Goal: Task Accomplishment & Management: Complete application form

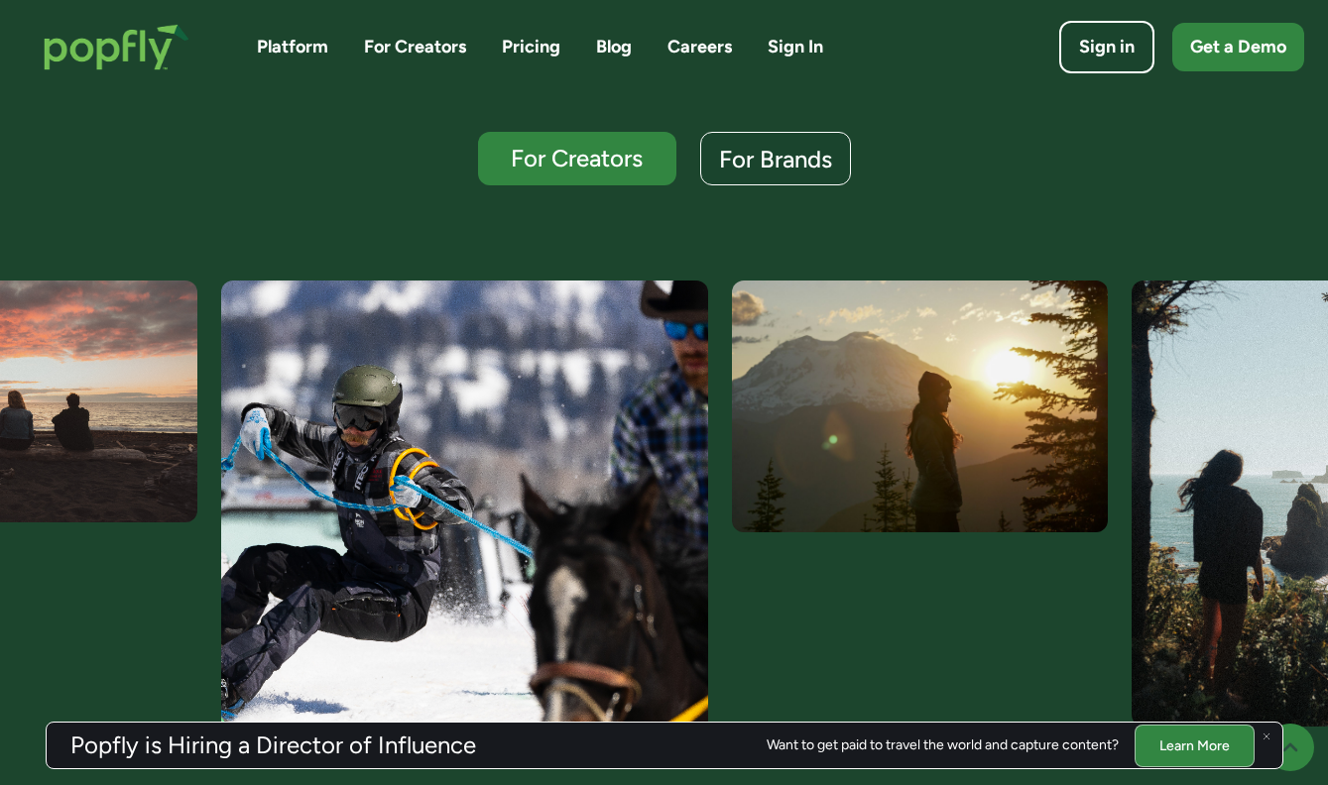
scroll to position [535, 0]
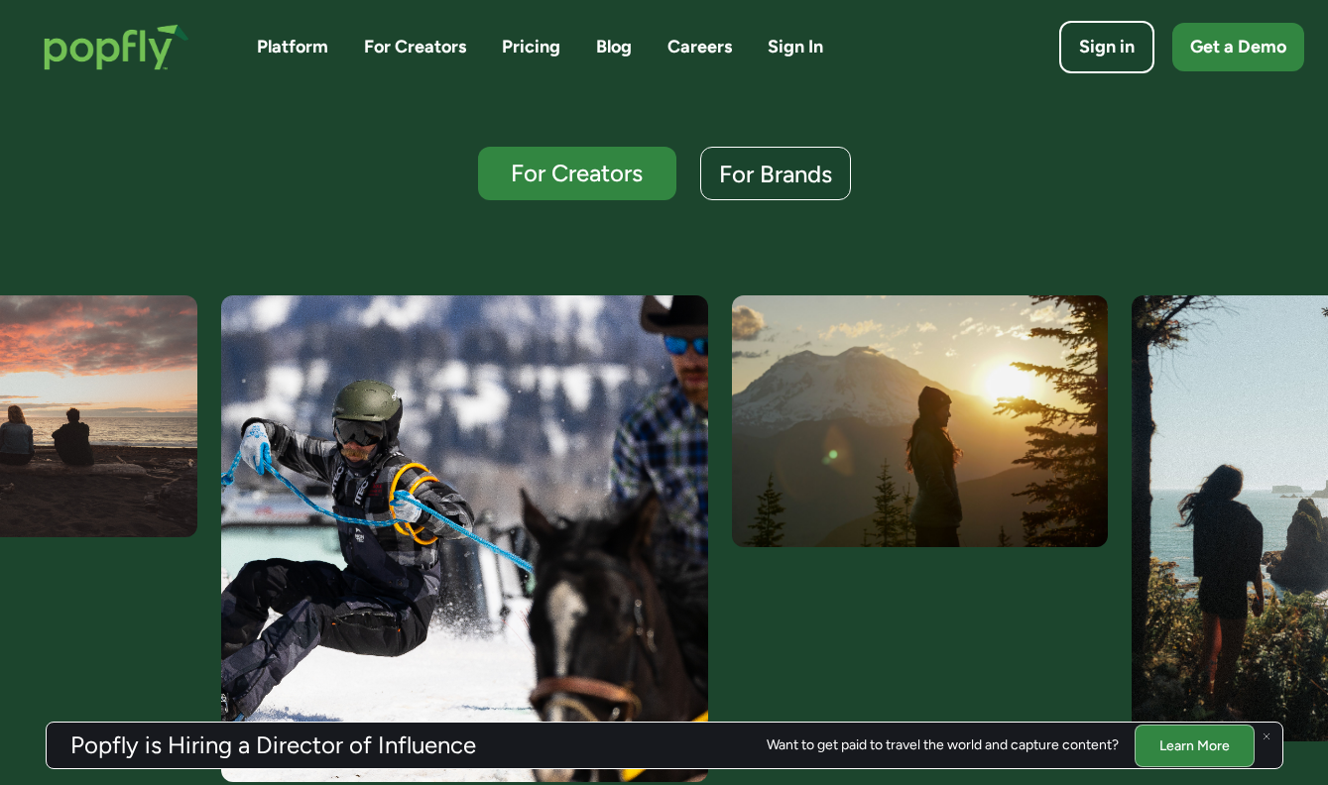
click at [713, 32] on div "Platform For Creators Pricing Blog Careers Sign In Sign in Get a Demo" at bounding box center [664, 47] width 1280 height 86
click at [713, 53] on link "Careers" at bounding box center [699, 47] width 64 height 25
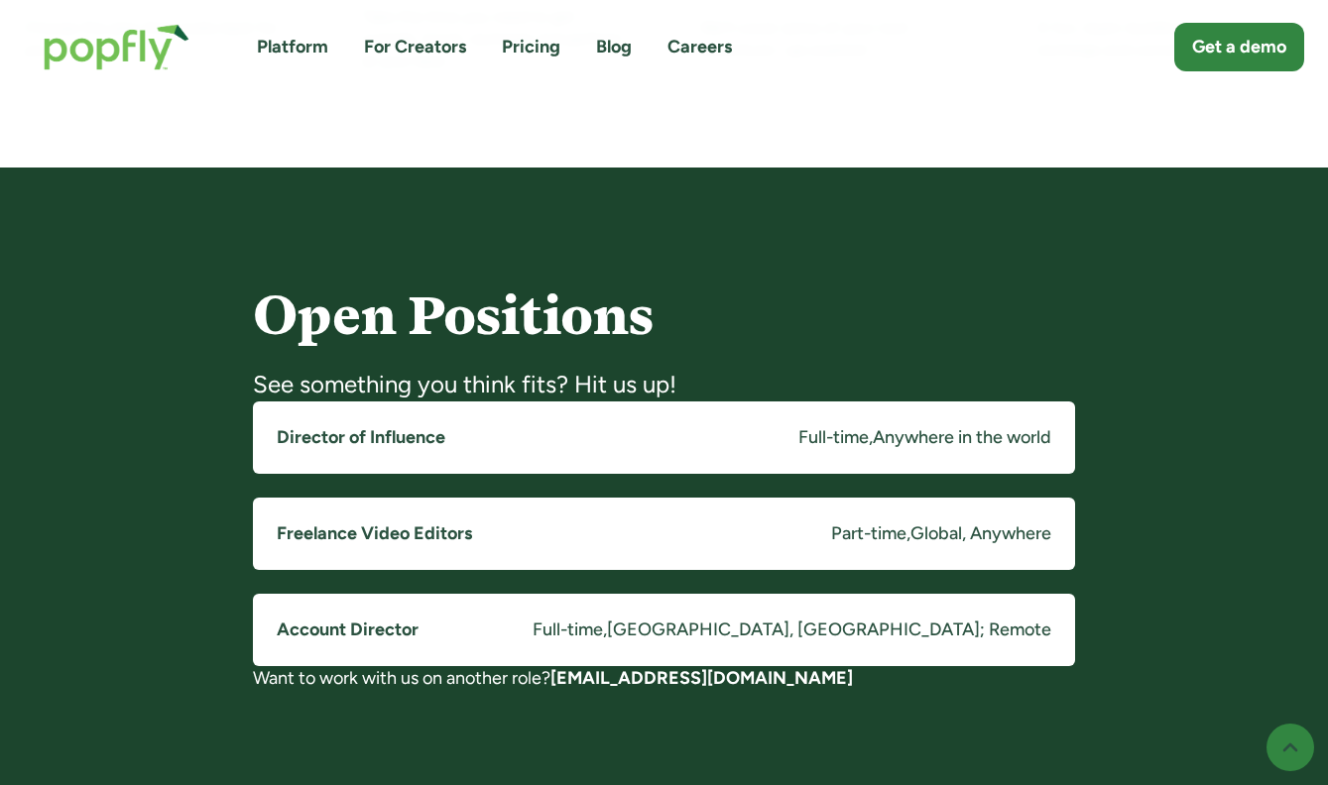
scroll to position [1375, 0]
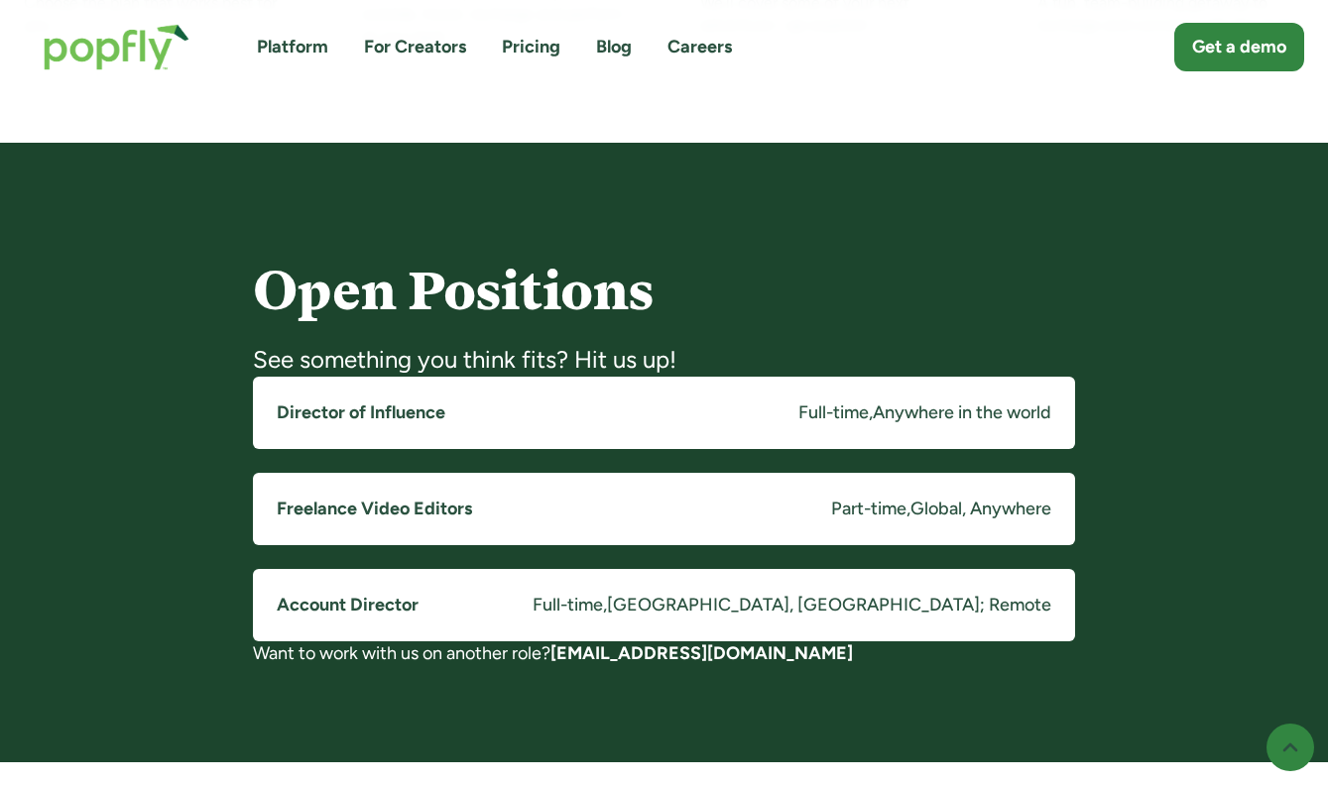
click at [834, 407] on div "Full-time" at bounding box center [833, 413] width 70 height 25
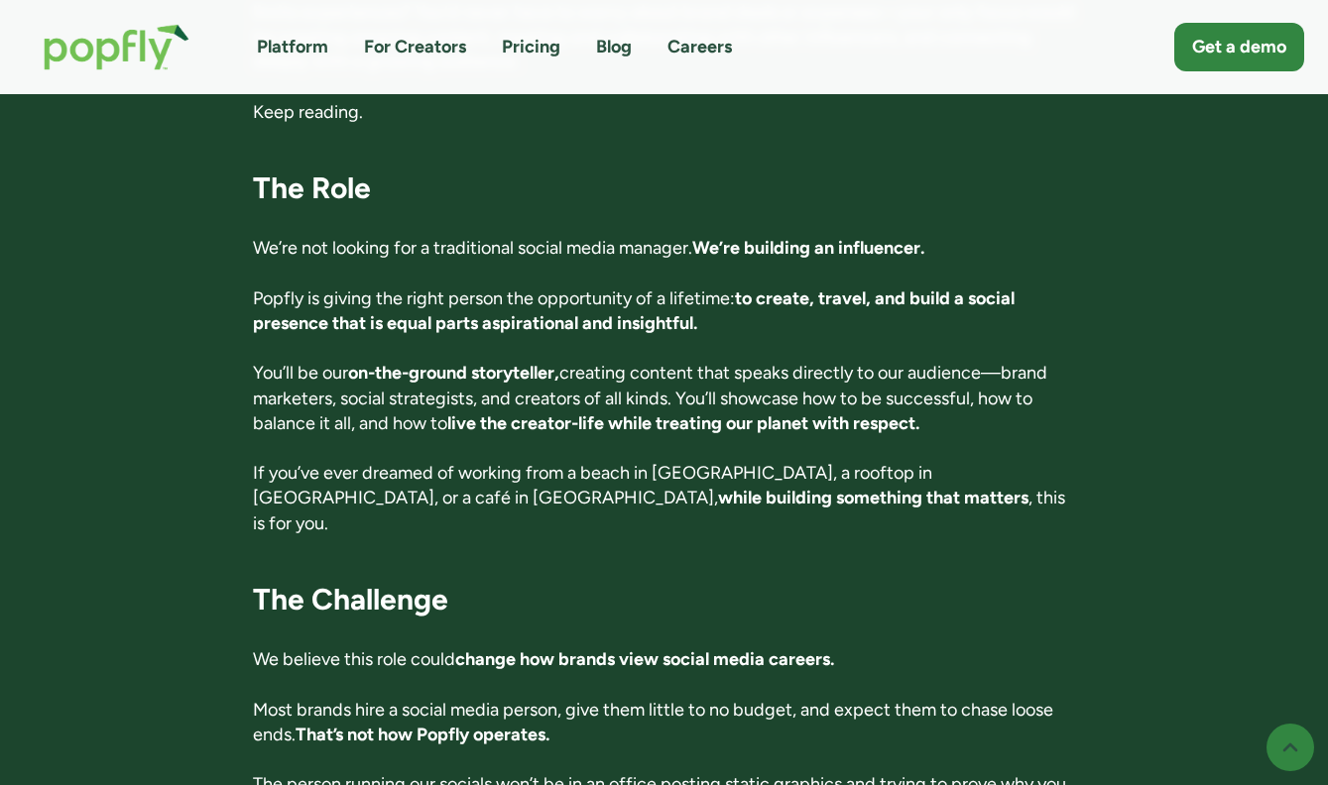
scroll to position [841, 0]
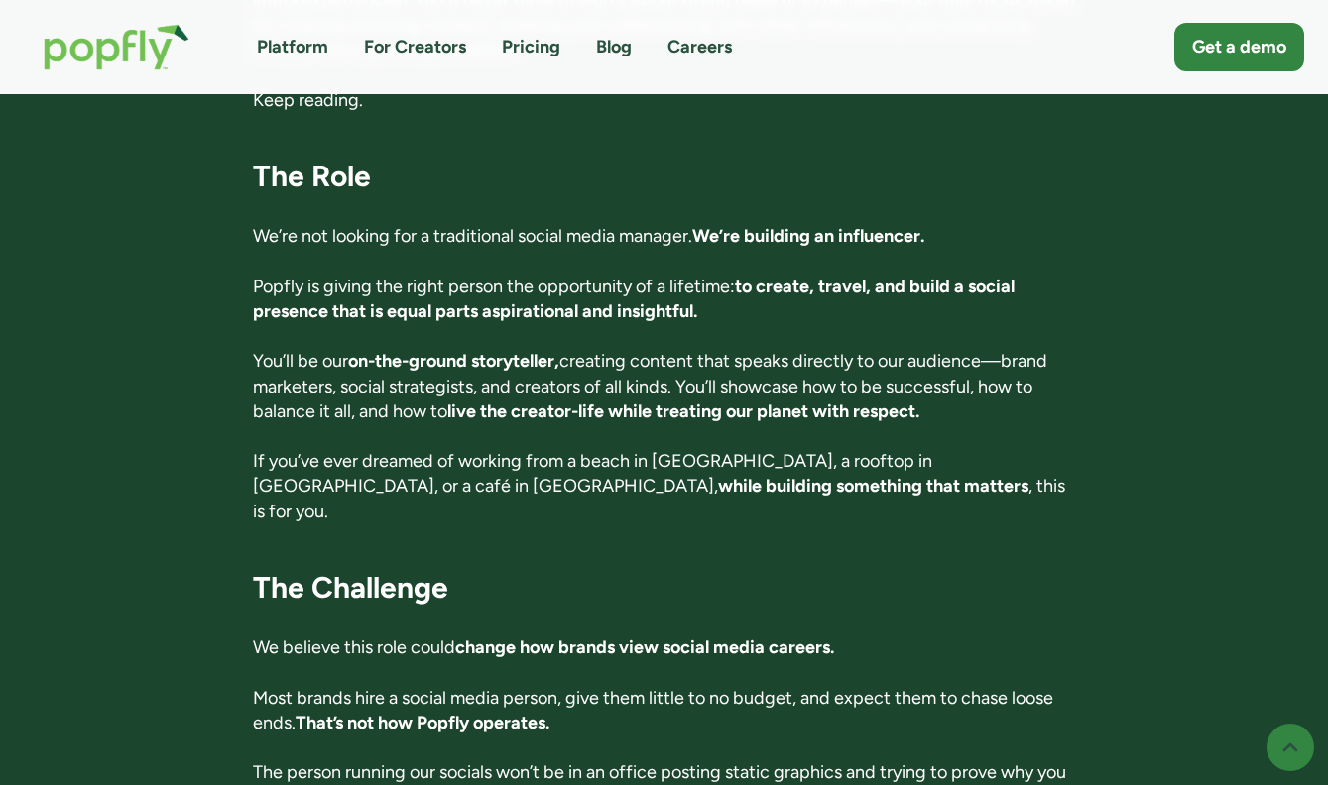
click at [755, 240] on strong "We’re building an influencer." at bounding box center [808, 236] width 232 height 22
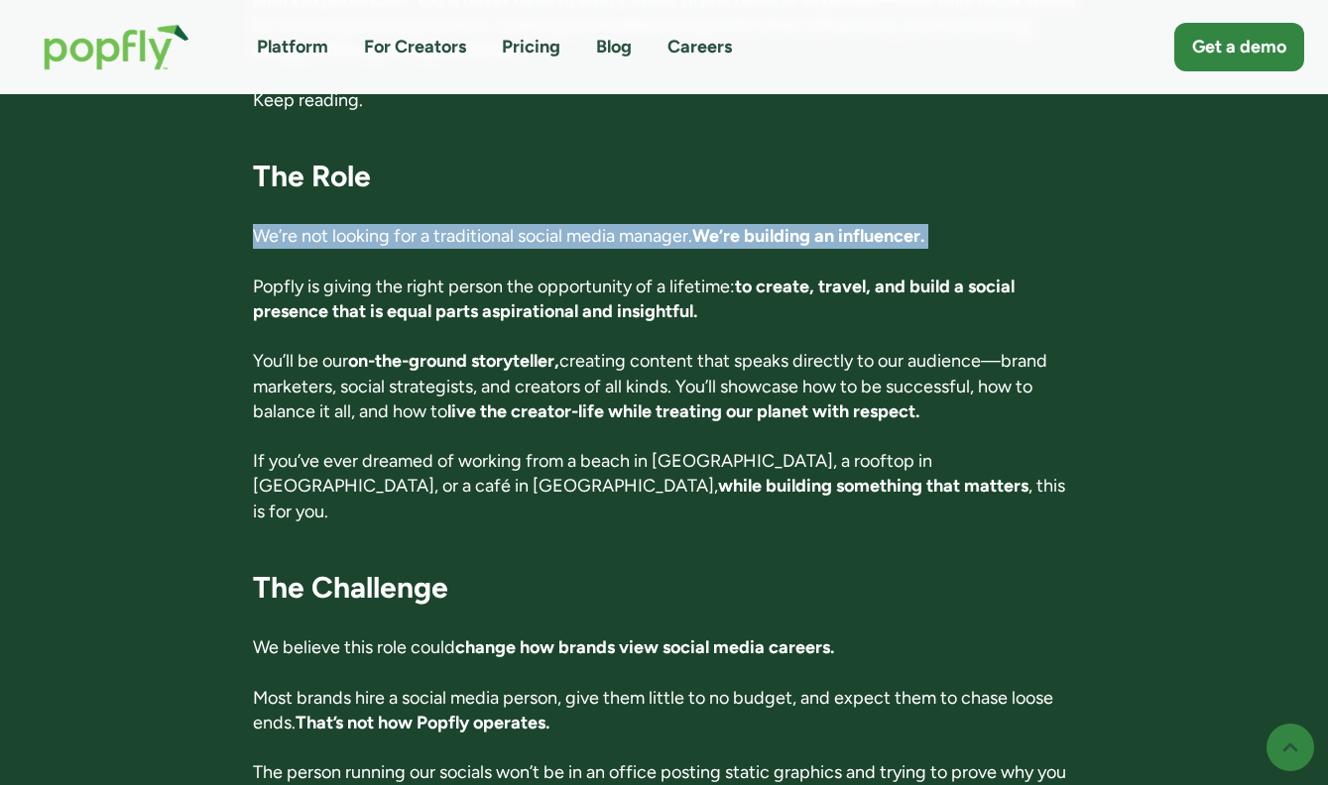
click at [755, 240] on strong "We’re building an influencer." at bounding box center [808, 236] width 232 height 22
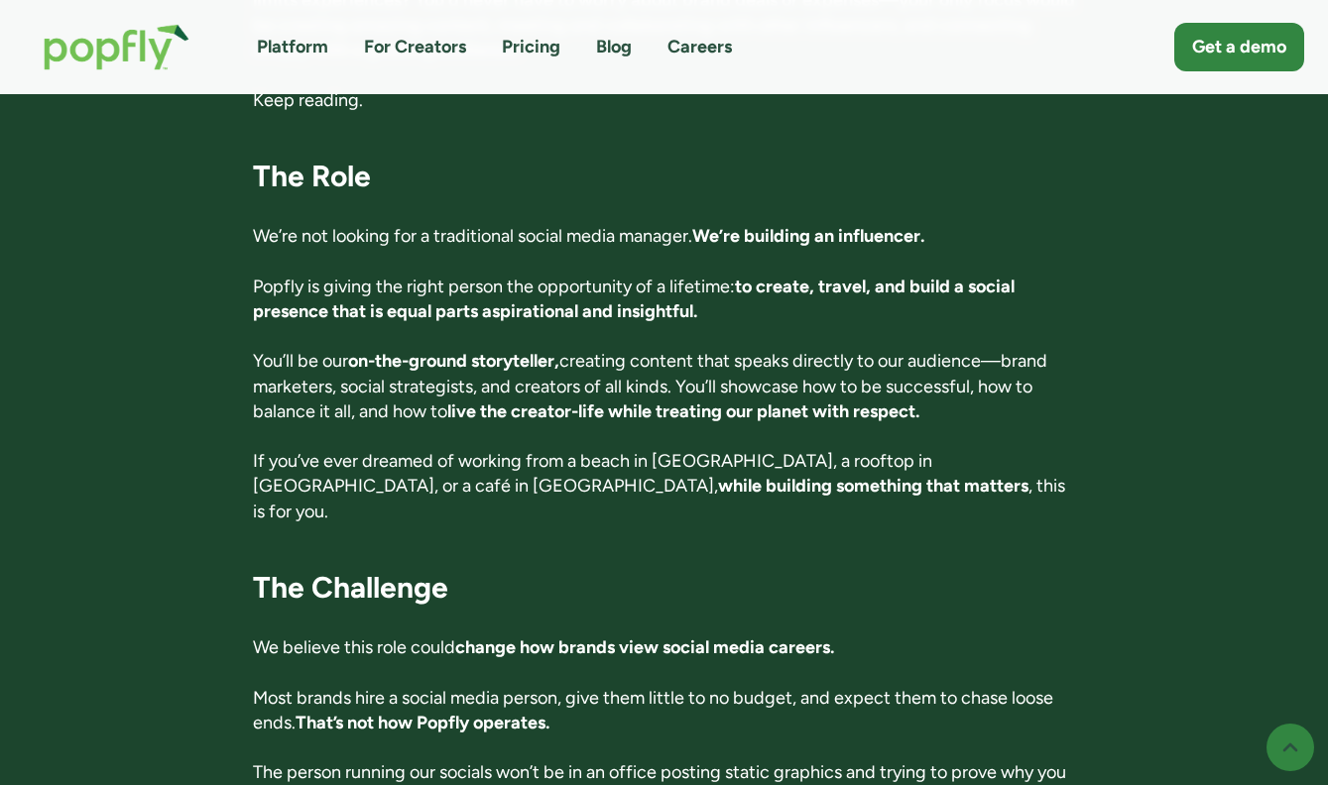
click at [694, 377] on p "You’ll be our on-the-ground storyteller, creating content that speaks directly …" at bounding box center [664, 386] width 822 height 75
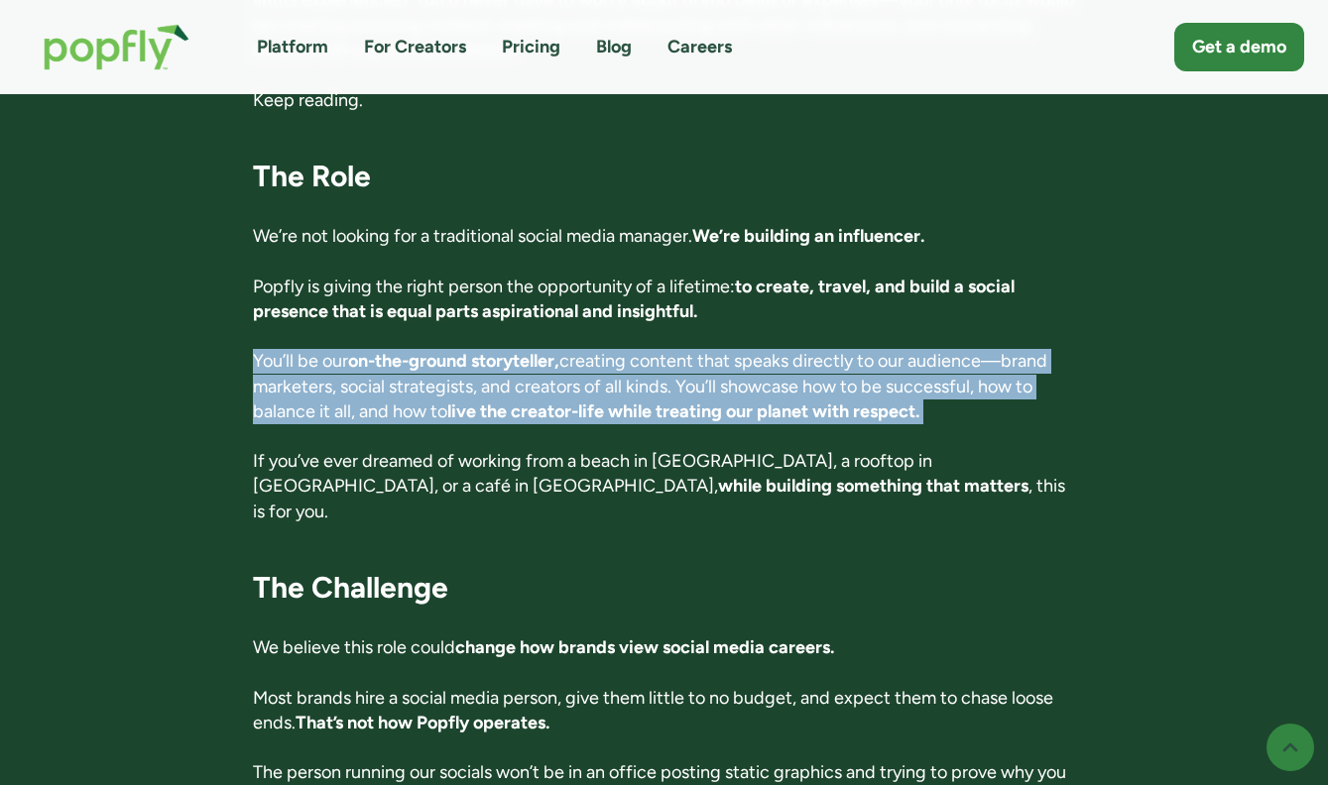
click at [694, 377] on p "You’ll be our on-the-ground storyteller, creating content that speaks directly …" at bounding box center [664, 386] width 822 height 75
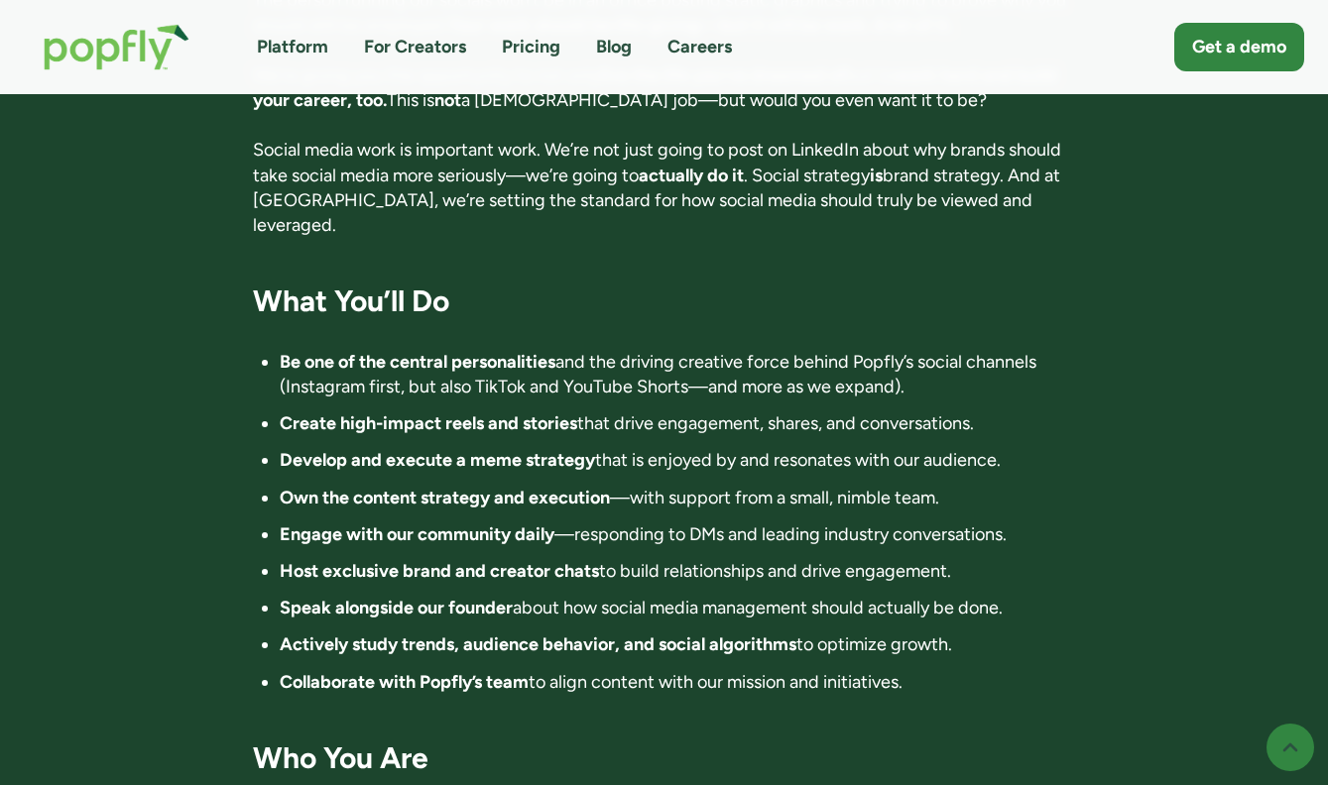
scroll to position [1630, 0]
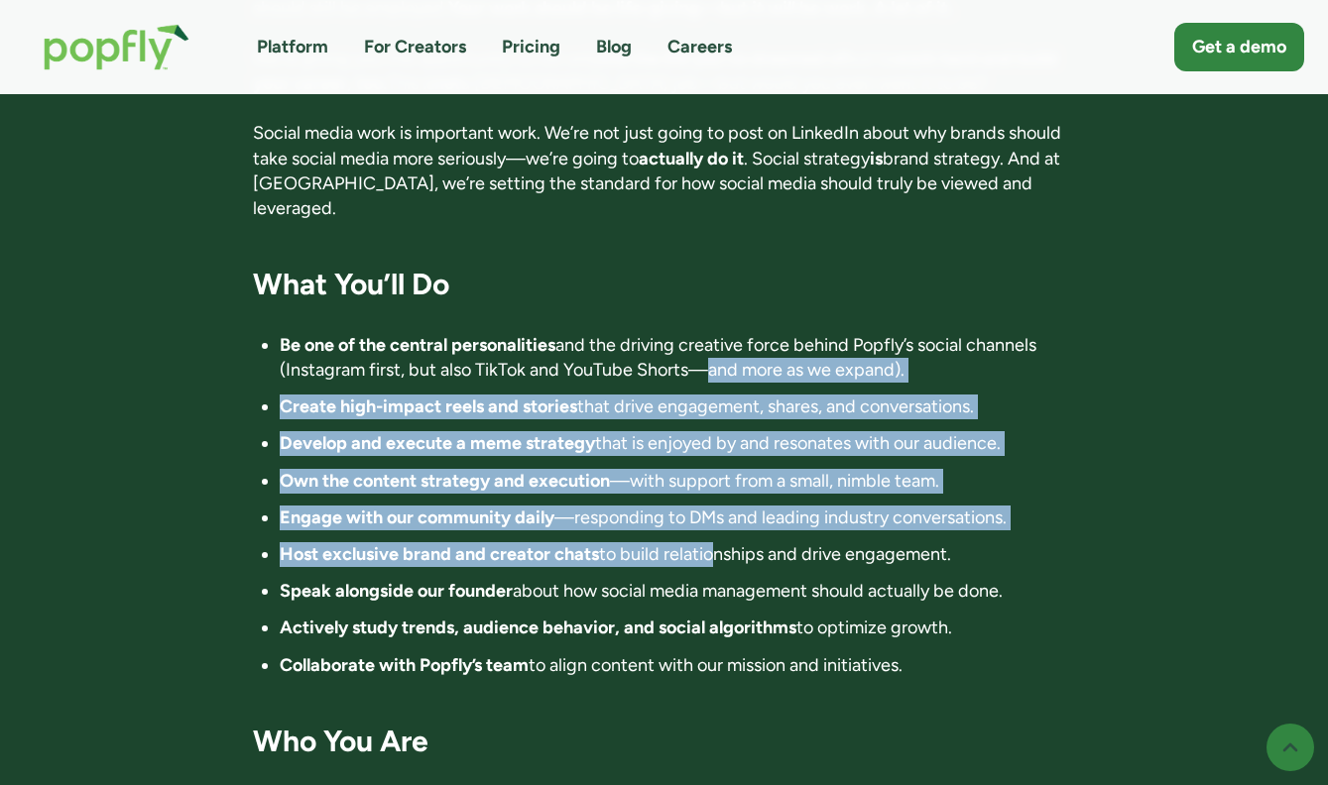
drag, startPoint x: 694, startPoint y: 324, endPoint x: 707, endPoint y: 515, distance: 190.8
click at [707, 516] on ul "Be one of the central personalities and the driving creative force behind Popfl…" at bounding box center [664, 505] width 822 height 345
click at [707, 542] on li "Host exclusive brand and creator chats to build relationships and drive engagem…" at bounding box center [677, 554] width 795 height 25
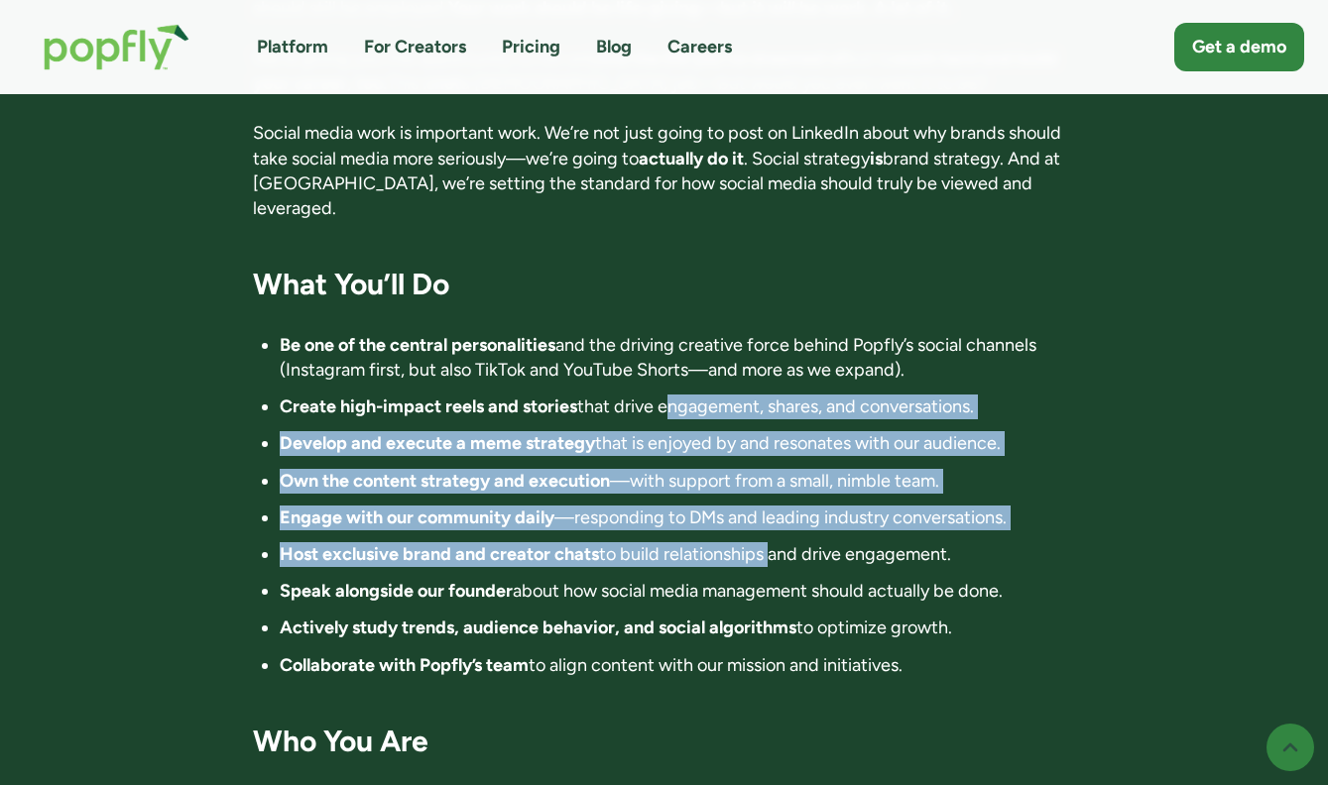
drag, startPoint x: 707, startPoint y: 515, endPoint x: 691, endPoint y: 345, distance: 170.3
click at [691, 345] on ul "Be one of the central personalities and the driving creative force behind Popfl…" at bounding box center [664, 505] width 822 height 345
click at [690, 395] on li "Create high-impact reels and stories that drive engagement, shares, and convers…" at bounding box center [677, 407] width 795 height 25
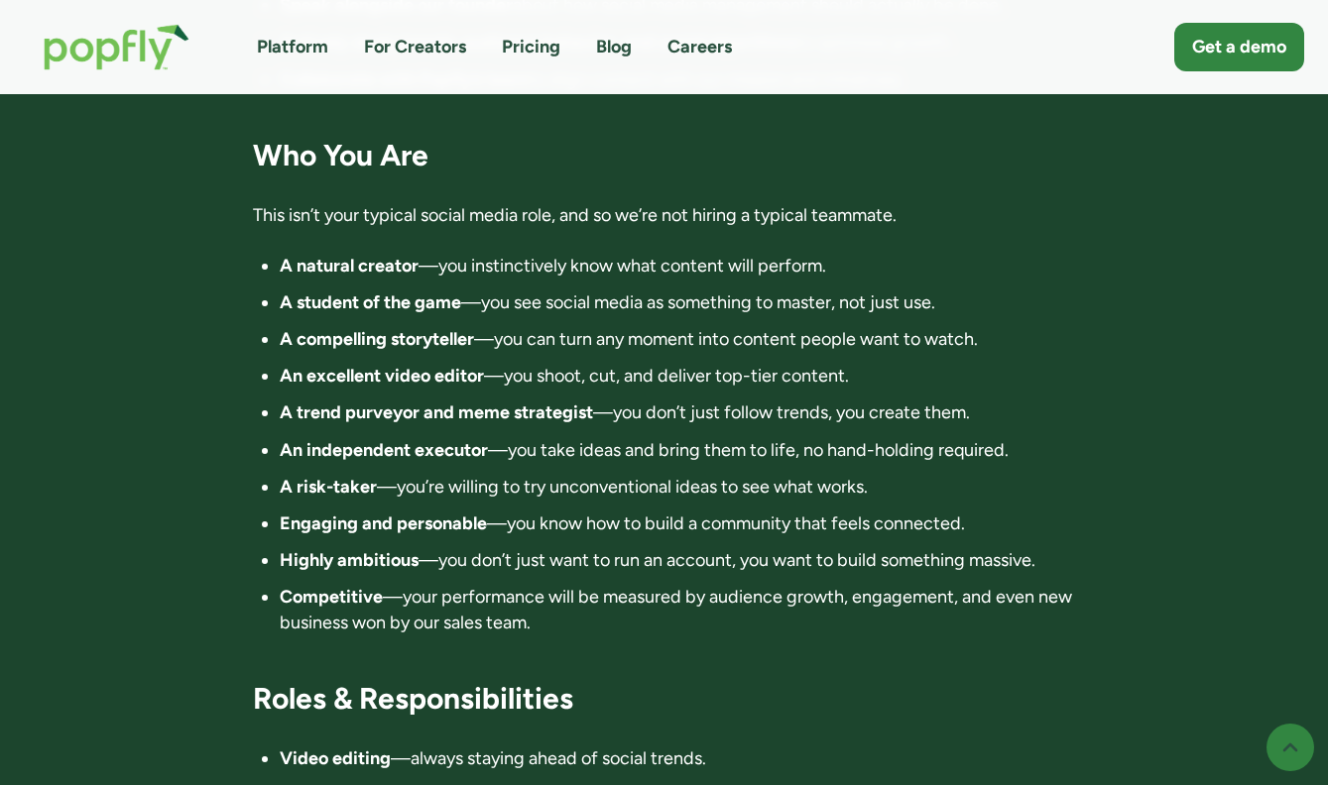
scroll to position [2218, 0]
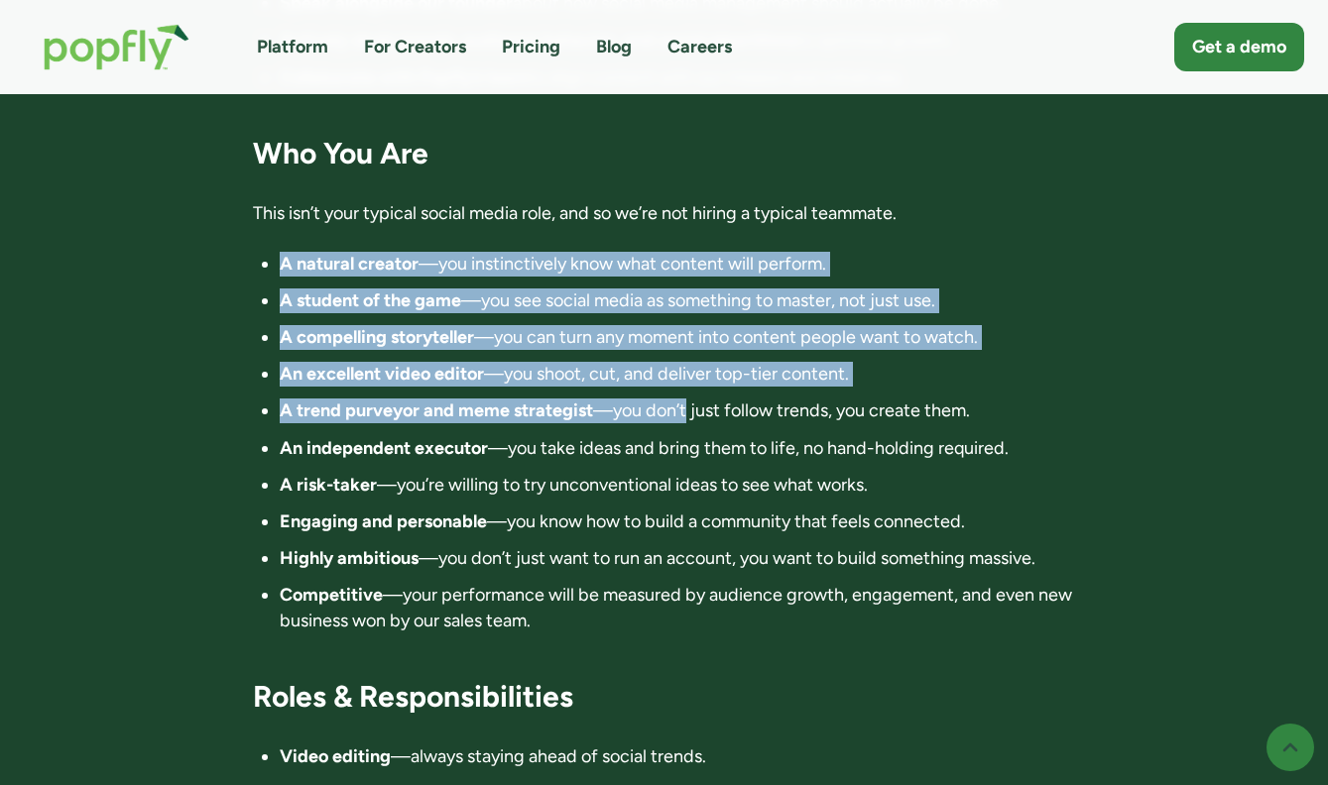
drag, startPoint x: 689, startPoint y: 182, endPoint x: 688, endPoint y: 374, distance: 191.4
click at [688, 374] on div "Director of Influence 📍 Location: Anywhere in the world. Fully remote 💰 Compens…" at bounding box center [664, 125] width 822 height 3774
click at [687, 399] on li "A trend purveyor and meme strategist —you don’t just follow trends, you create …" at bounding box center [677, 411] width 795 height 25
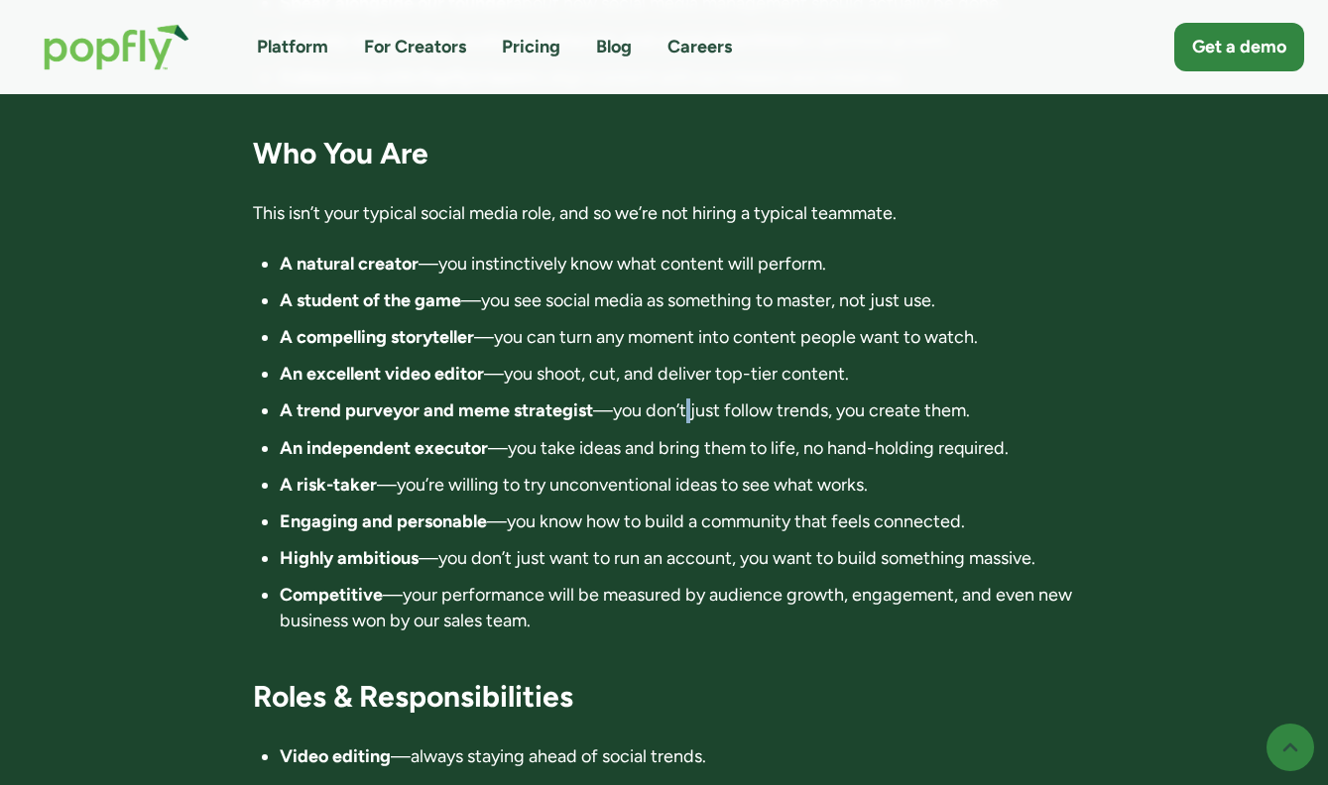
click at [687, 399] on li "A trend purveyor and meme strategist —you don’t just follow trends, you create …" at bounding box center [677, 411] width 795 height 25
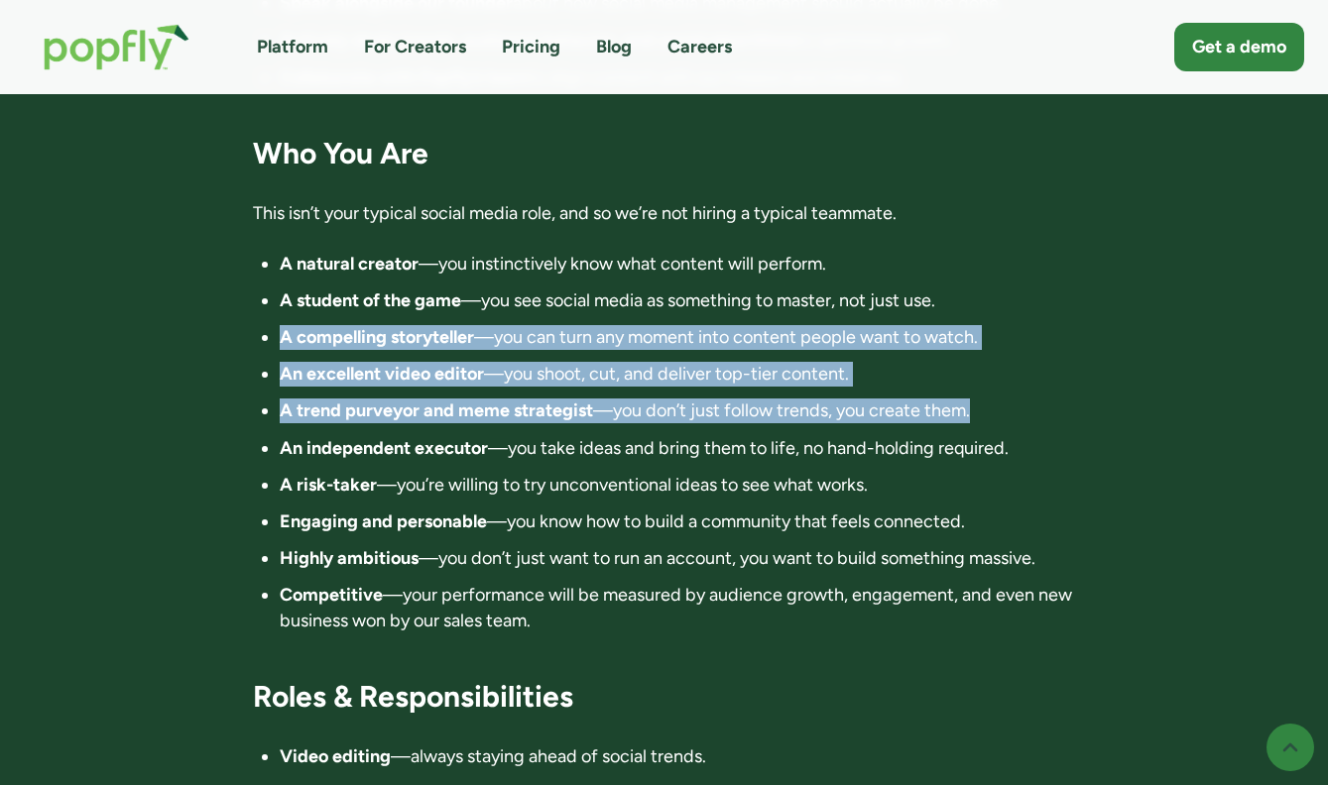
drag, startPoint x: 687, startPoint y: 374, endPoint x: 694, endPoint y: 284, distance: 90.5
click at [694, 284] on ul "A natural creator —you instinctively know what content will perform. A student …" at bounding box center [664, 443] width 822 height 382
click at [694, 325] on li "A compelling storyteller —you can turn any moment into content people want to w…" at bounding box center [677, 337] width 795 height 25
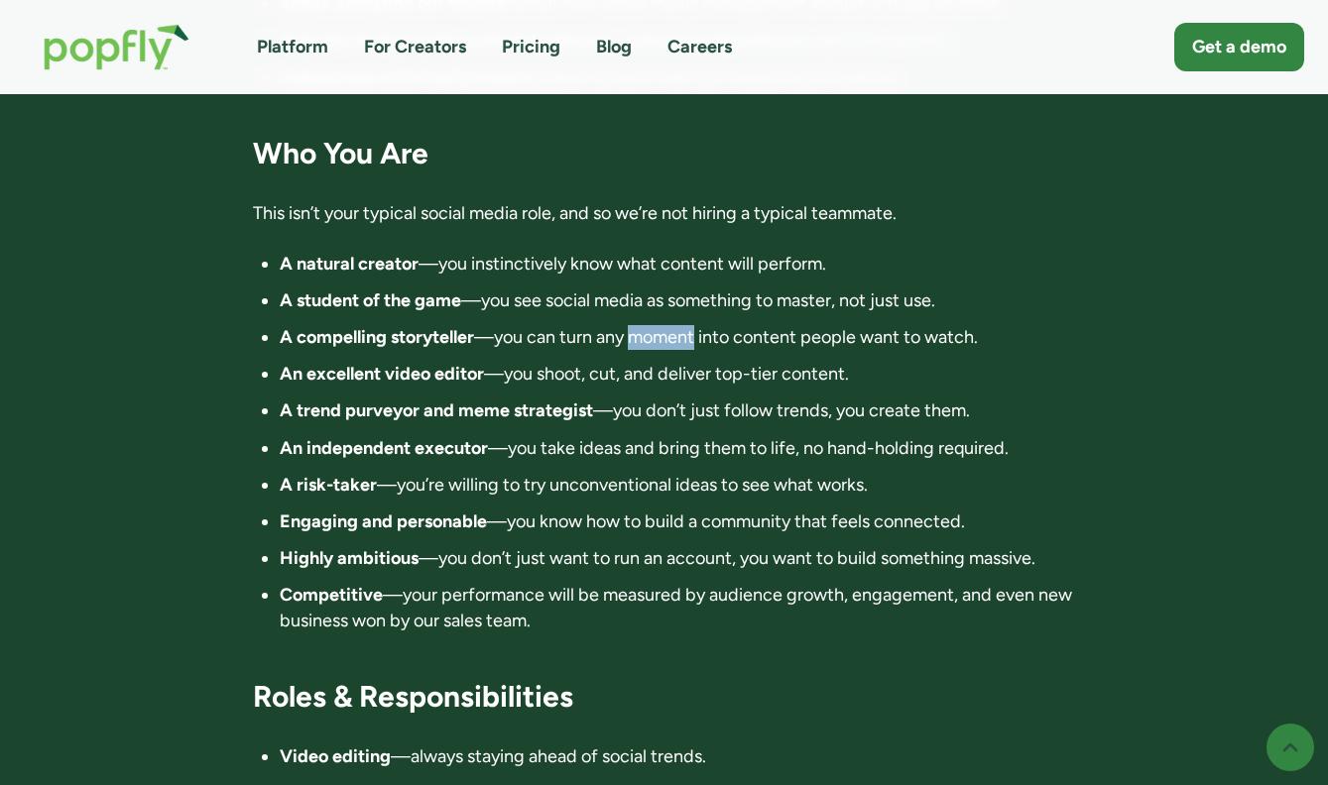
click at [694, 325] on li "A compelling storyteller —you can turn any moment into content people want to w…" at bounding box center [677, 337] width 795 height 25
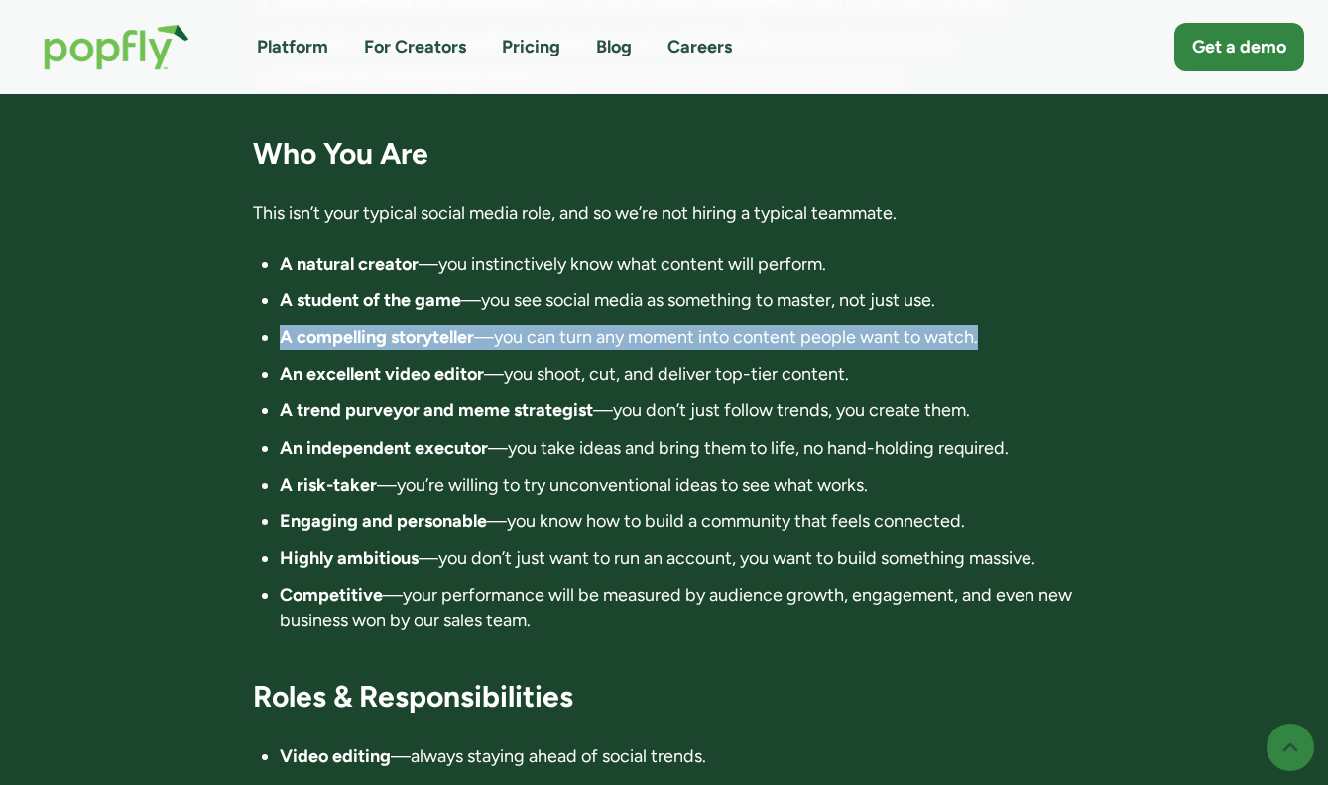
click at [694, 325] on li "A compelling storyteller —you can turn any moment into content people want to w…" at bounding box center [677, 337] width 795 height 25
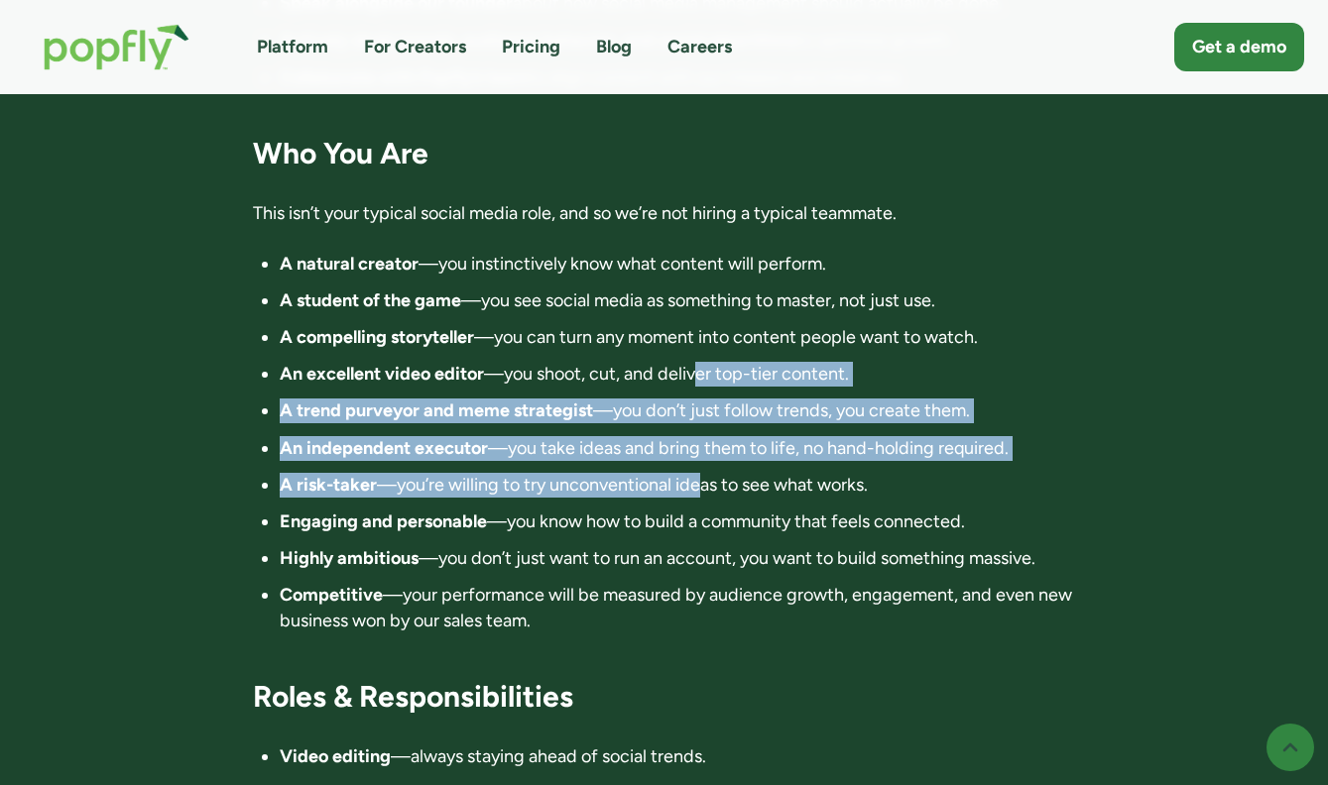
drag, startPoint x: 694, startPoint y: 330, endPoint x: 698, endPoint y: 447, distance: 117.1
click at [698, 447] on ul "A natural creator —you instinctively know what content will perform. A student …" at bounding box center [664, 443] width 822 height 382
click at [698, 473] on li "A risk-taker —you’re willing to try unconventional ideas to see what works." at bounding box center [677, 485] width 795 height 25
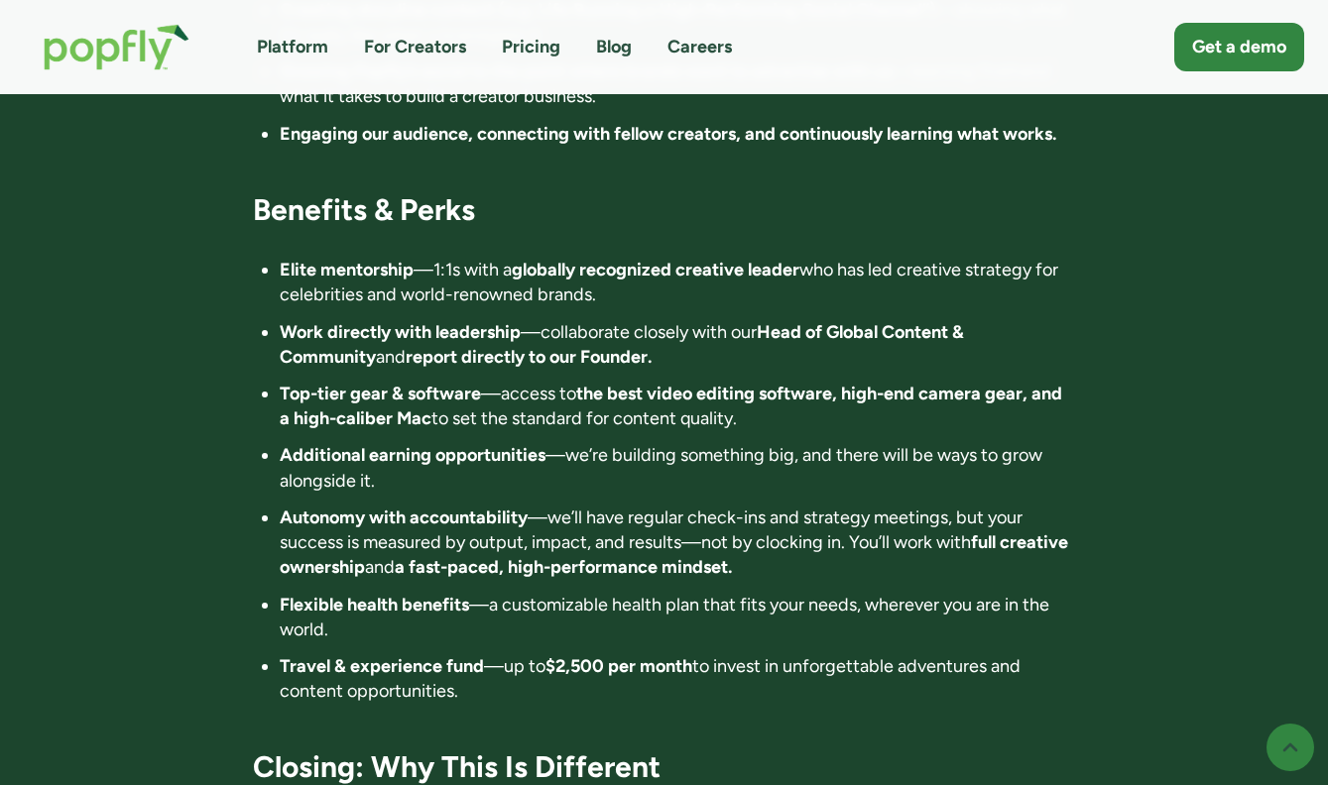
scroll to position [3044, 0]
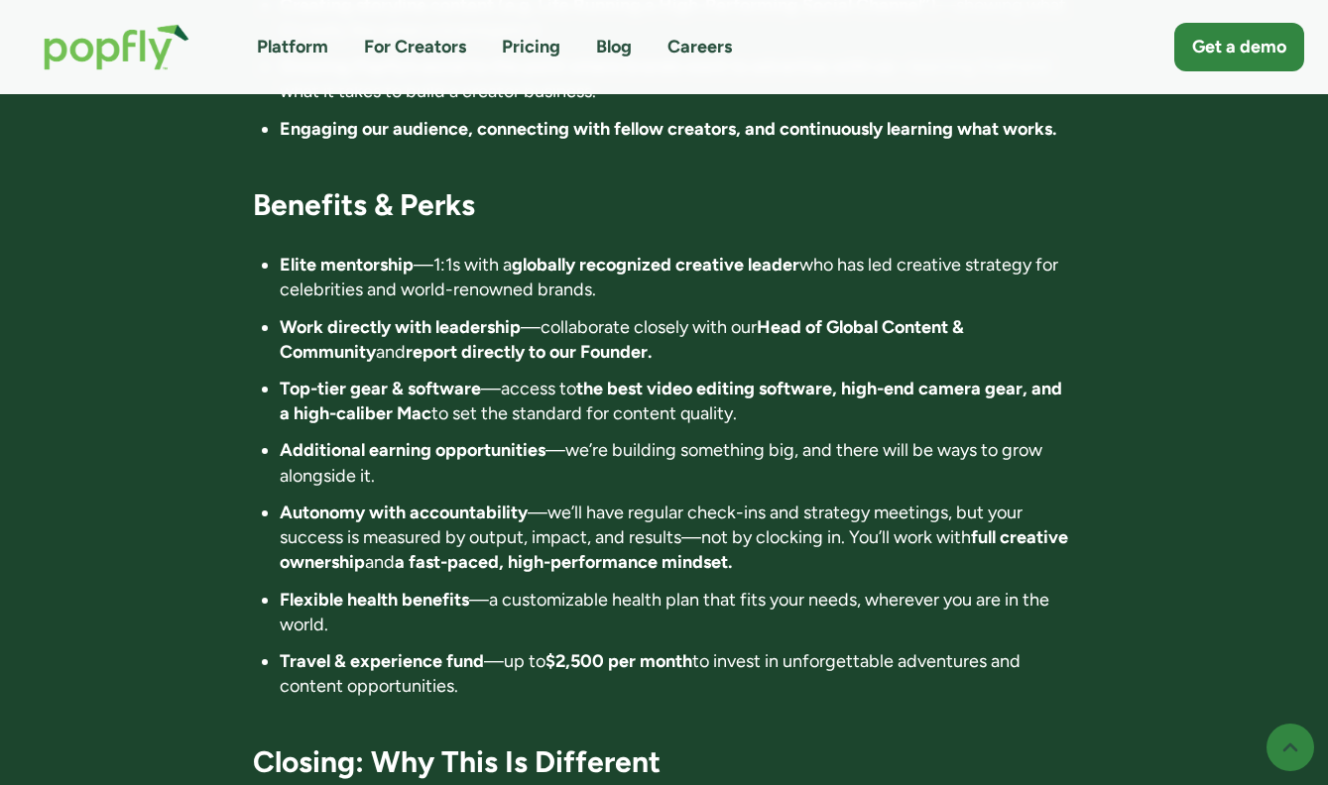
click at [813, 255] on ul "Elite mentorship —1:1s with a globally recognized creative leader who has led c…" at bounding box center [664, 476] width 822 height 446
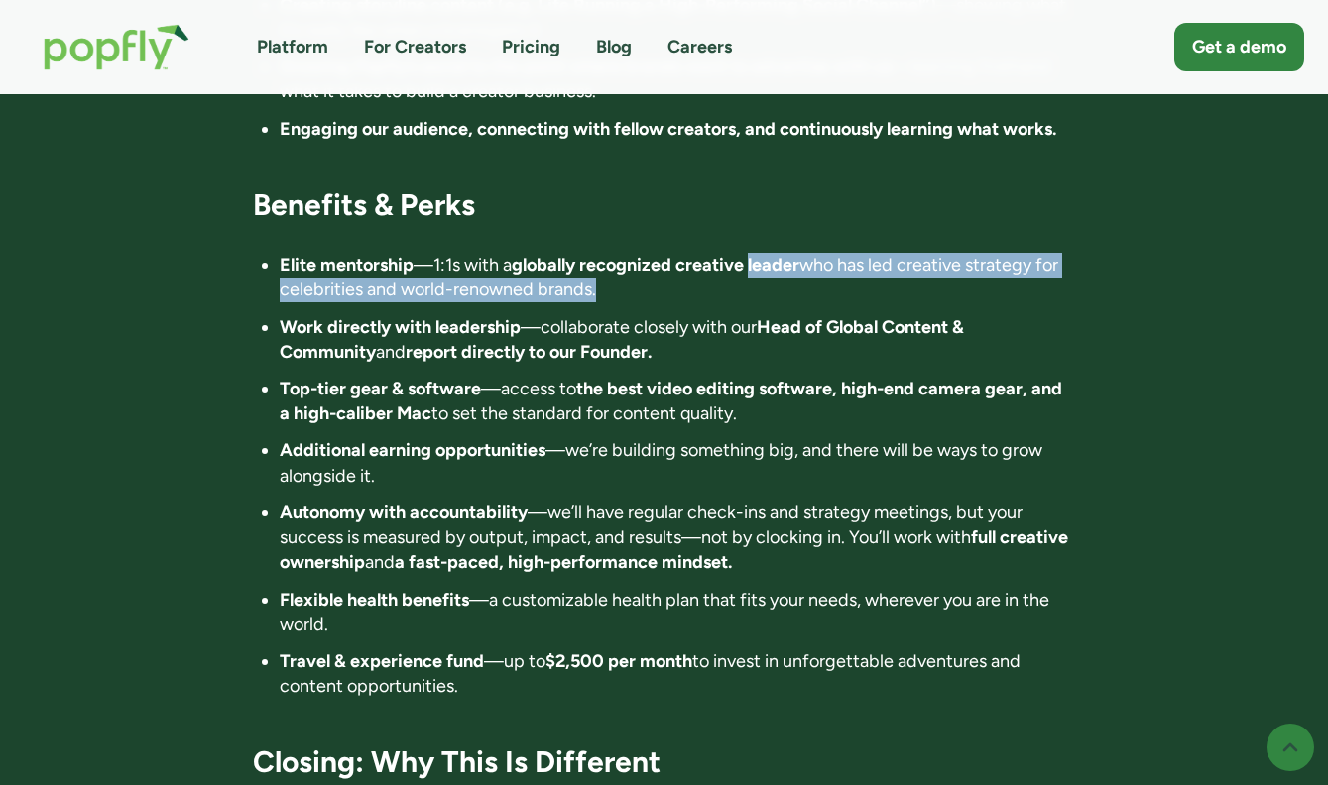
drag, startPoint x: 813, startPoint y: 255, endPoint x: 801, endPoint y: 212, distance: 44.3
click at [801, 253] on ul "Elite mentorship —1:1s with a globally recognized creative leader who has led c…" at bounding box center [664, 476] width 822 height 446
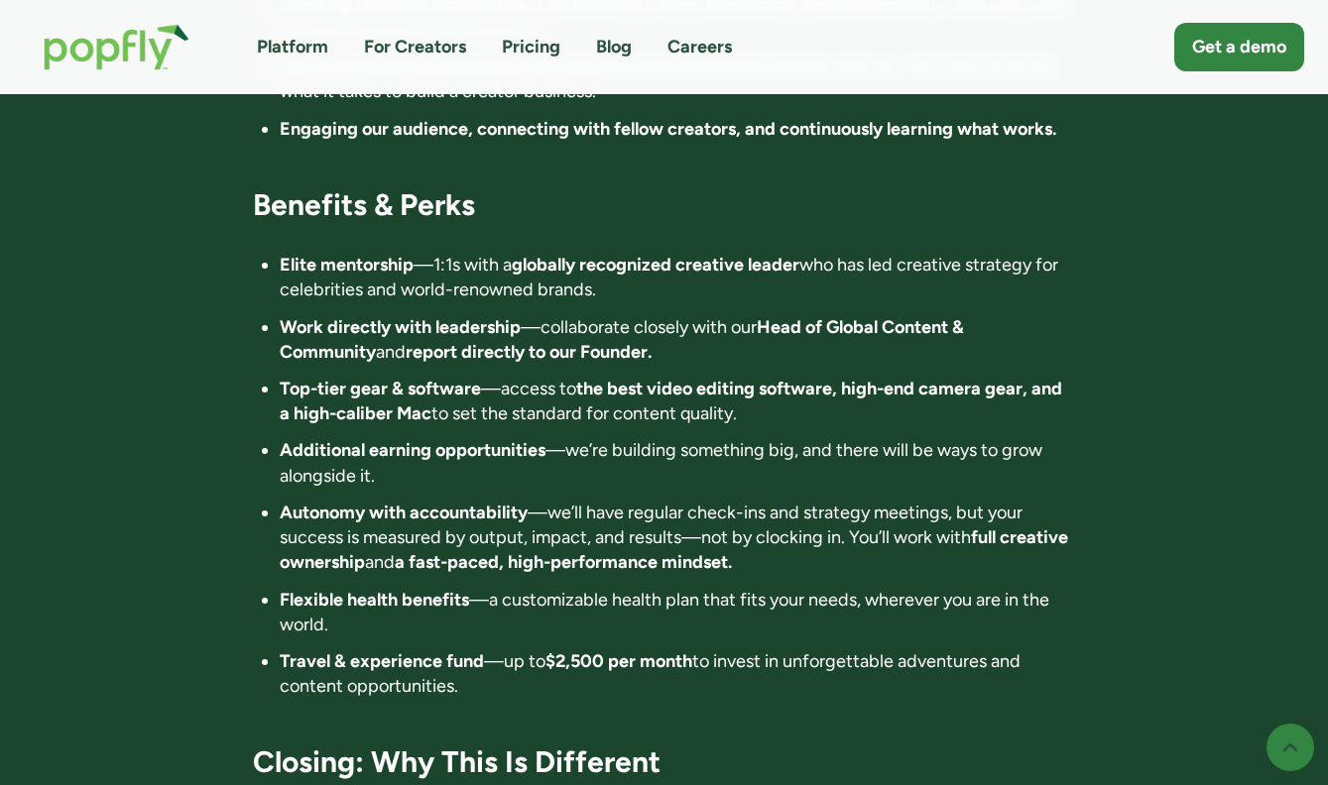
click at [799, 254] on strong "globally recognized creative leader" at bounding box center [656, 265] width 288 height 22
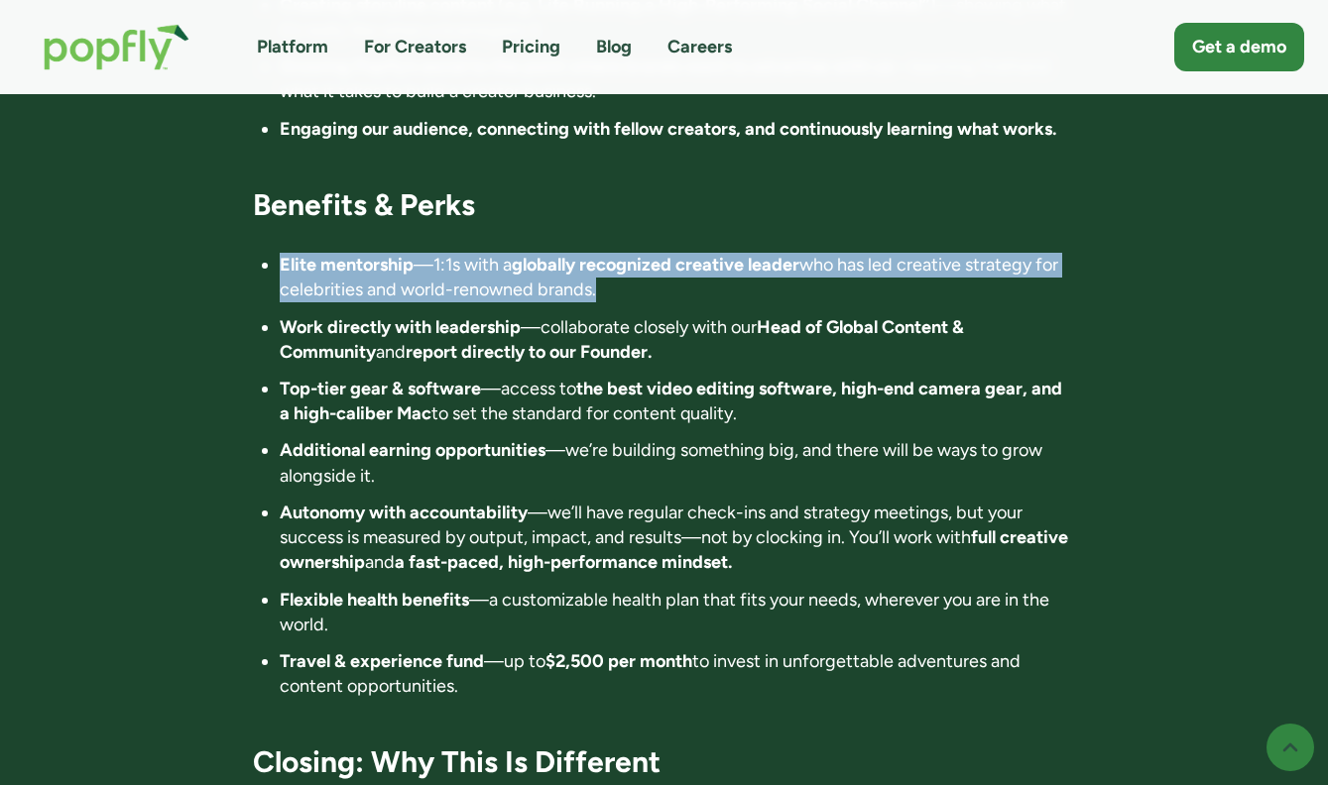
click at [799, 254] on strong "globally recognized creative leader" at bounding box center [656, 265] width 288 height 22
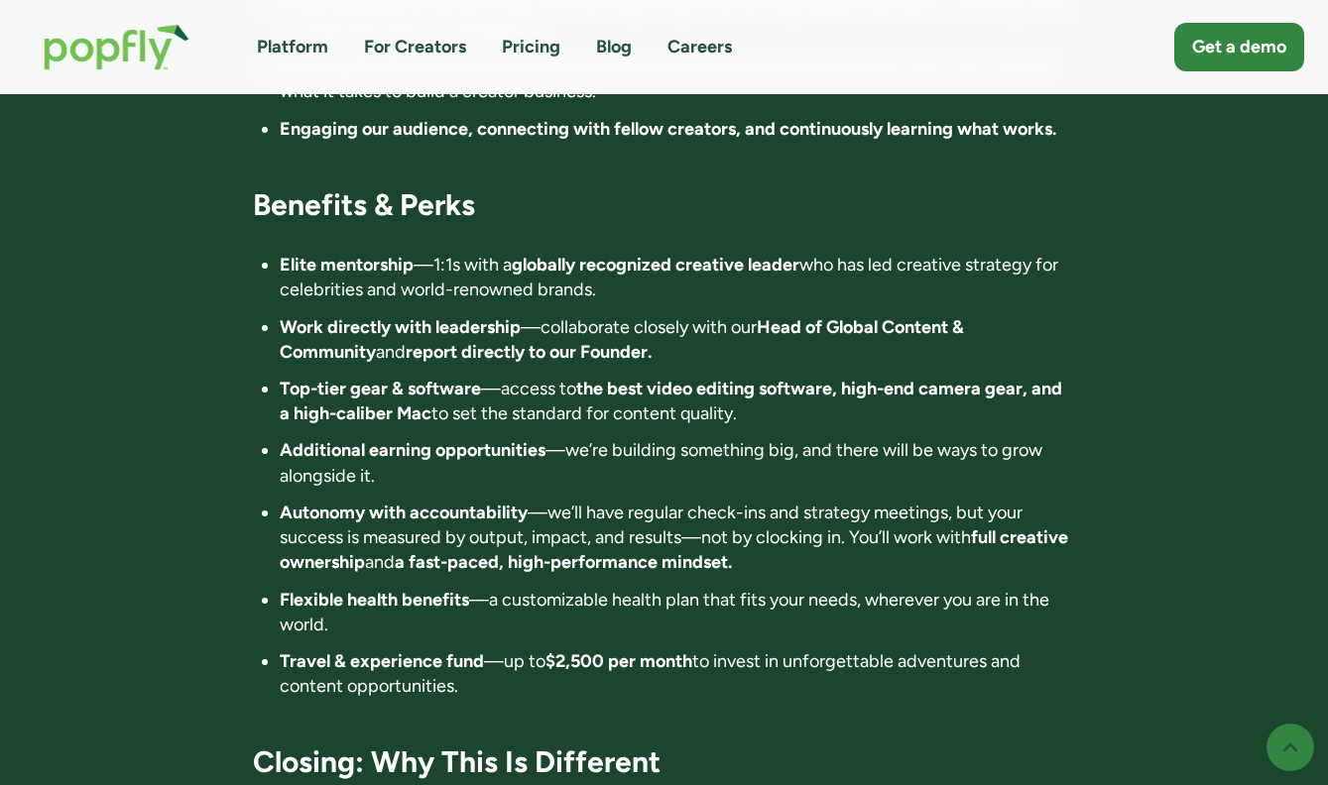
click at [801, 316] on strong "Head of Global Content & Community" at bounding box center [622, 339] width 684 height 47
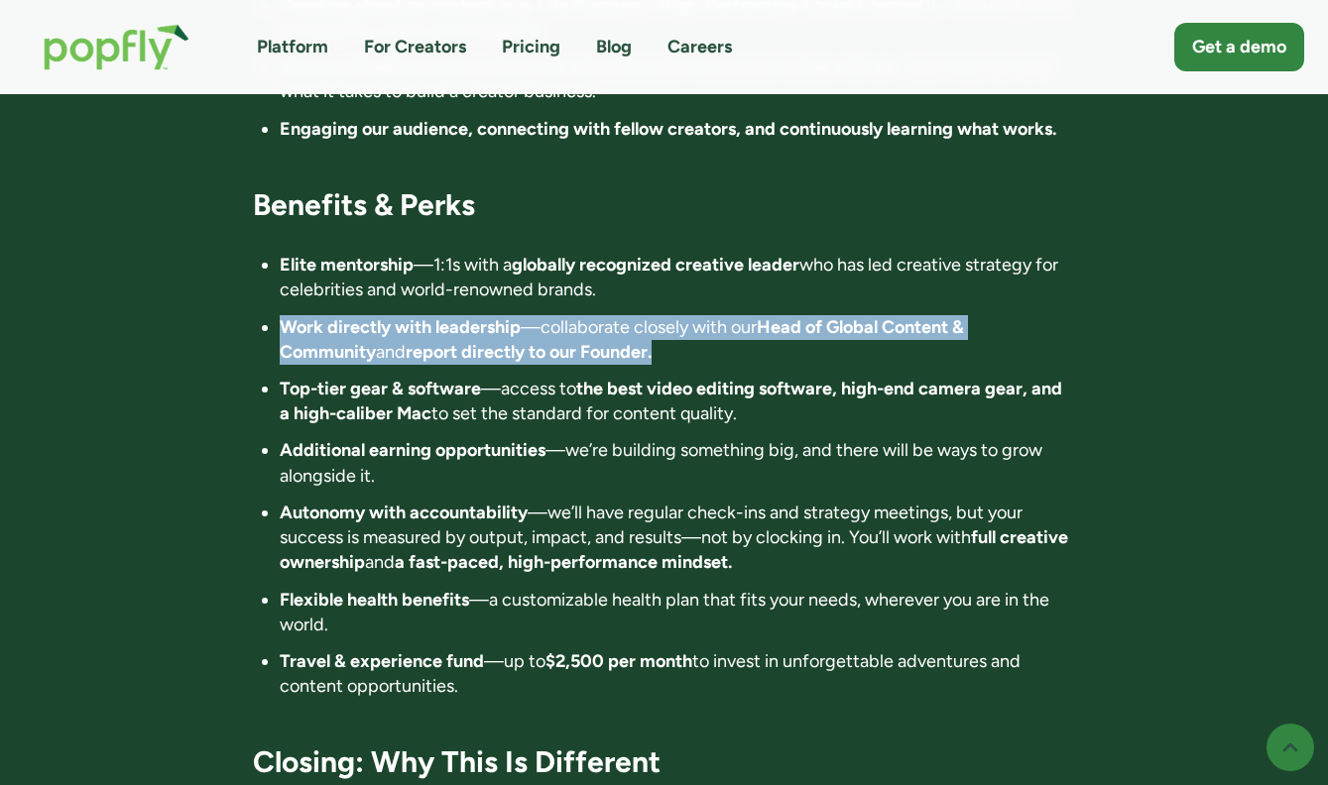
click at [801, 316] on strong "Head of Global Content & Community" at bounding box center [622, 339] width 684 height 47
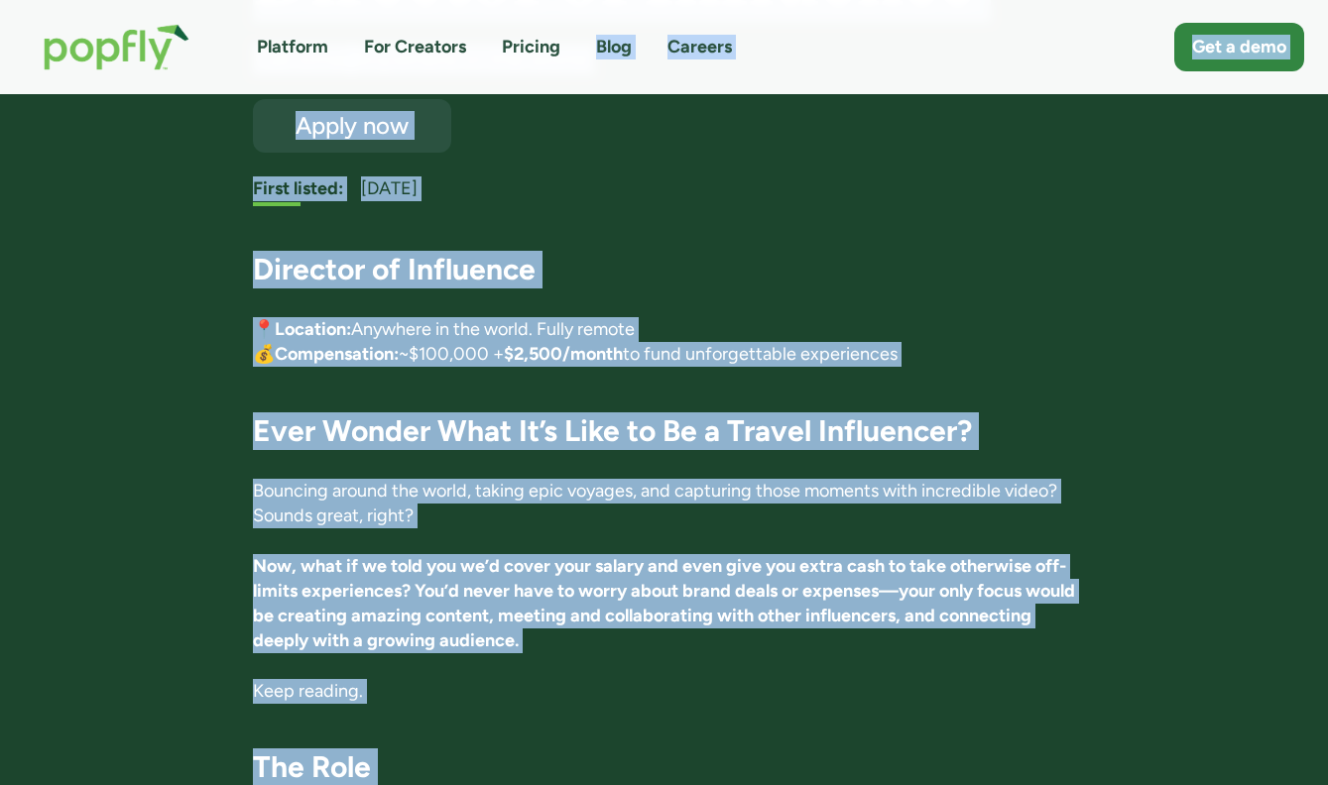
scroll to position [0, 0]
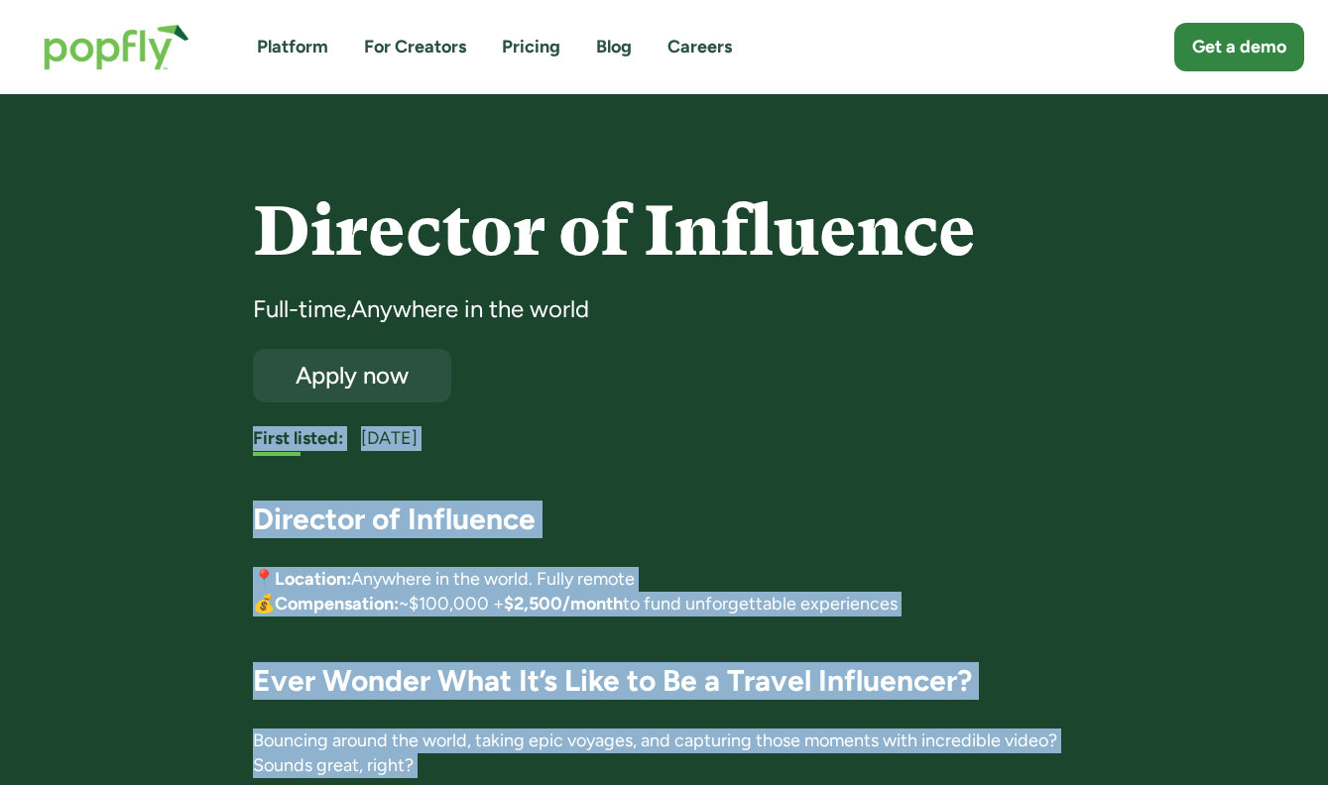
drag, startPoint x: 616, startPoint y: 574, endPoint x: 202, endPoint y: 434, distance: 436.5
copy div "First listed: March 20, 2025 Director of Influence 📍 Location: Anywhere in the …"
click at [1018, 668] on h3 "Ever Wonder What It’s Like to Be a Travel Influencer?" at bounding box center [664, 681] width 822 height 38
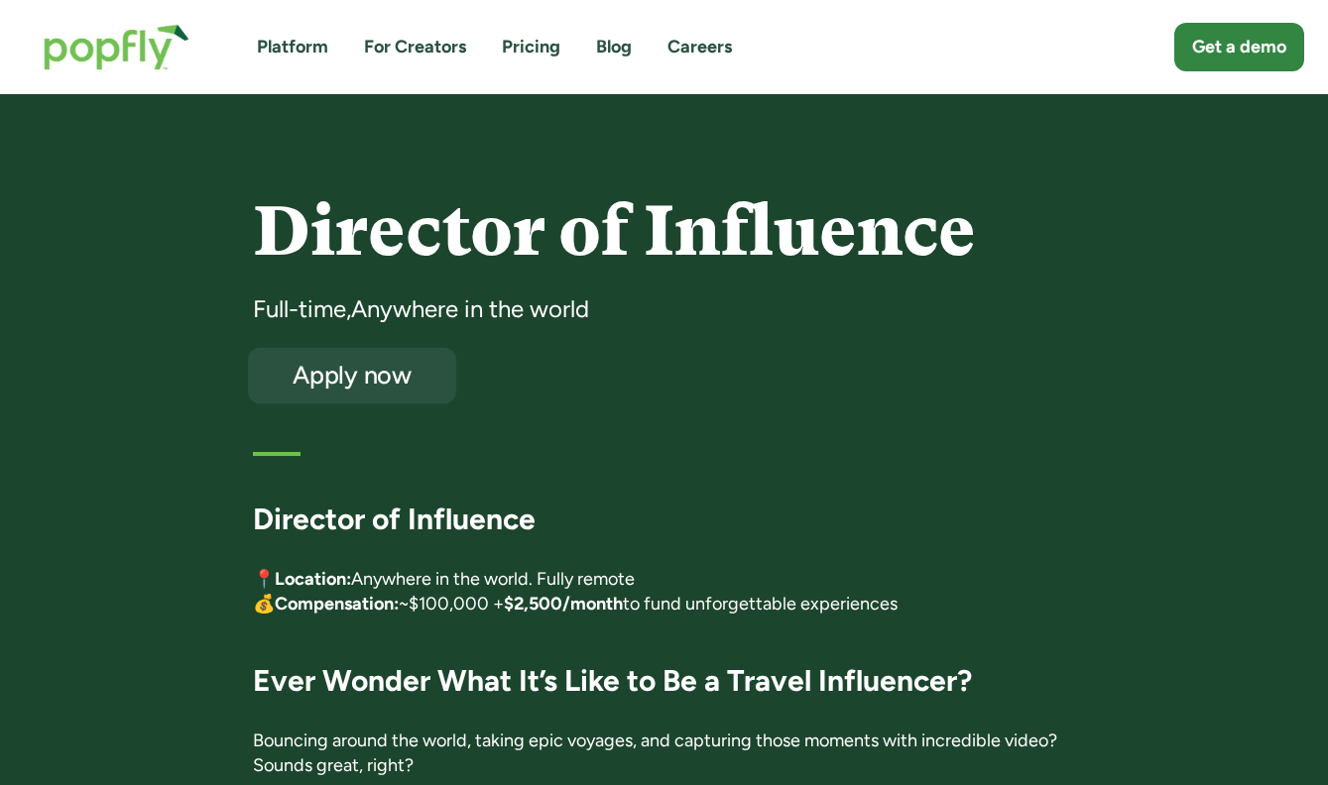
click at [377, 367] on div "Apply now" at bounding box center [352, 376] width 171 height 26
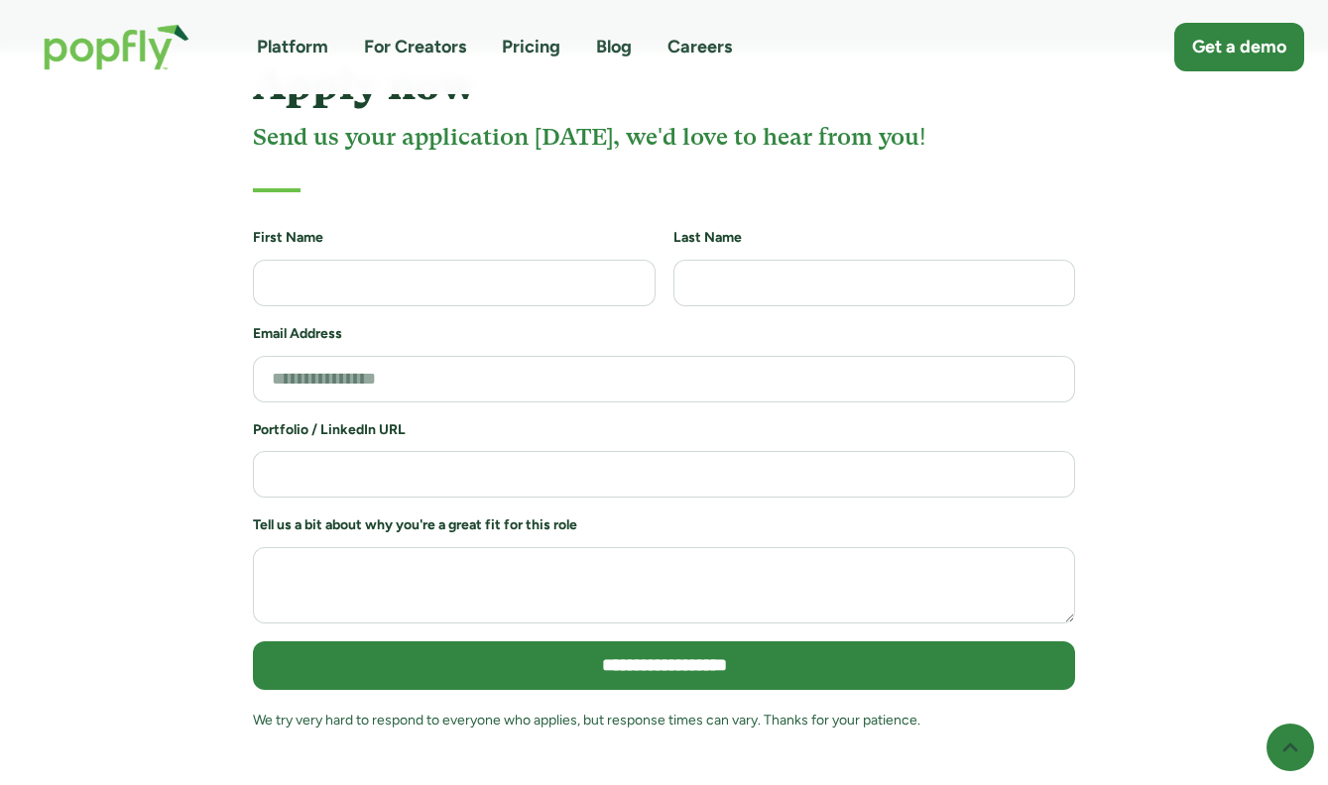
scroll to position [4275, 0]
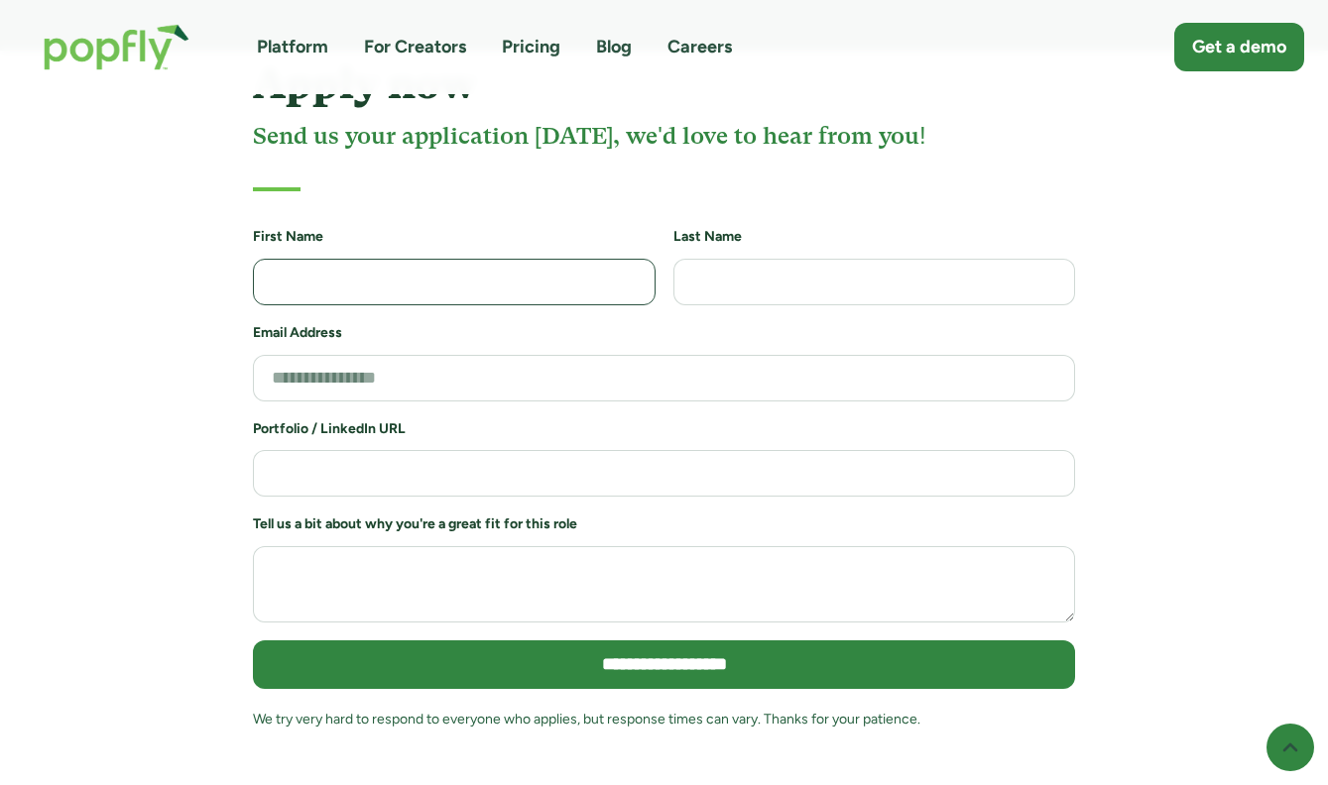
click at [359, 259] on input "Job Application Form" at bounding box center [454, 282] width 403 height 47
type input "*******"
type input "******"
type input "**********"
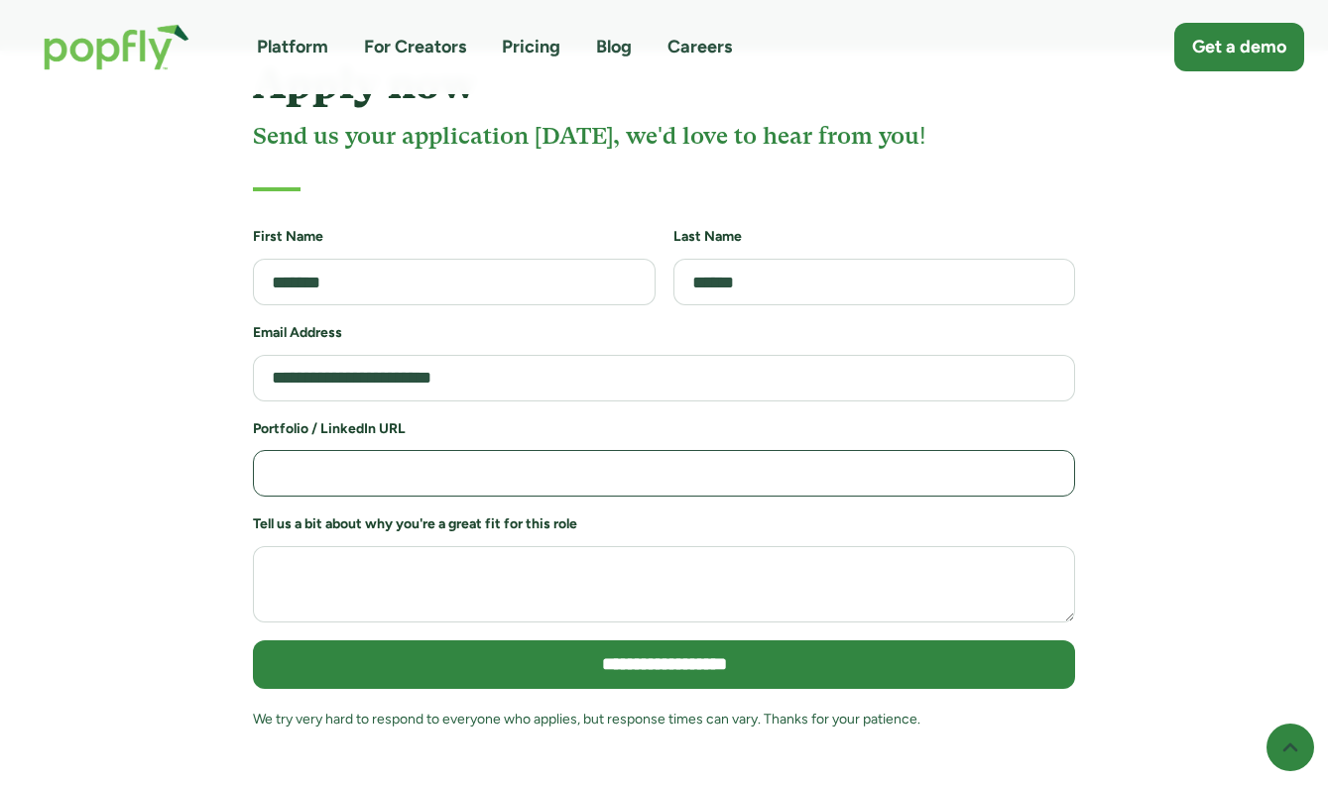
click at [420, 450] on input "Job Application Form" at bounding box center [664, 473] width 822 height 47
paste input "**********"
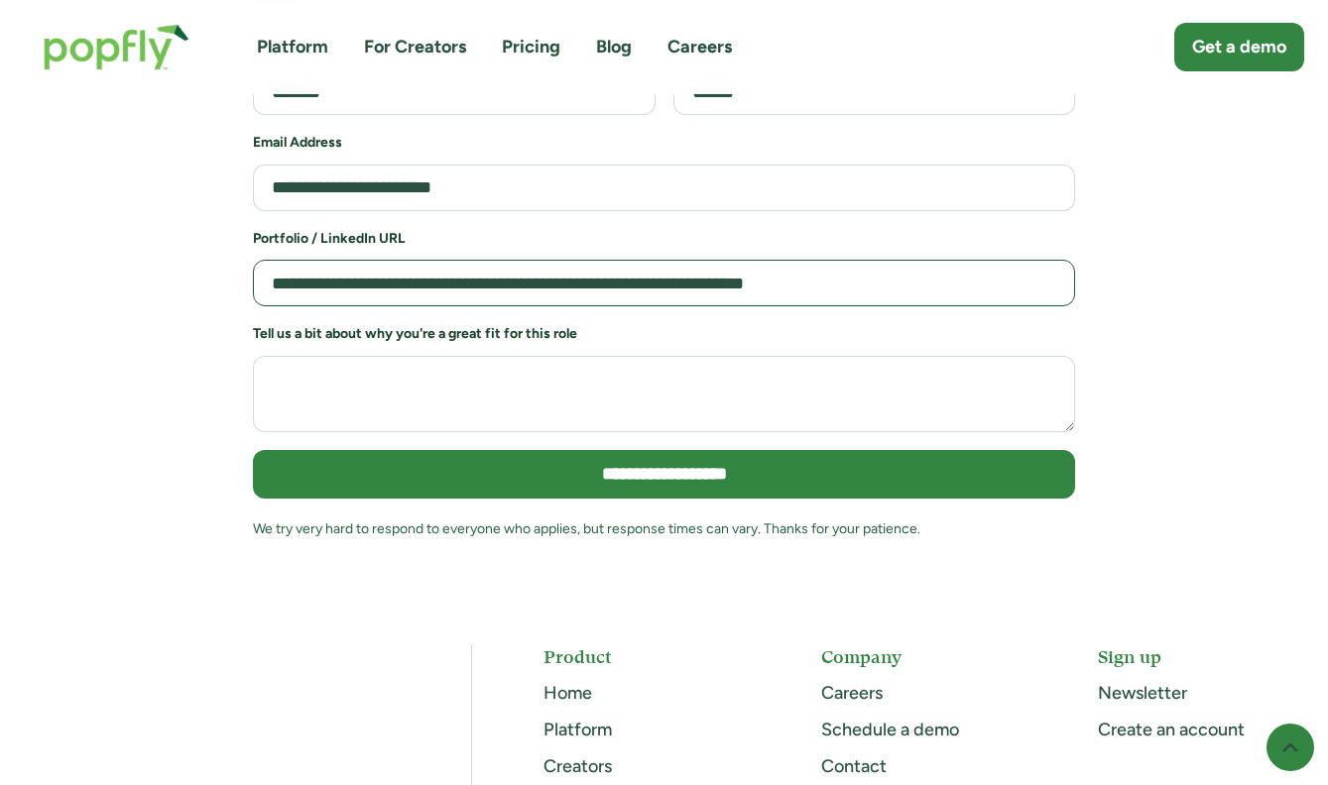
scroll to position [4468, 0]
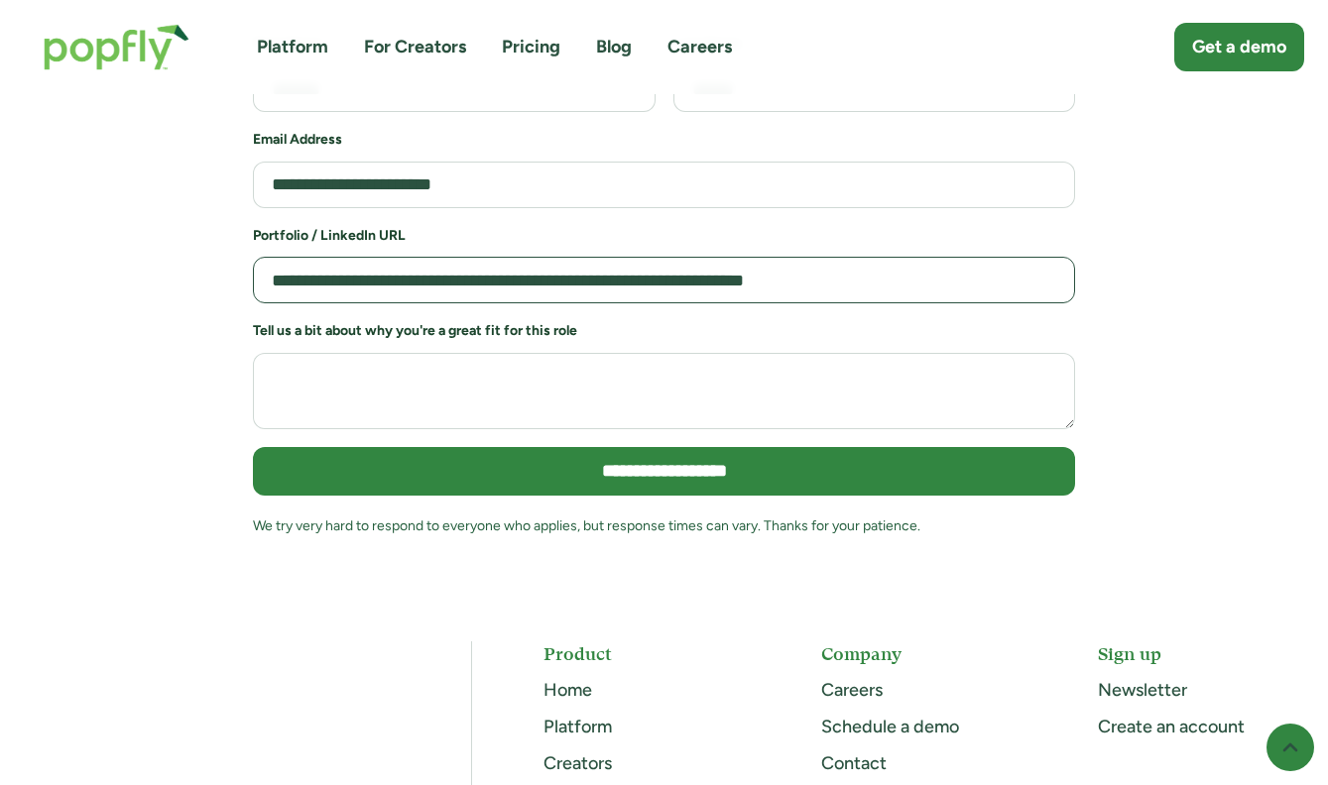
type input "**********"
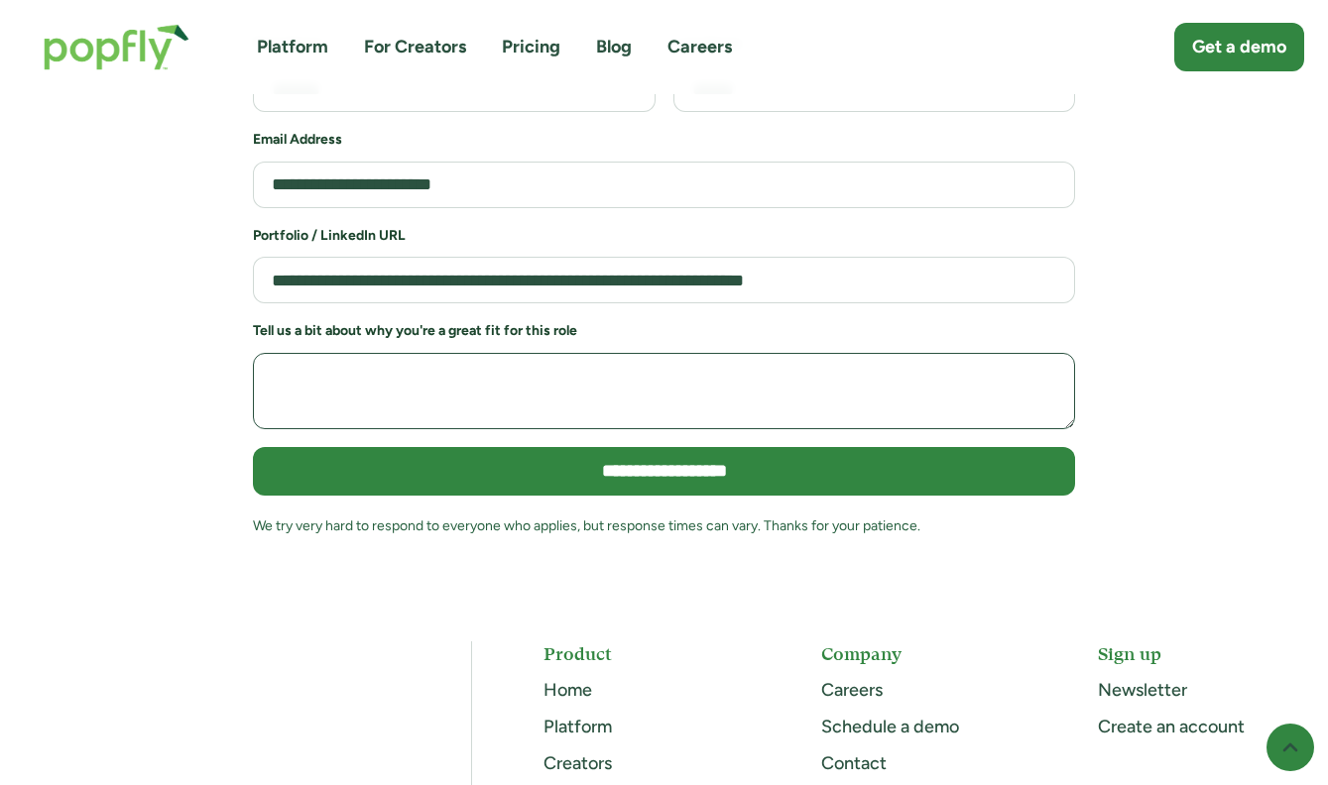
click at [481, 353] on textarea "Job Application Form" at bounding box center [664, 391] width 822 height 76
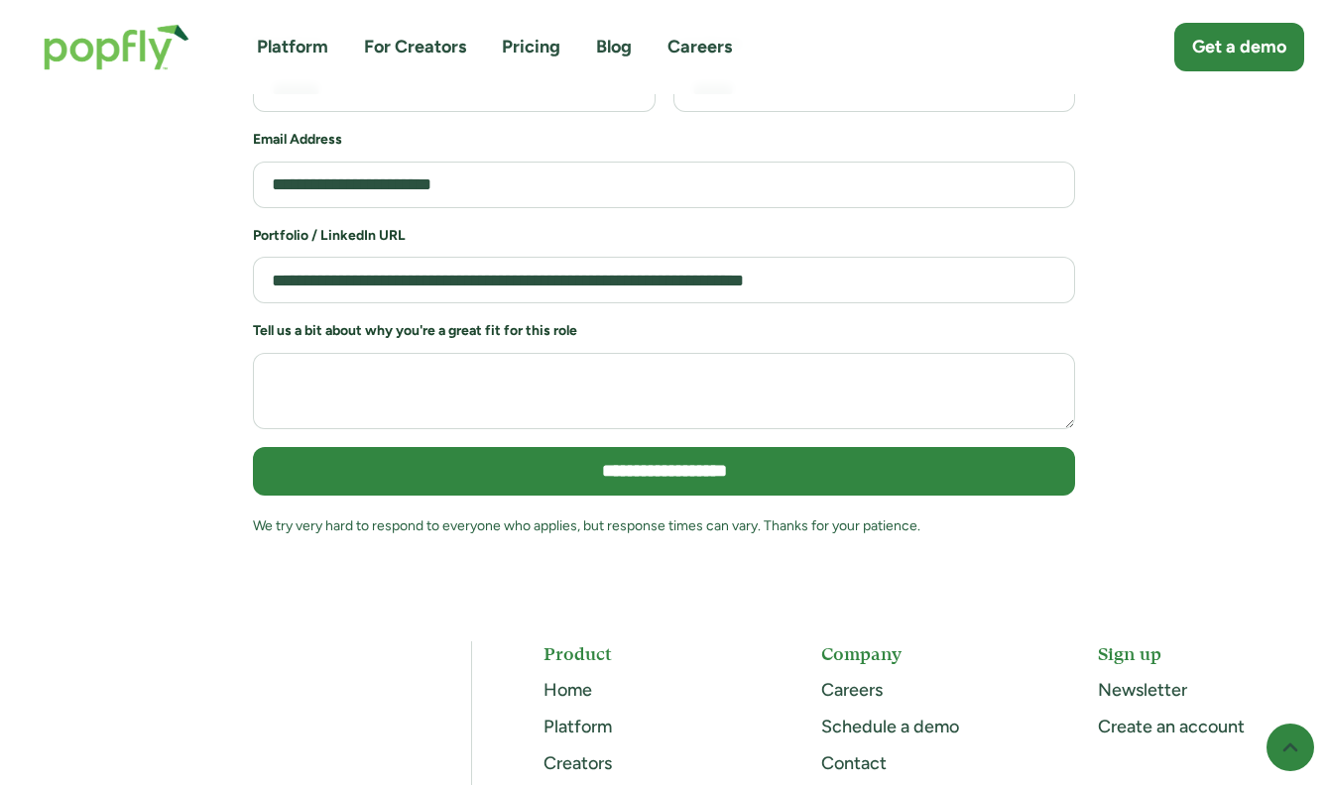
click at [512, 321] on h6 "Tell us a bit about why you're a great fit for this role" at bounding box center [664, 331] width 822 height 20
copy h6 "for"
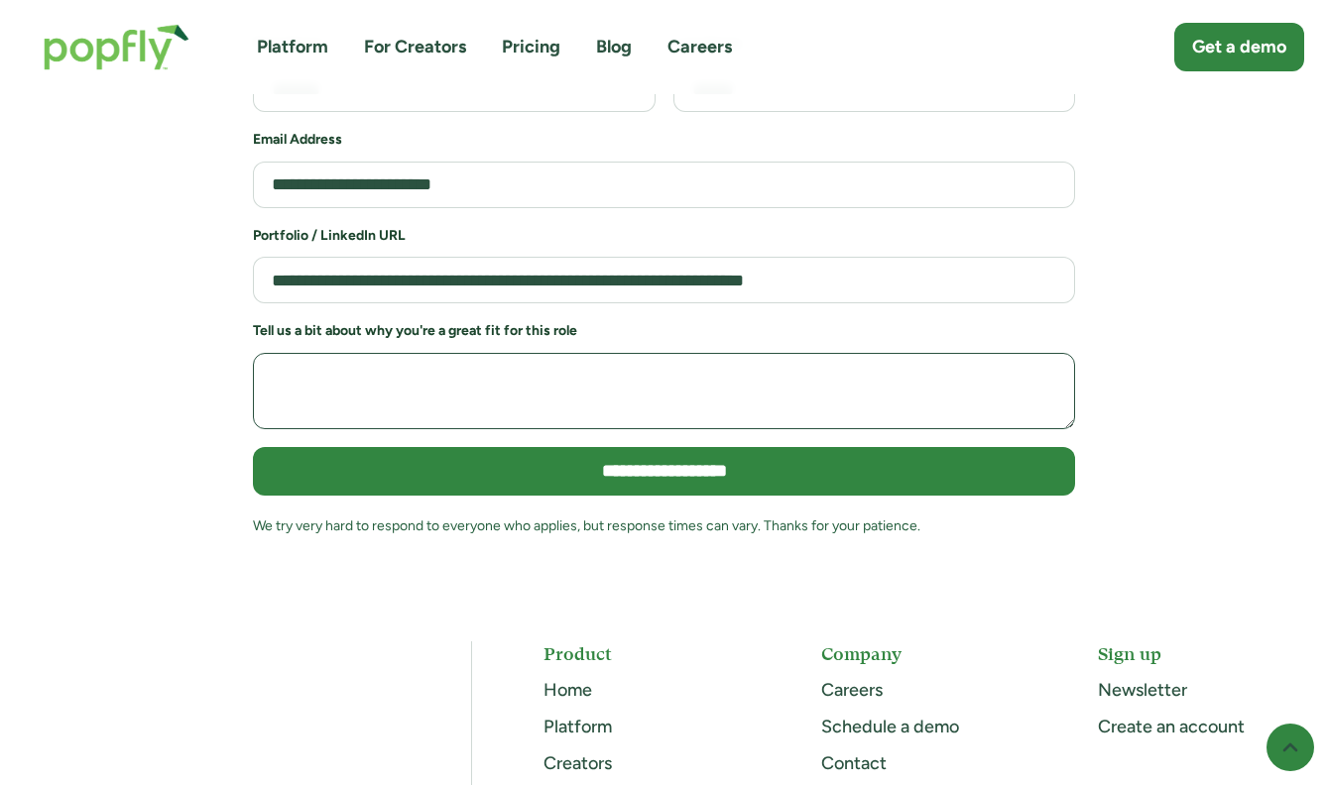
click at [437, 353] on textarea "Job Application Form" at bounding box center [664, 391] width 822 height 76
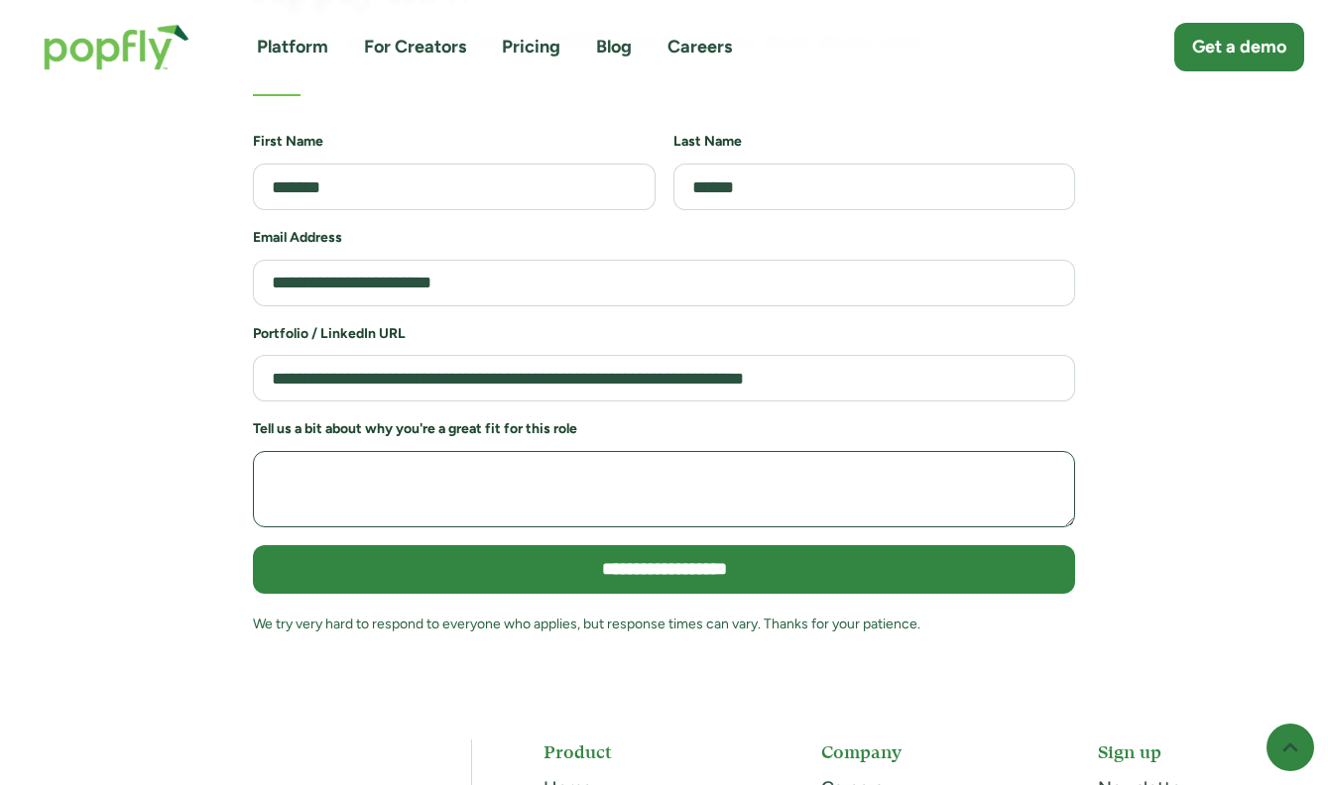
scroll to position [4493, 0]
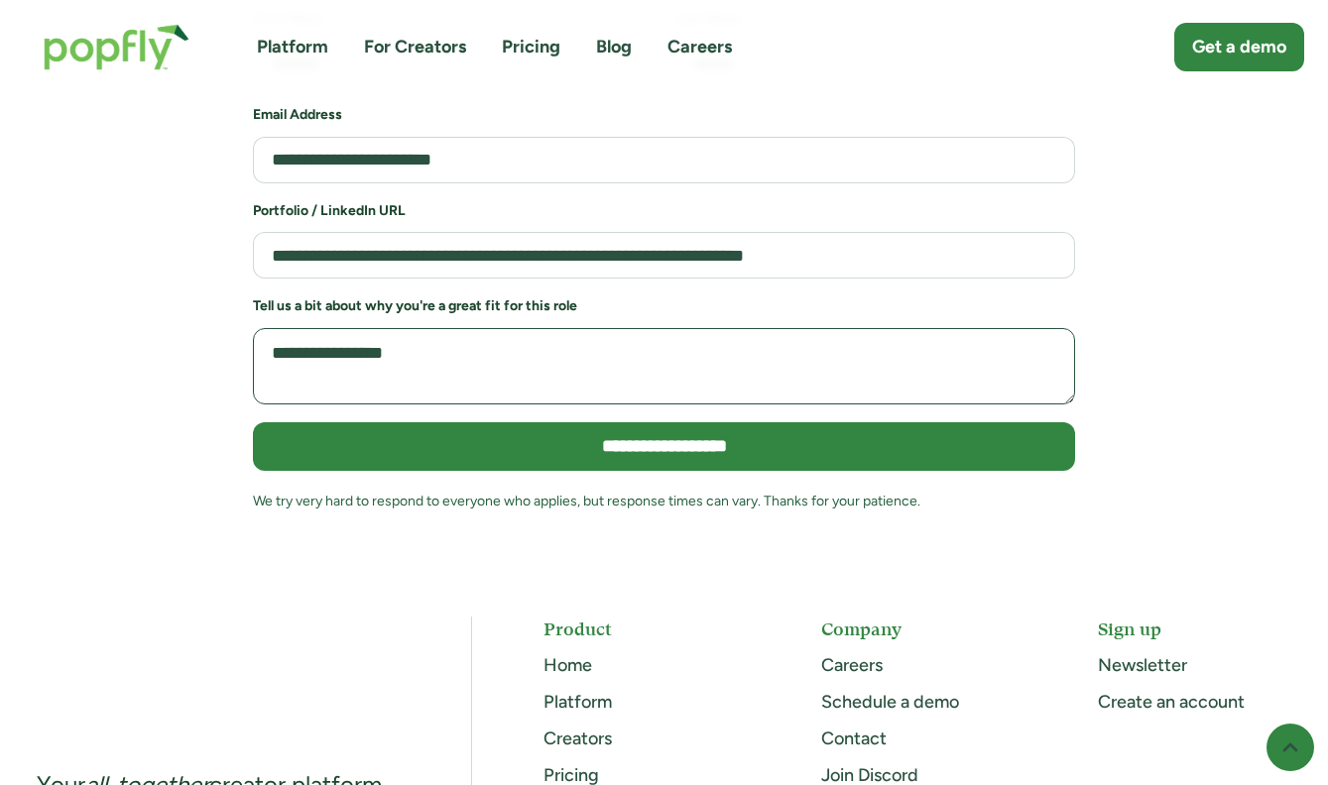
type textarea "**********"
click at [440, 328] on textarea "**********" at bounding box center [664, 366] width 822 height 76
type textarea "*"
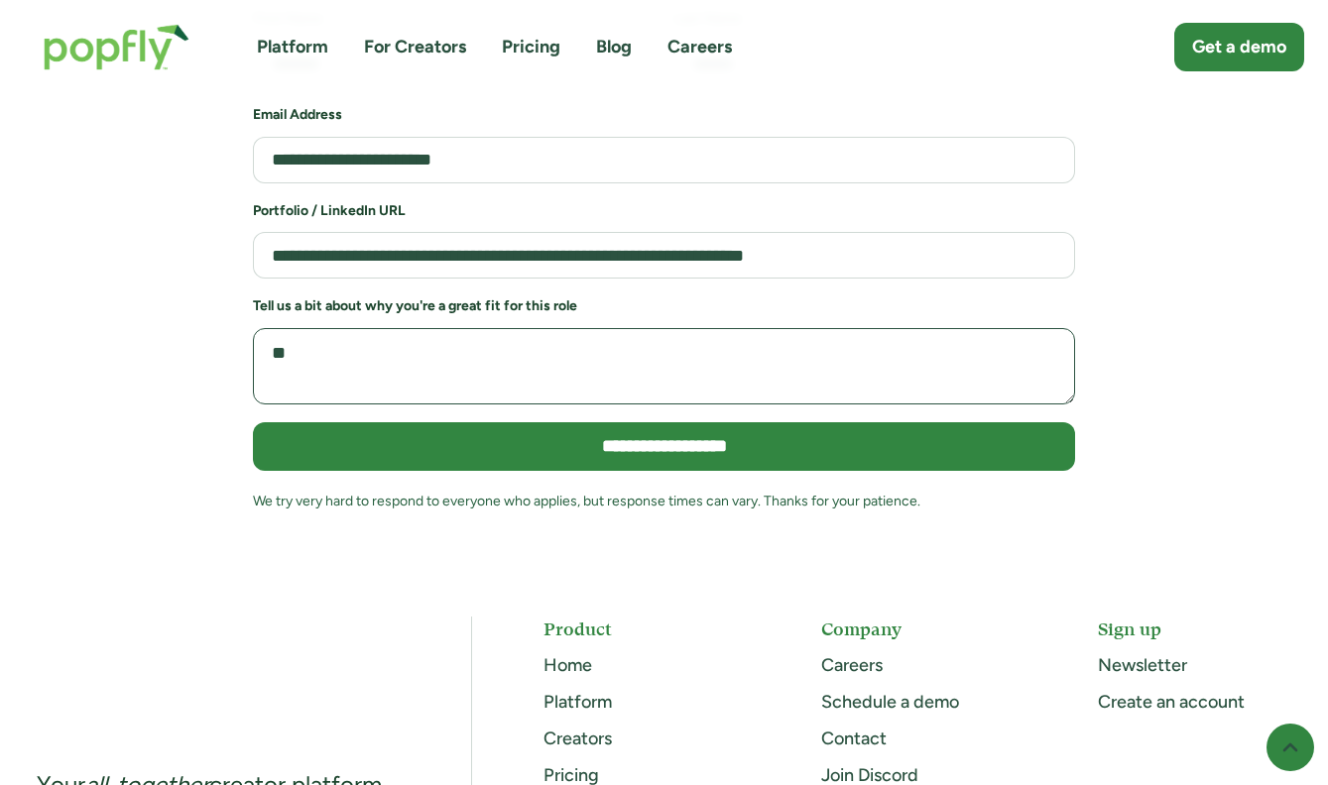
type textarea "*"
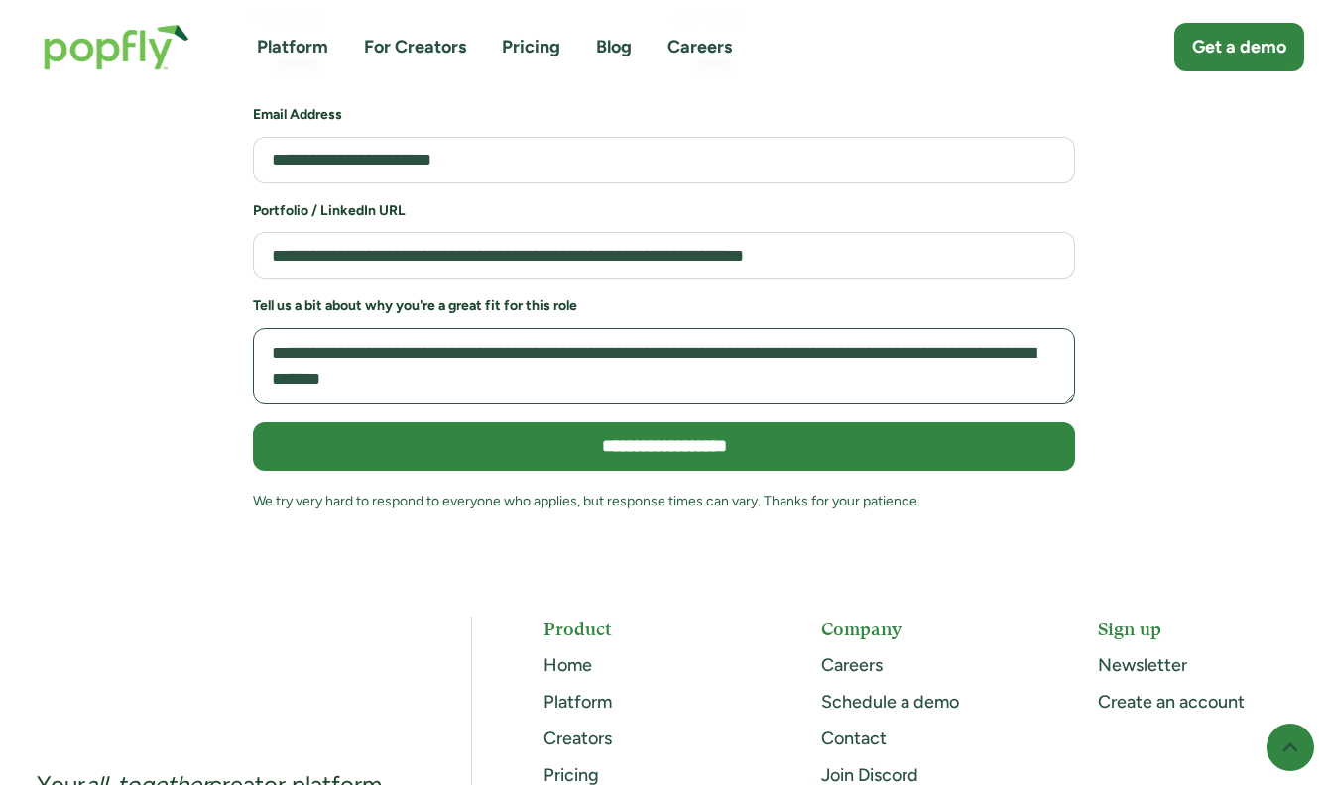
click at [443, 328] on textarea "**********" at bounding box center [664, 366] width 822 height 76
click at [518, 296] on h6 "Tell us a bit about why you're a great fit for this role" at bounding box center [664, 306] width 822 height 20
copy h6 "for"
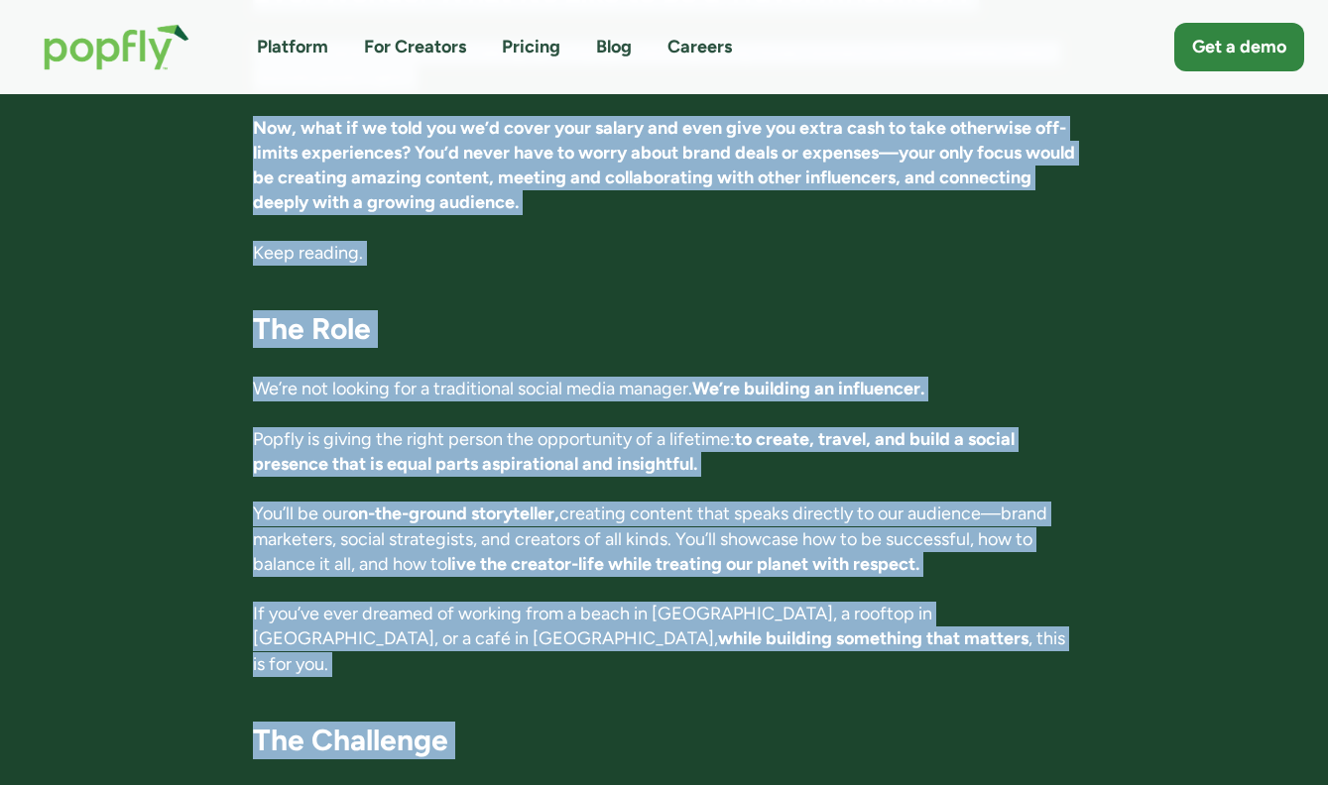
scroll to position [451, 0]
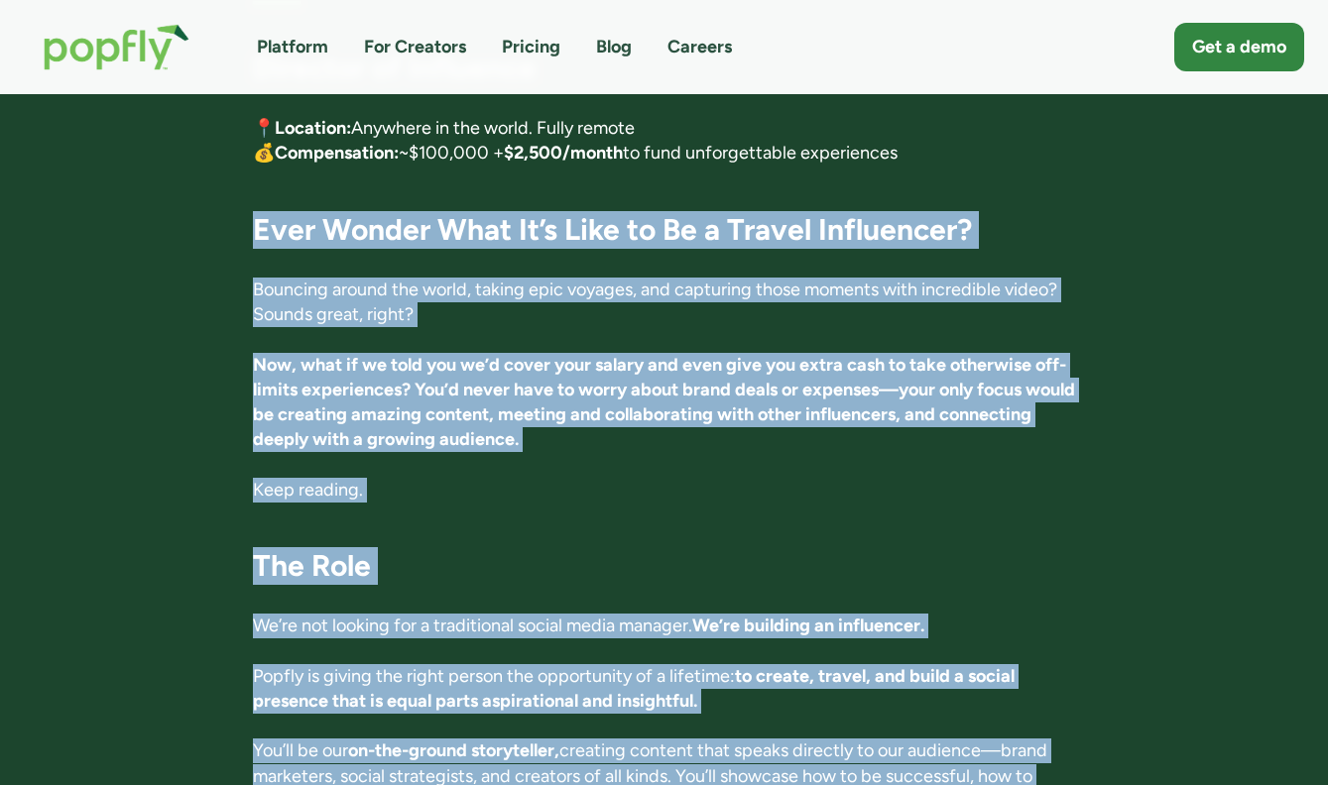
drag, startPoint x: 353, startPoint y: 290, endPoint x: 251, endPoint y: 213, distance: 127.5
copy div "Ever Wonder What It’s Like to Be a Travel Influencer? Bouncing around the world…"
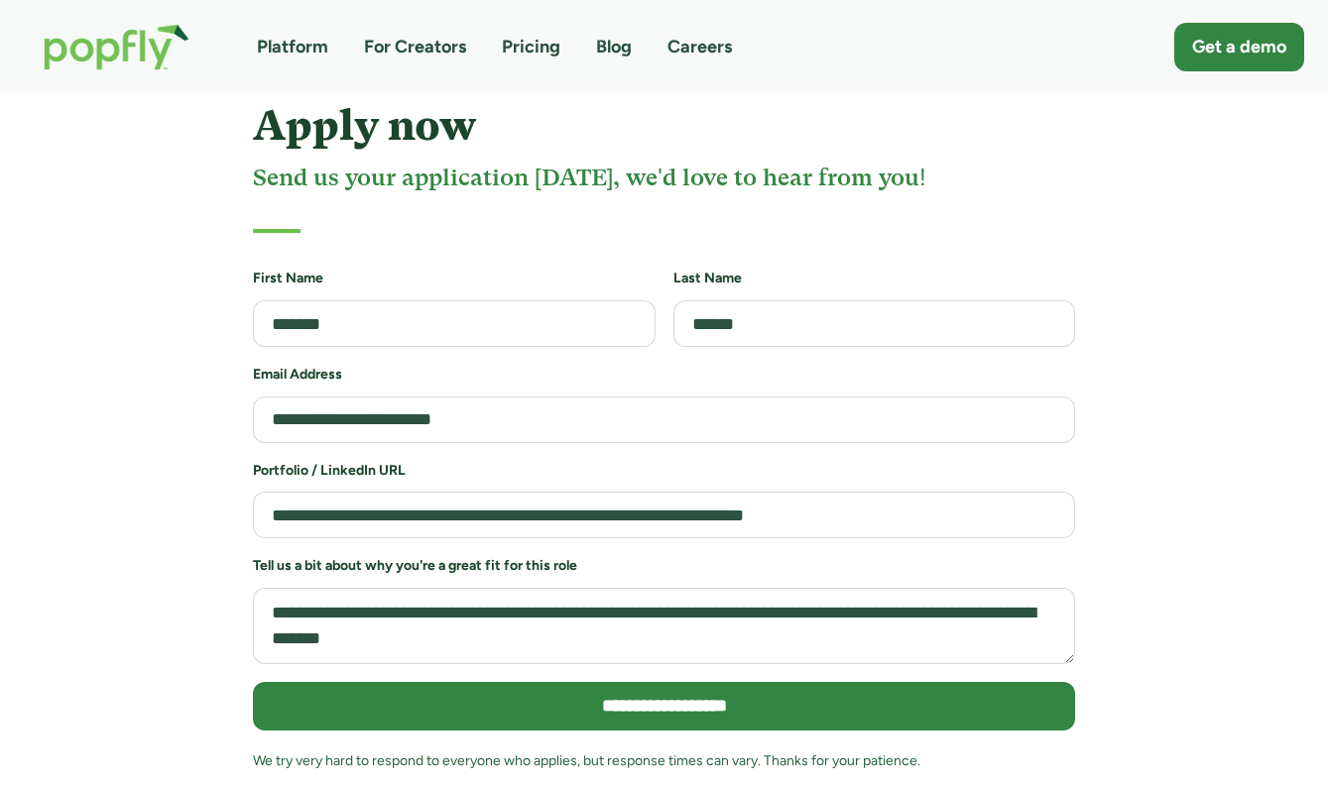
scroll to position [4228, 0]
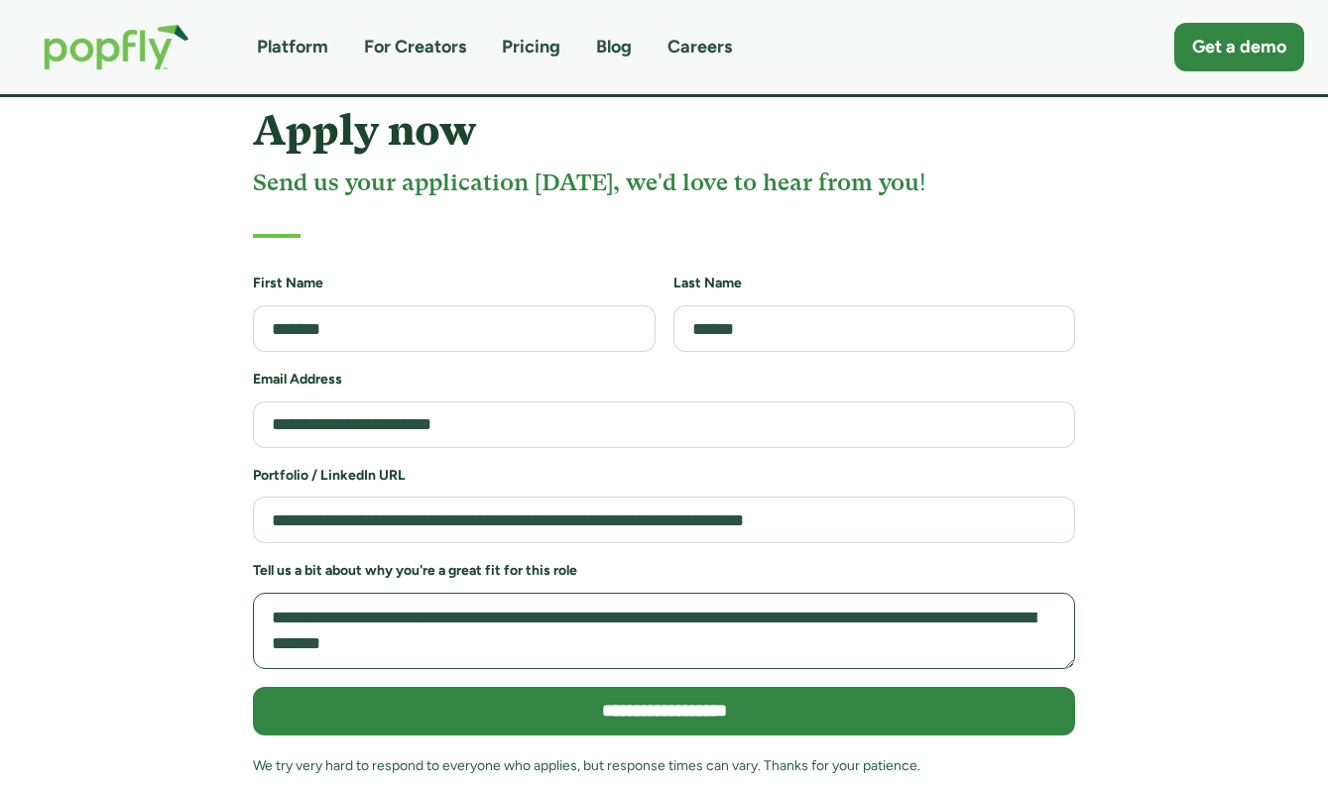
click at [414, 593] on textarea "**********" at bounding box center [664, 631] width 822 height 76
click at [553, 607] on textarea "**********" at bounding box center [664, 631] width 822 height 76
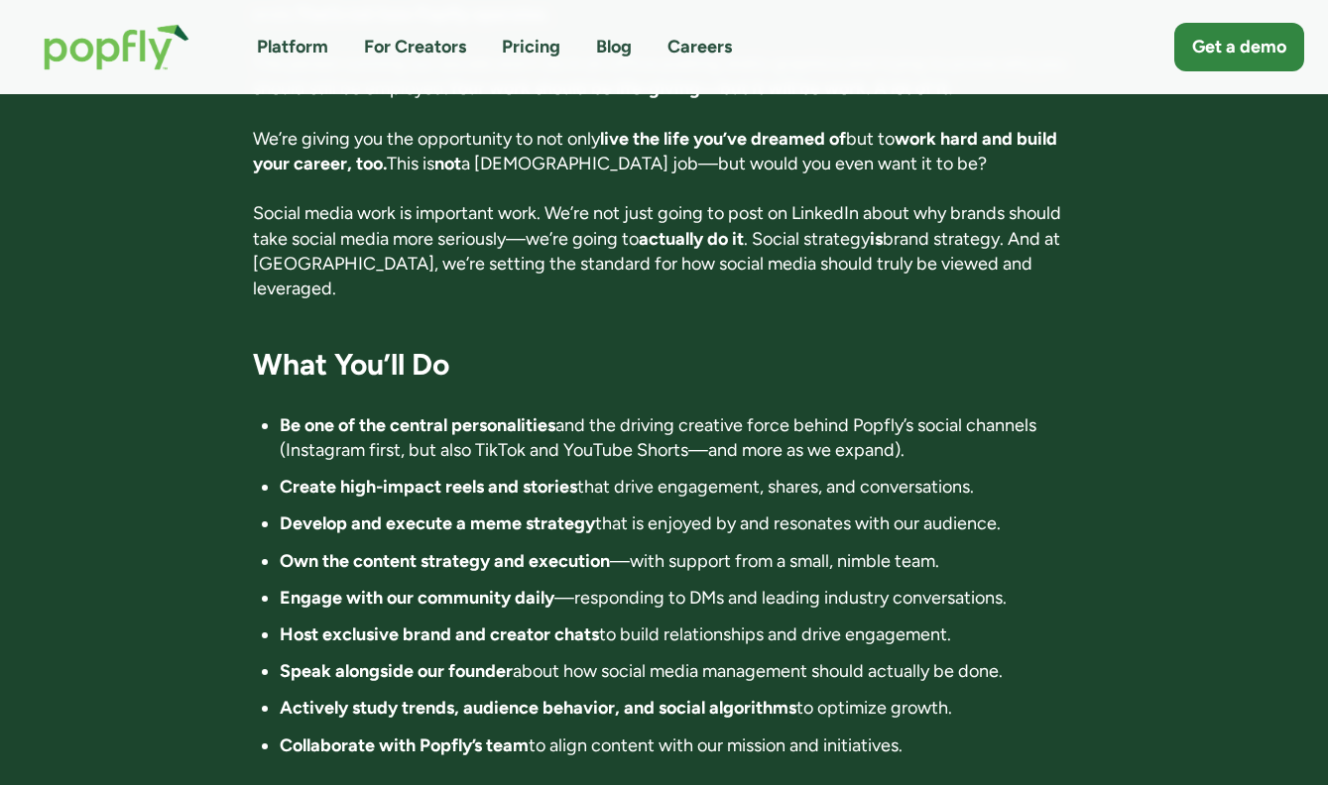
scroll to position [1534, 0]
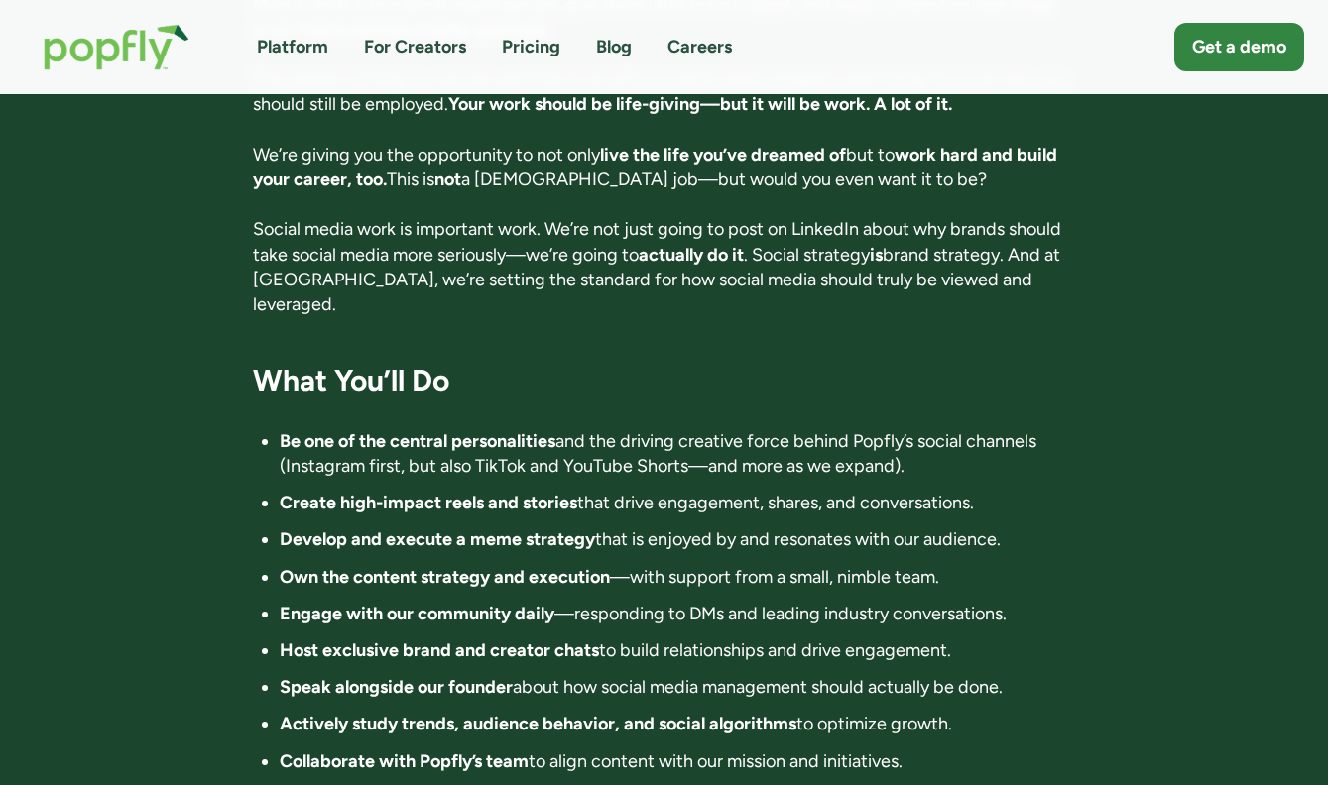
click at [482, 430] on strong "Be one of the central personalities" at bounding box center [418, 441] width 276 height 22
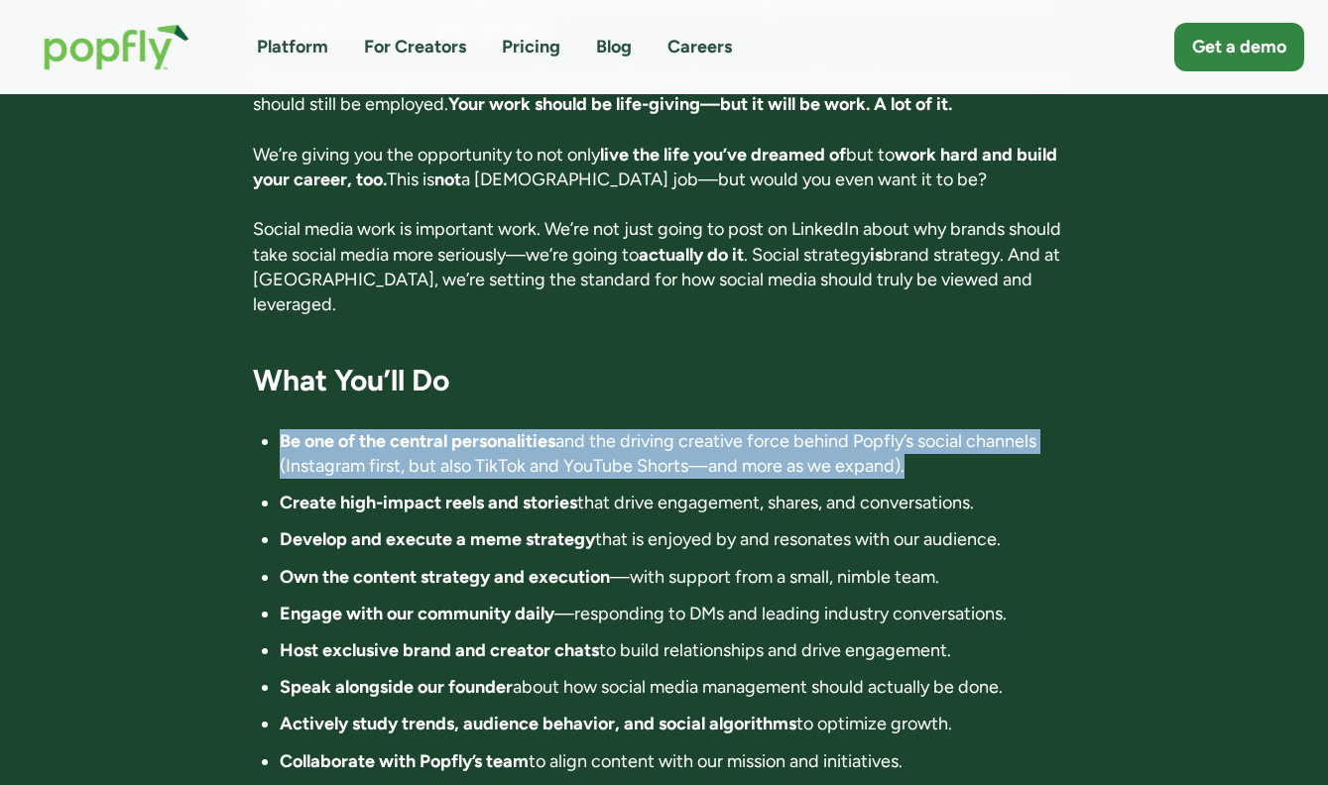
click at [482, 430] on strong "Be one of the central personalities" at bounding box center [418, 441] width 276 height 22
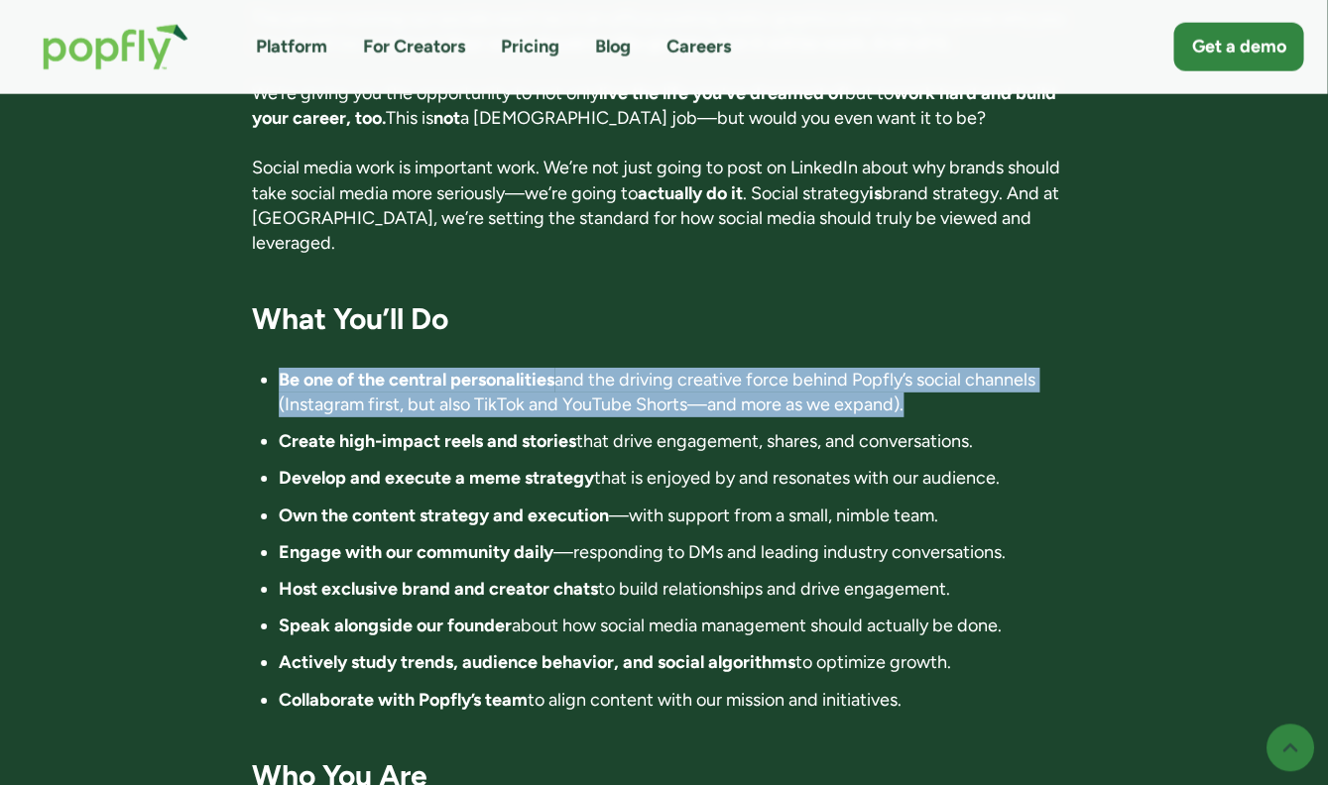
scroll to position [1596, 0]
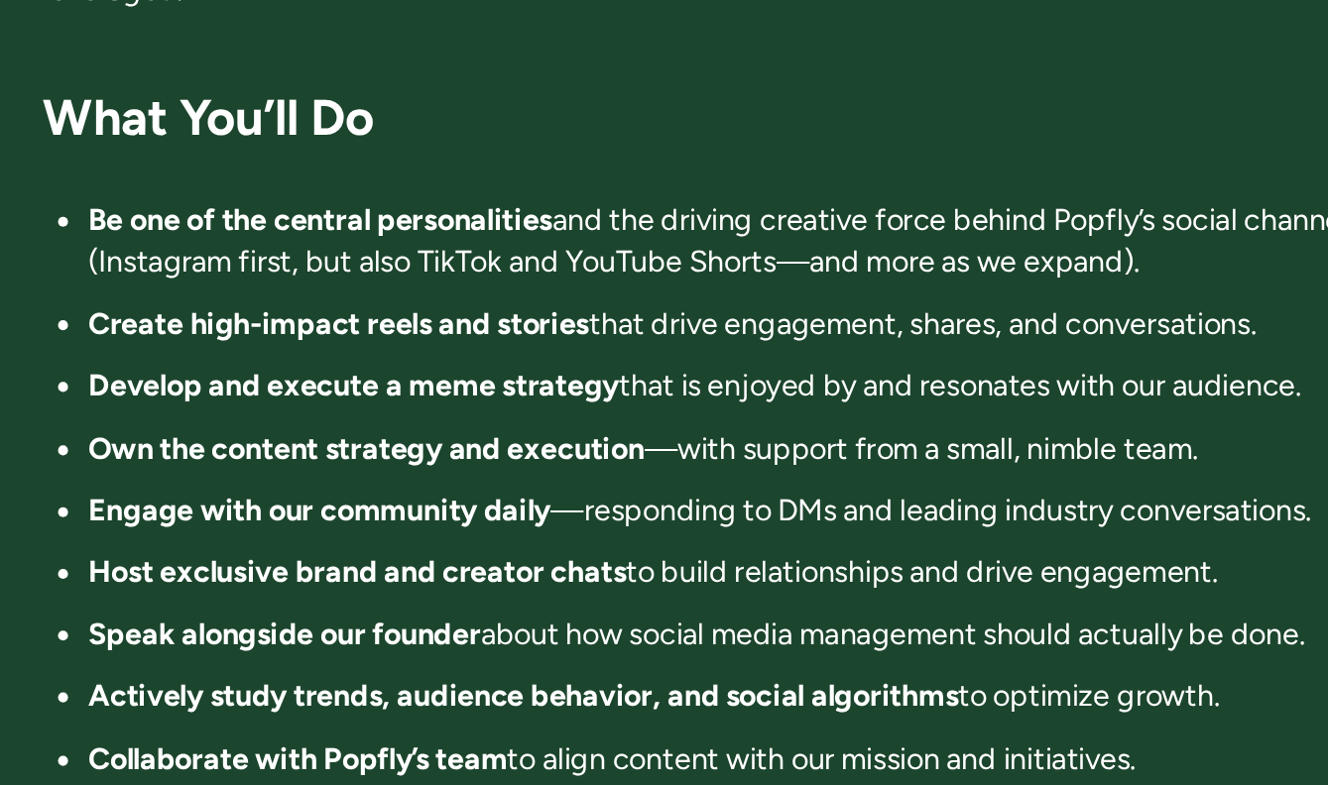
click at [429, 467] on strong "Develop and execute a meme strategy" at bounding box center [437, 478] width 315 height 22
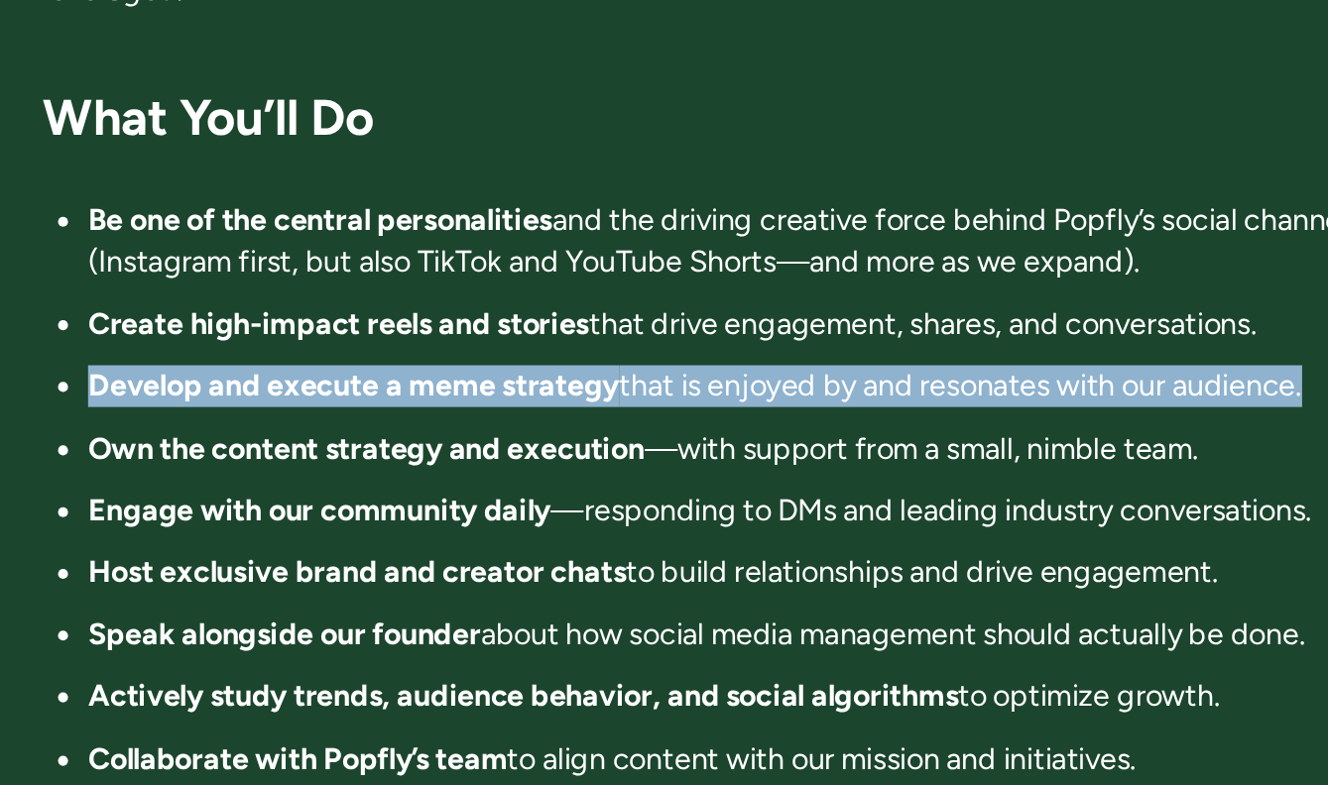
click at [429, 467] on strong "Develop and execute a meme strategy" at bounding box center [437, 478] width 315 height 22
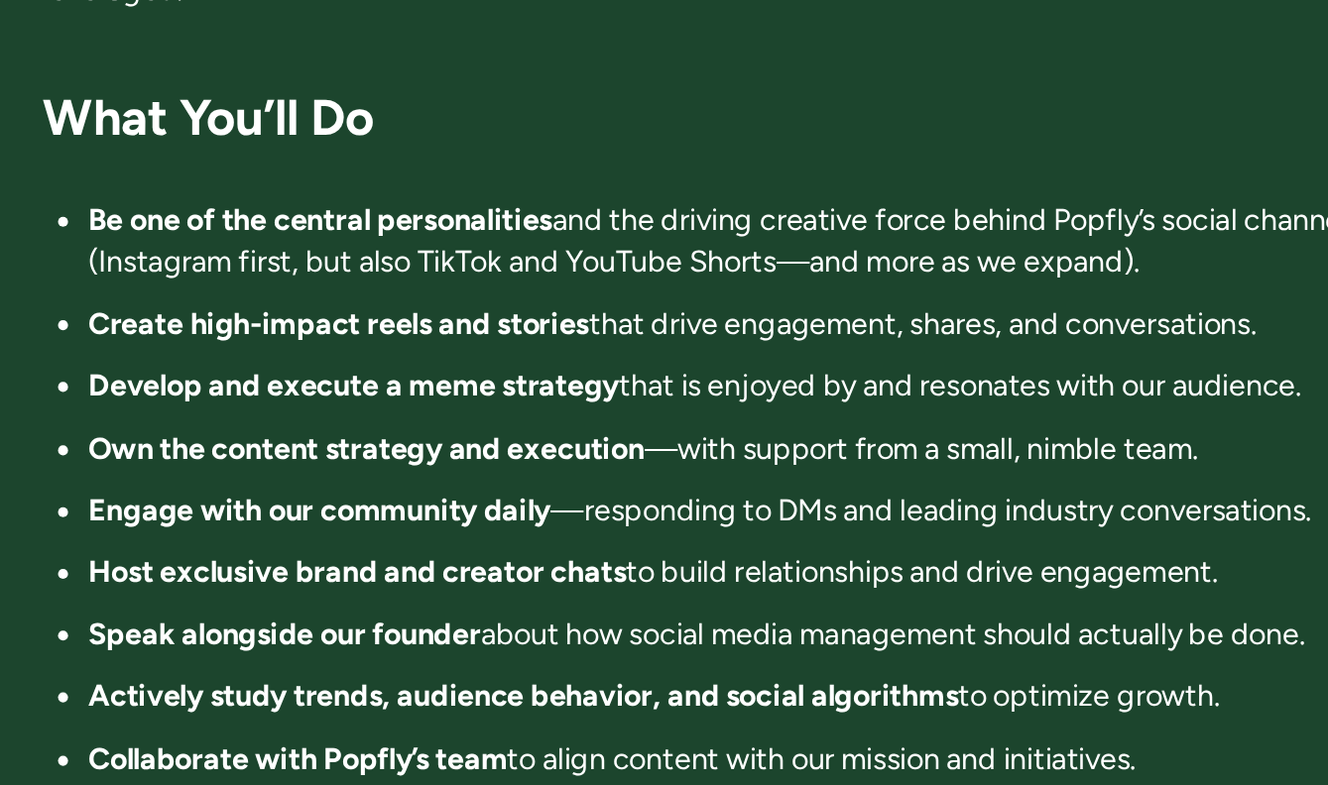
click at [420, 505] on strong "Own the content strategy and execution" at bounding box center [445, 516] width 330 height 22
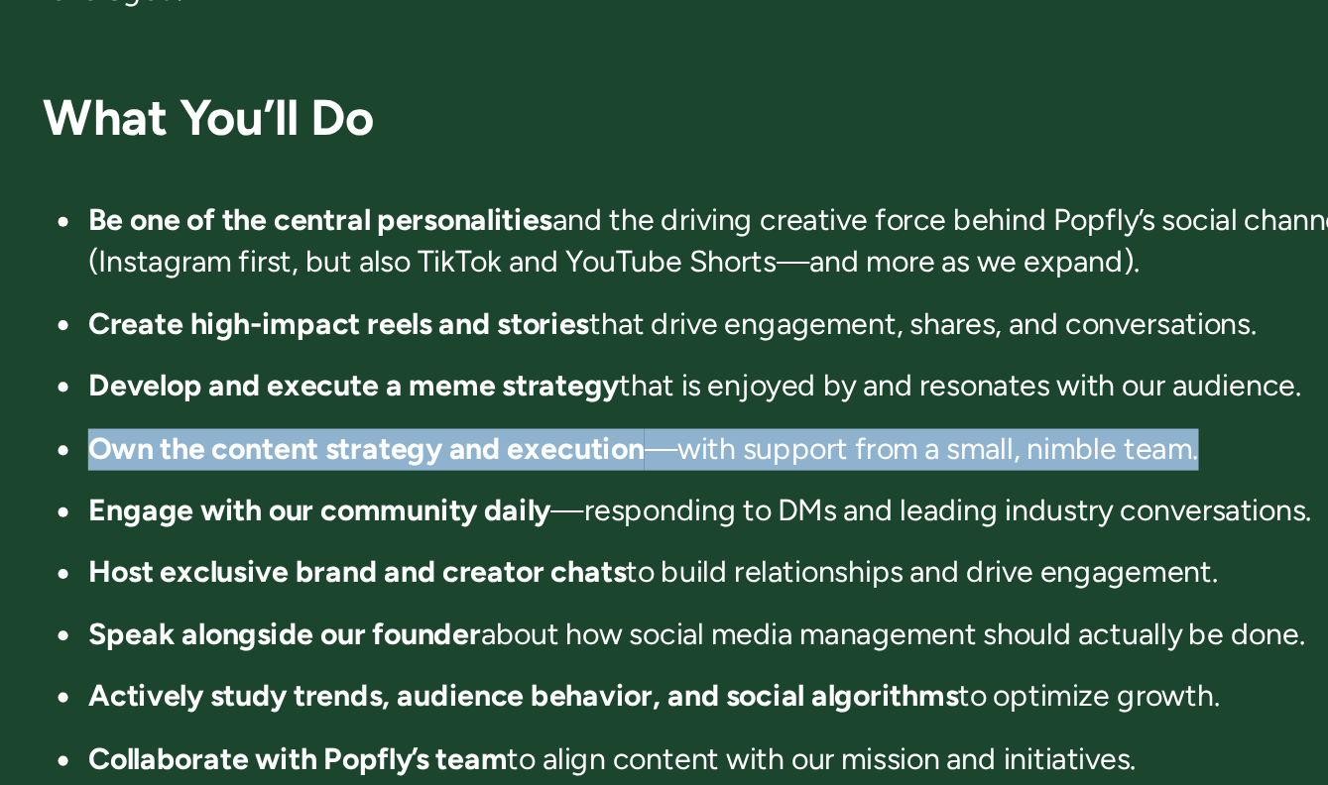
click at [420, 505] on strong "Own the content strategy and execution" at bounding box center [445, 516] width 330 height 22
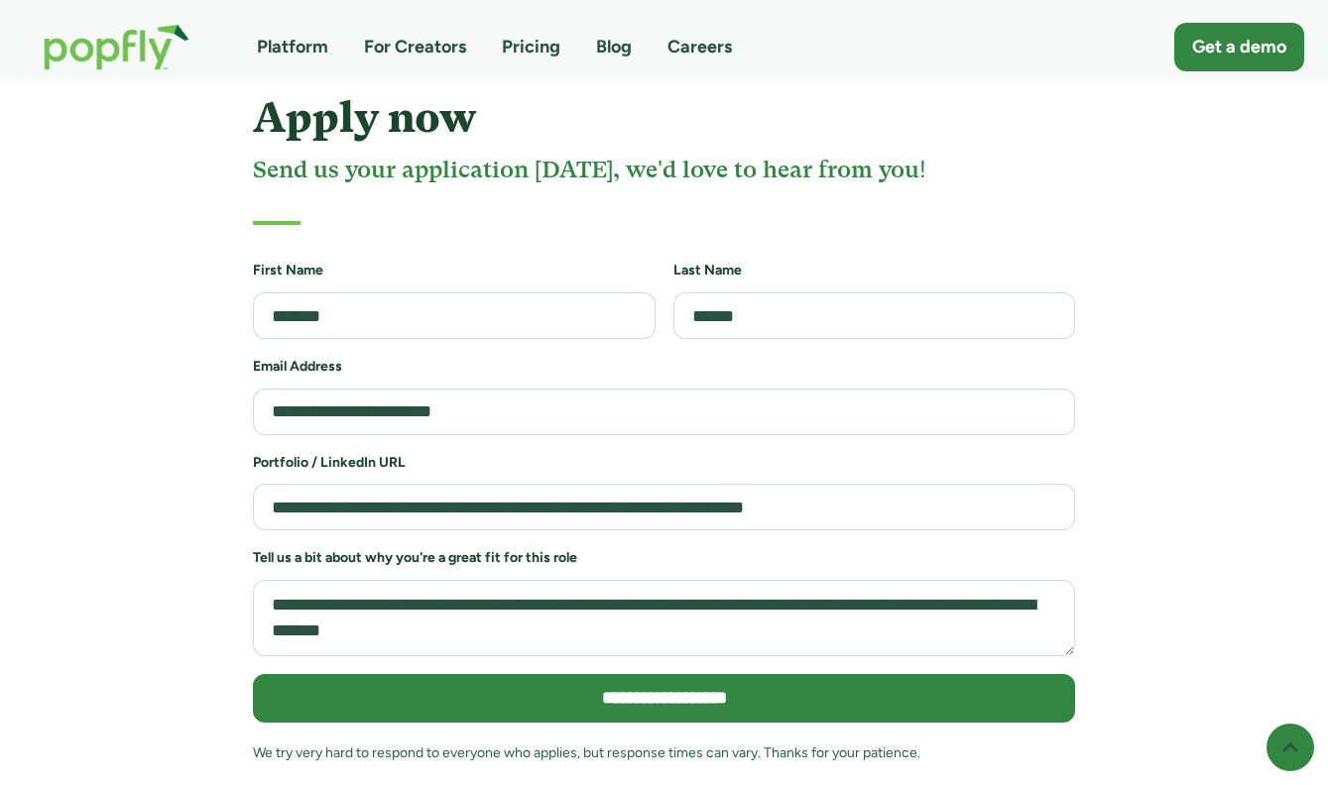
scroll to position [4253, 0]
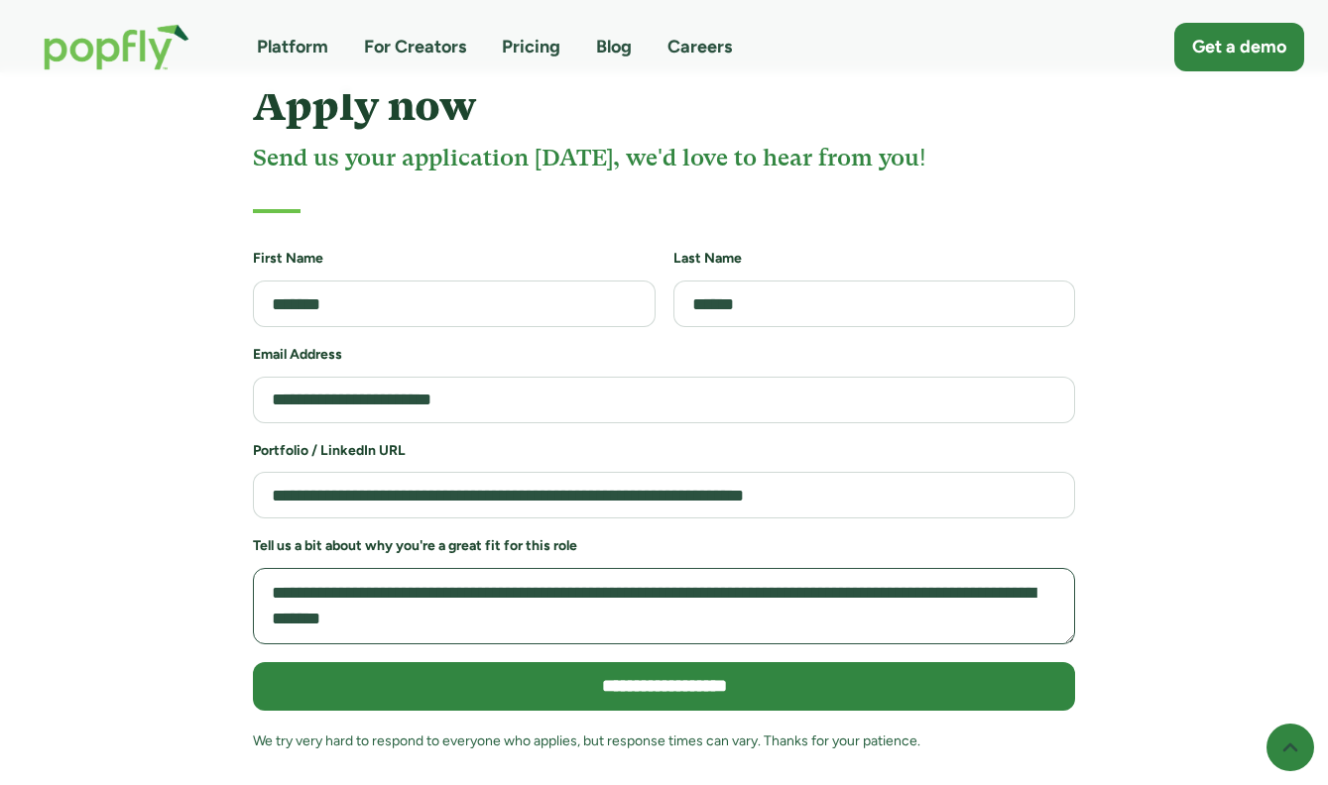
drag, startPoint x: 605, startPoint y: 560, endPoint x: 287, endPoint y: 518, distance: 321.2
click at [289, 568] on textarea "**********" at bounding box center [664, 606] width 822 height 76
paste textarea "**********"
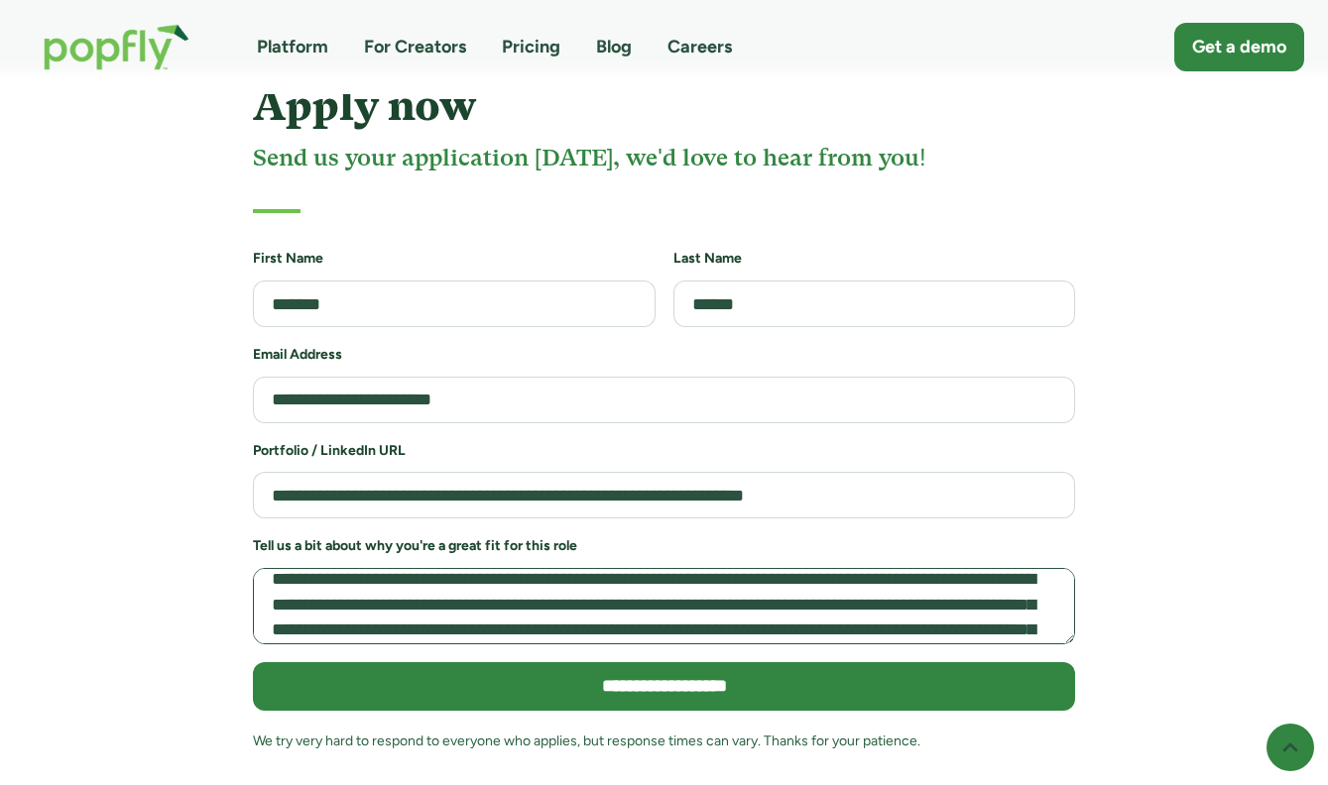
scroll to position [15, 0]
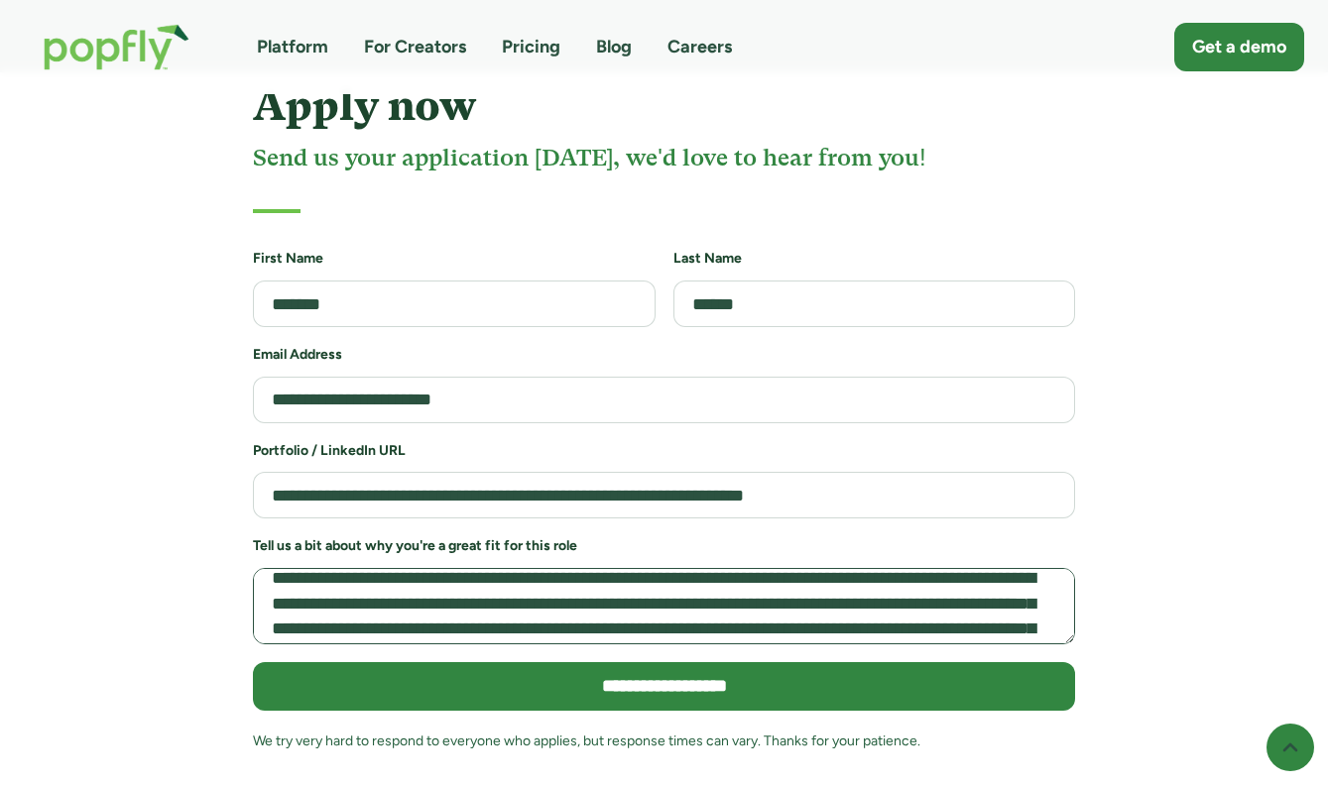
click at [898, 568] on textarea "Job Application Form" at bounding box center [664, 606] width 822 height 76
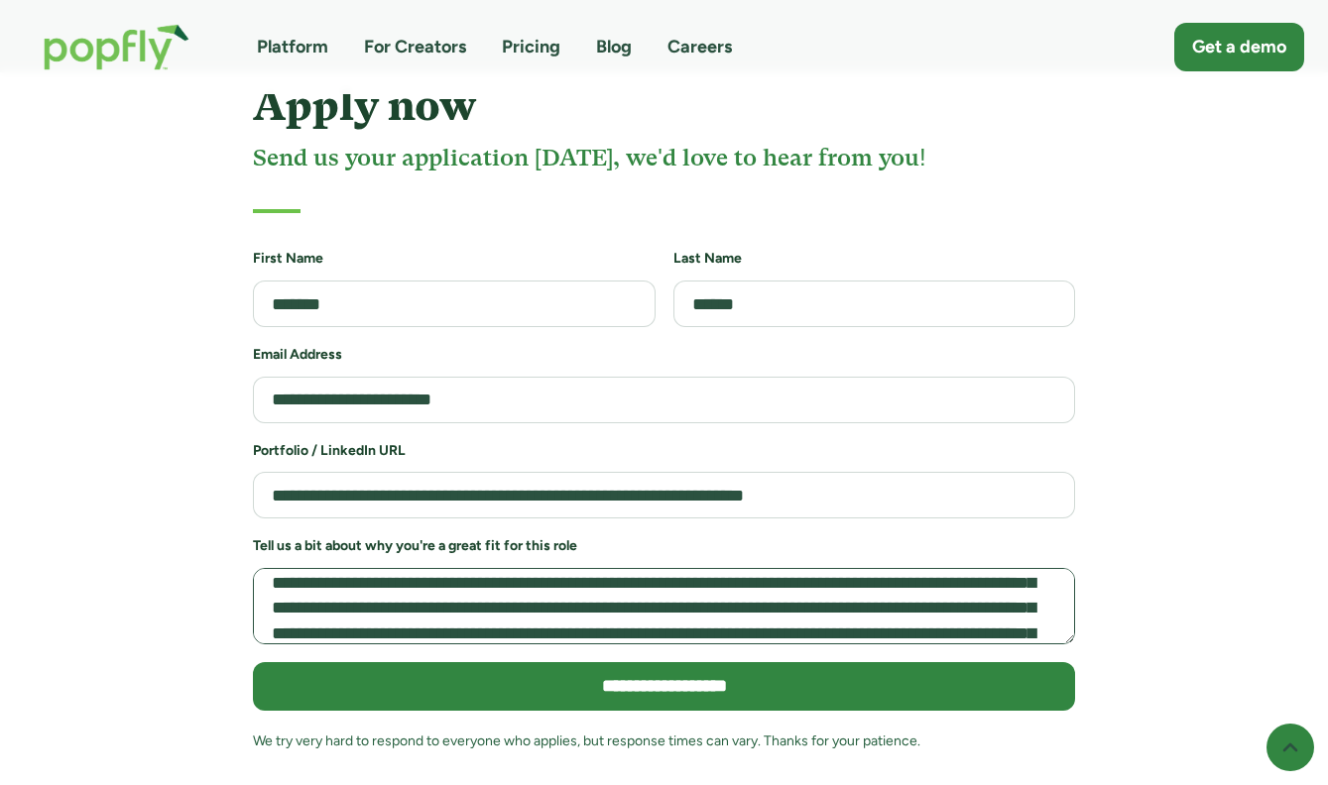
scroll to position [26, 0]
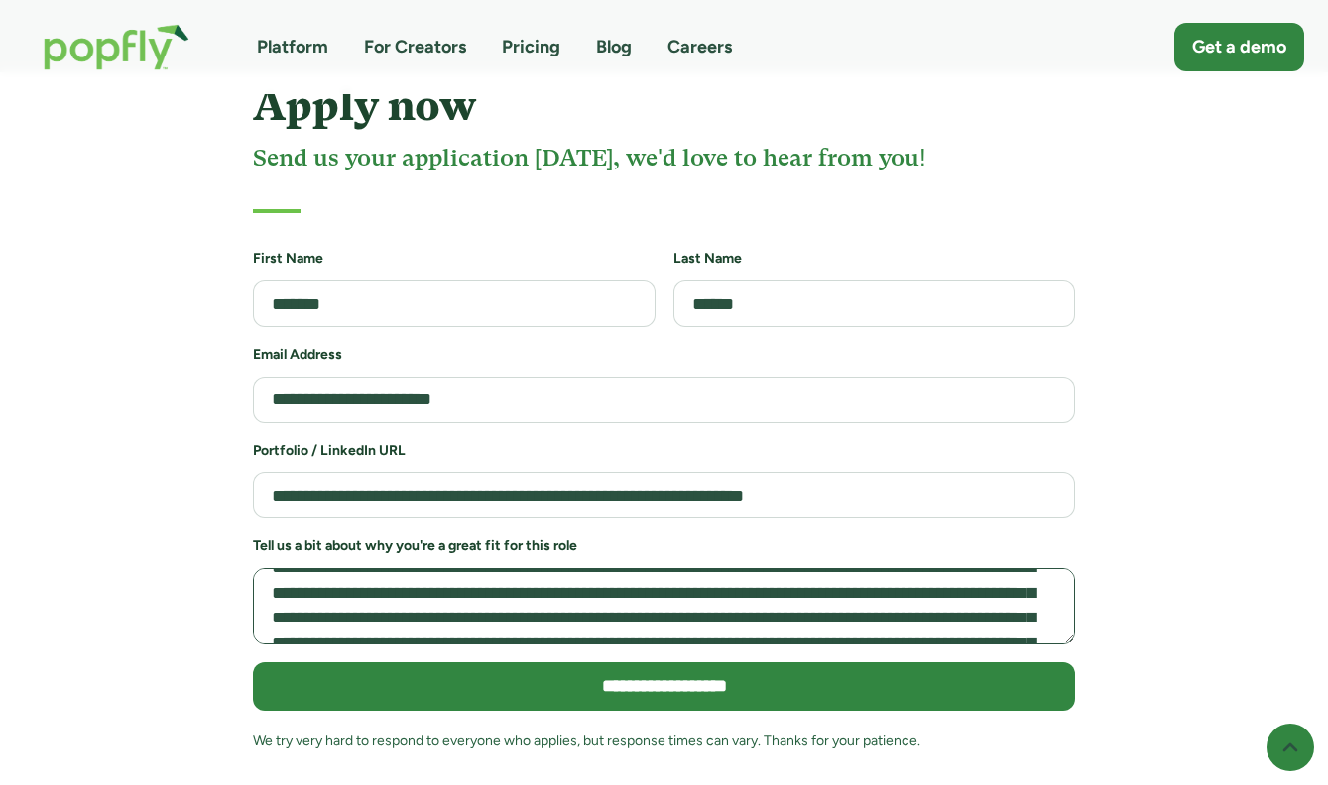
click at [691, 568] on textarea "Job Application Form" at bounding box center [664, 606] width 822 height 76
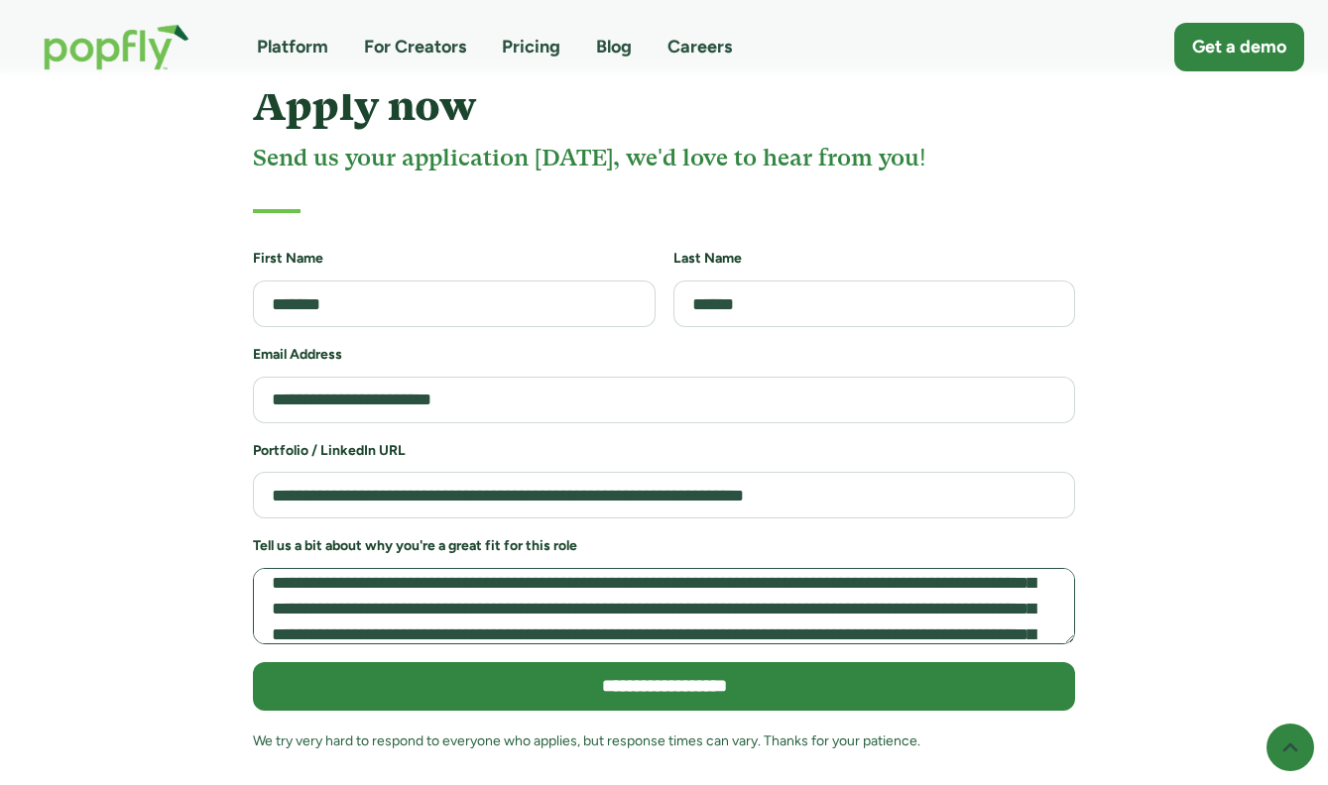
scroll to position [62, 0]
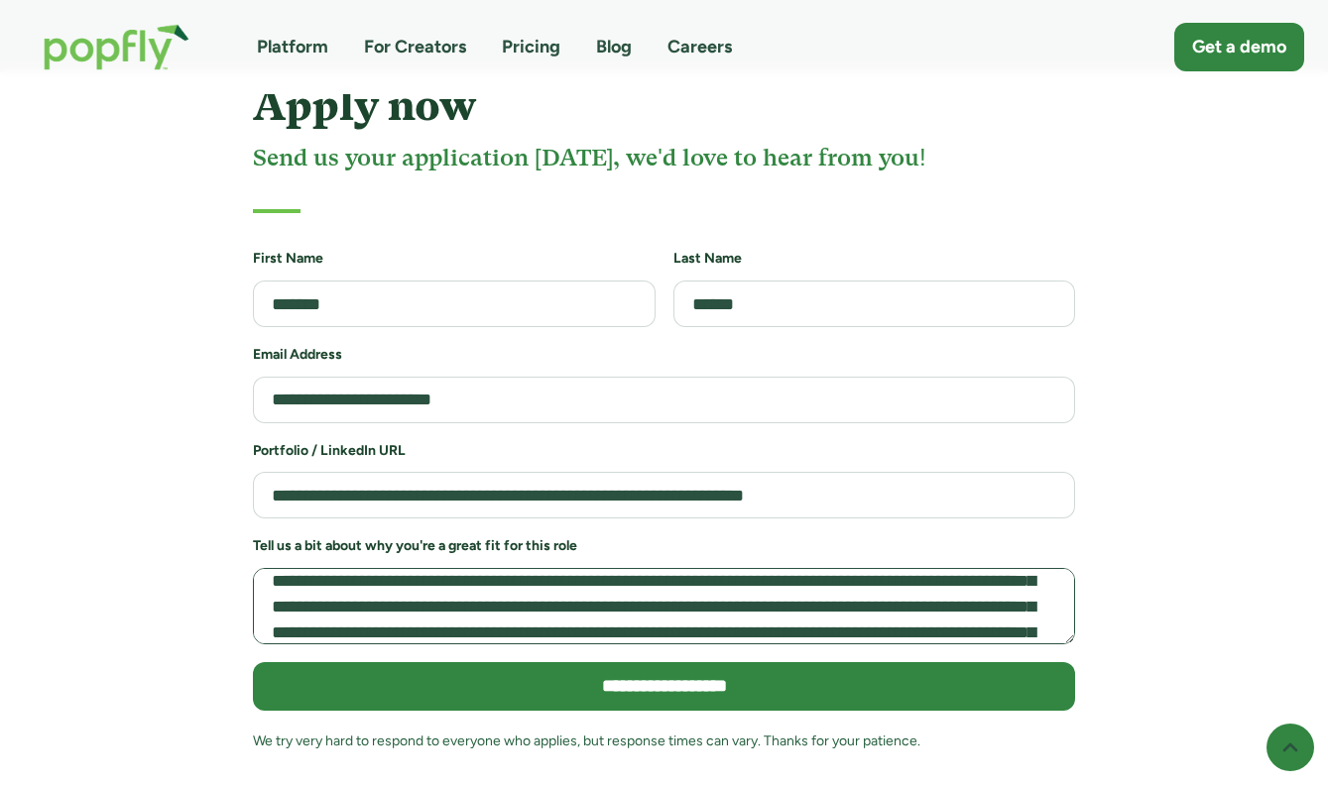
click at [790, 568] on textarea "Job Application Form" at bounding box center [664, 606] width 822 height 76
click at [851, 568] on textarea "Job Application Form" at bounding box center [664, 606] width 822 height 76
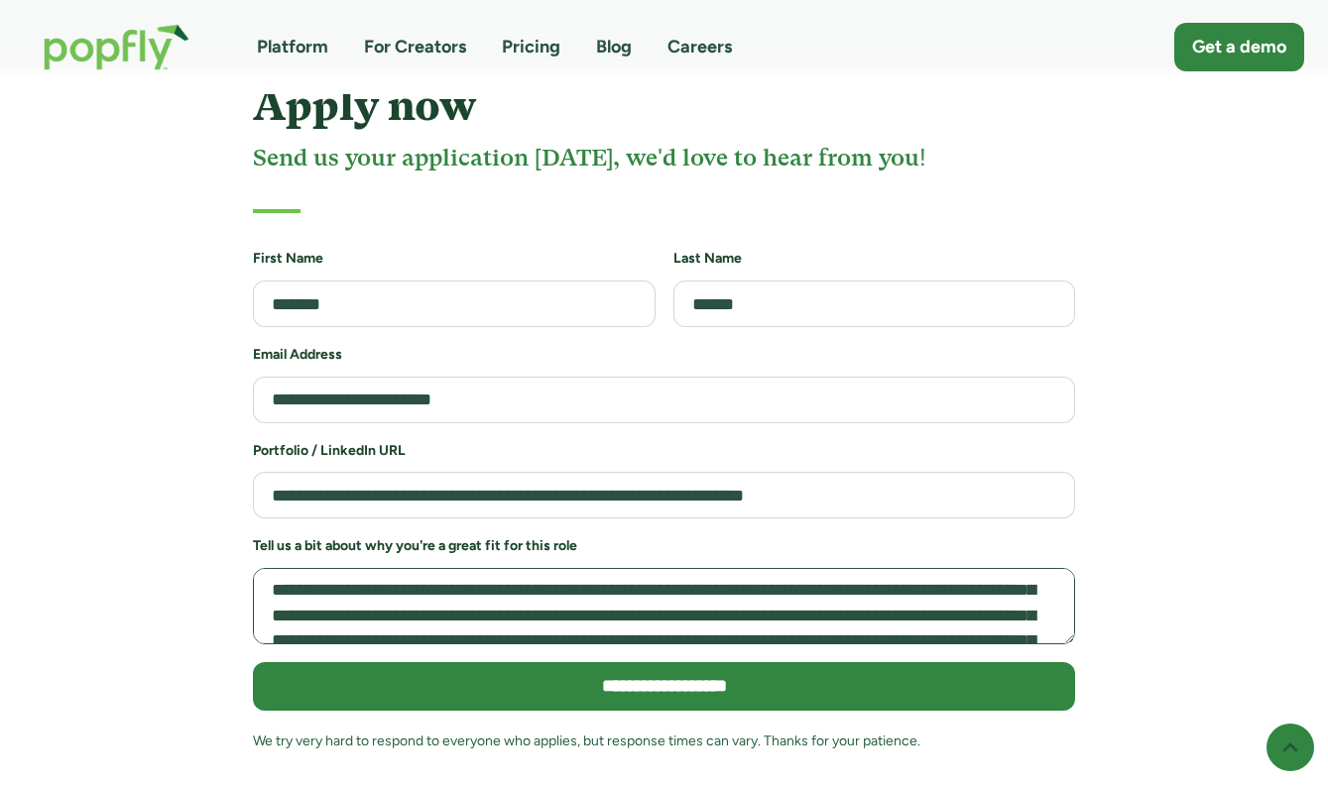
scroll to position [51, 0]
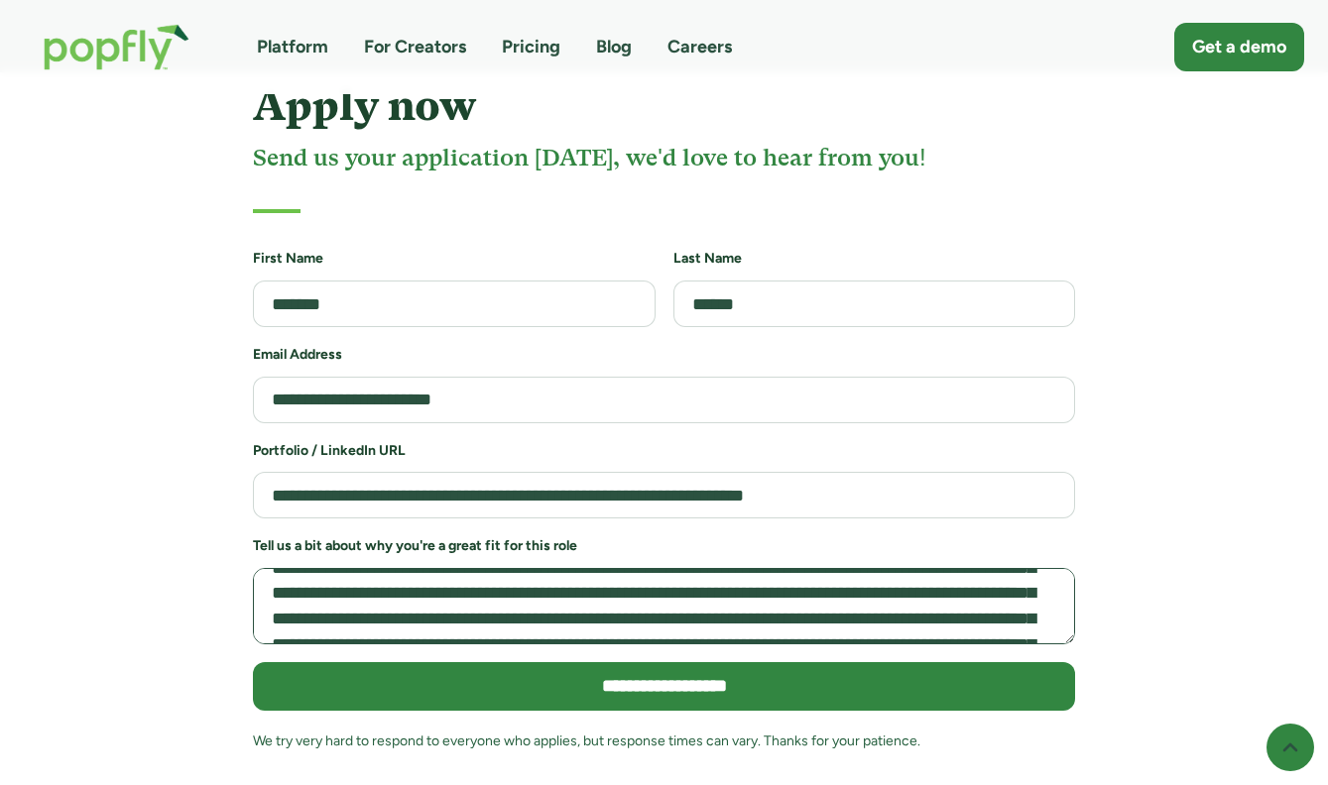
click at [850, 568] on textarea "Job Application Form" at bounding box center [664, 606] width 822 height 76
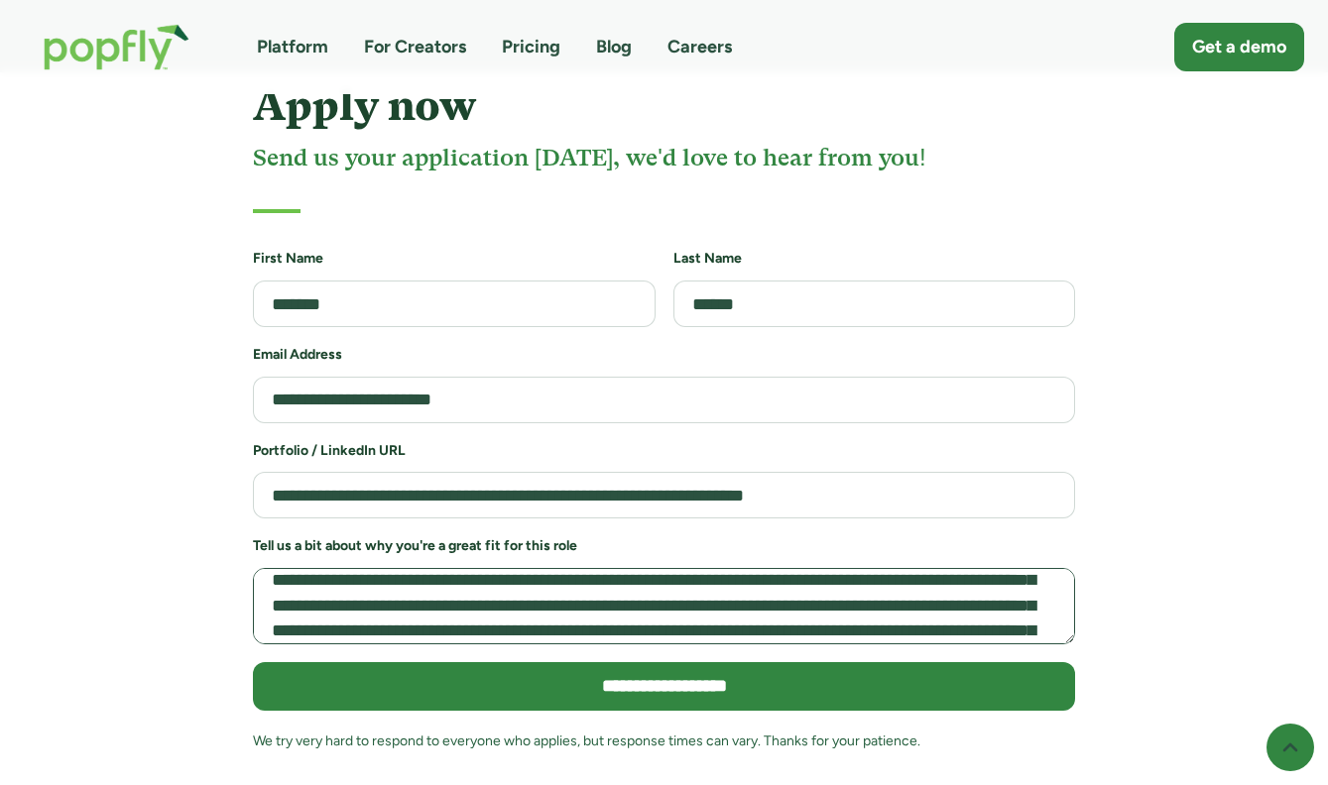
scroll to position [91, 0]
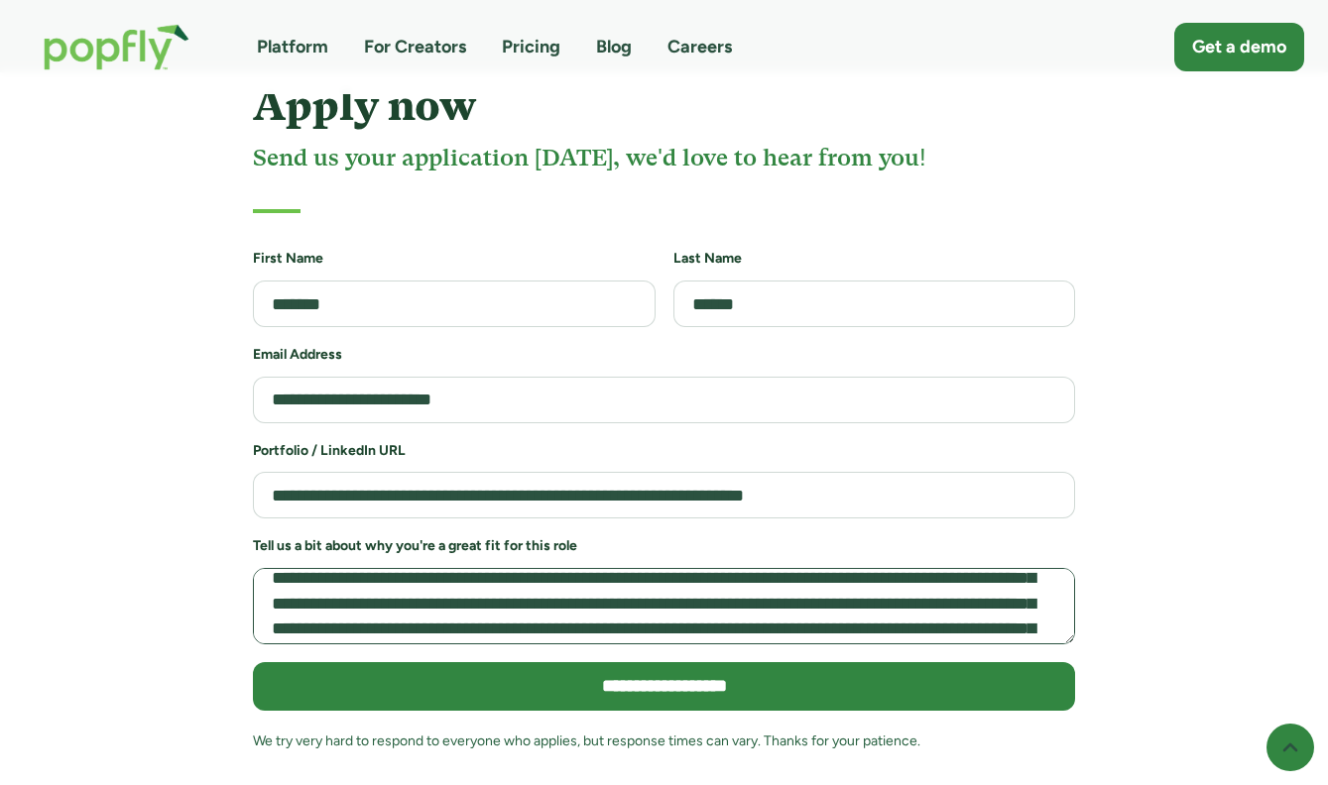
click at [640, 568] on textarea "Job Application Form" at bounding box center [664, 606] width 822 height 76
click at [380, 568] on textarea "Job Application Form" at bounding box center [664, 606] width 822 height 76
click at [468, 568] on textarea "Job Application Form" at bounding box center [664, 606] width 822 height 76
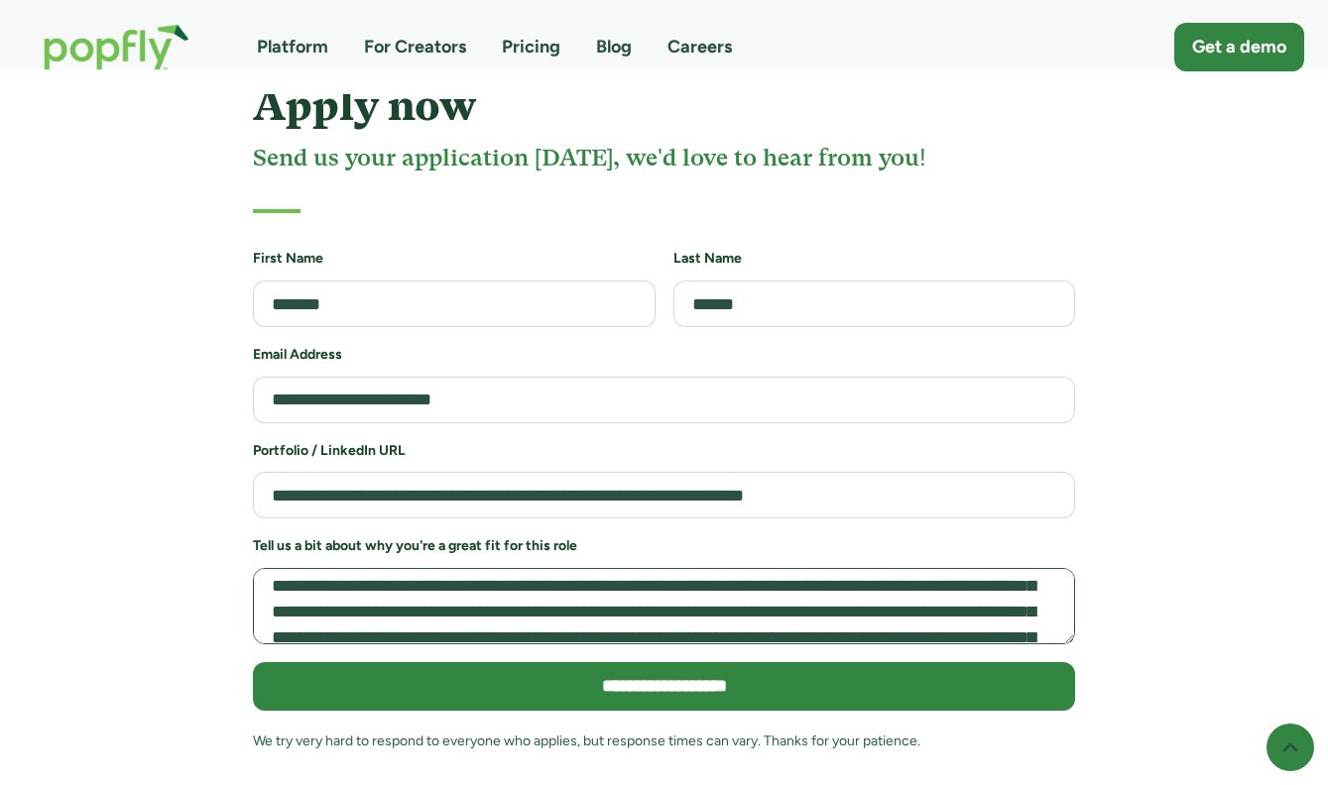
scroll to position [103, 0]
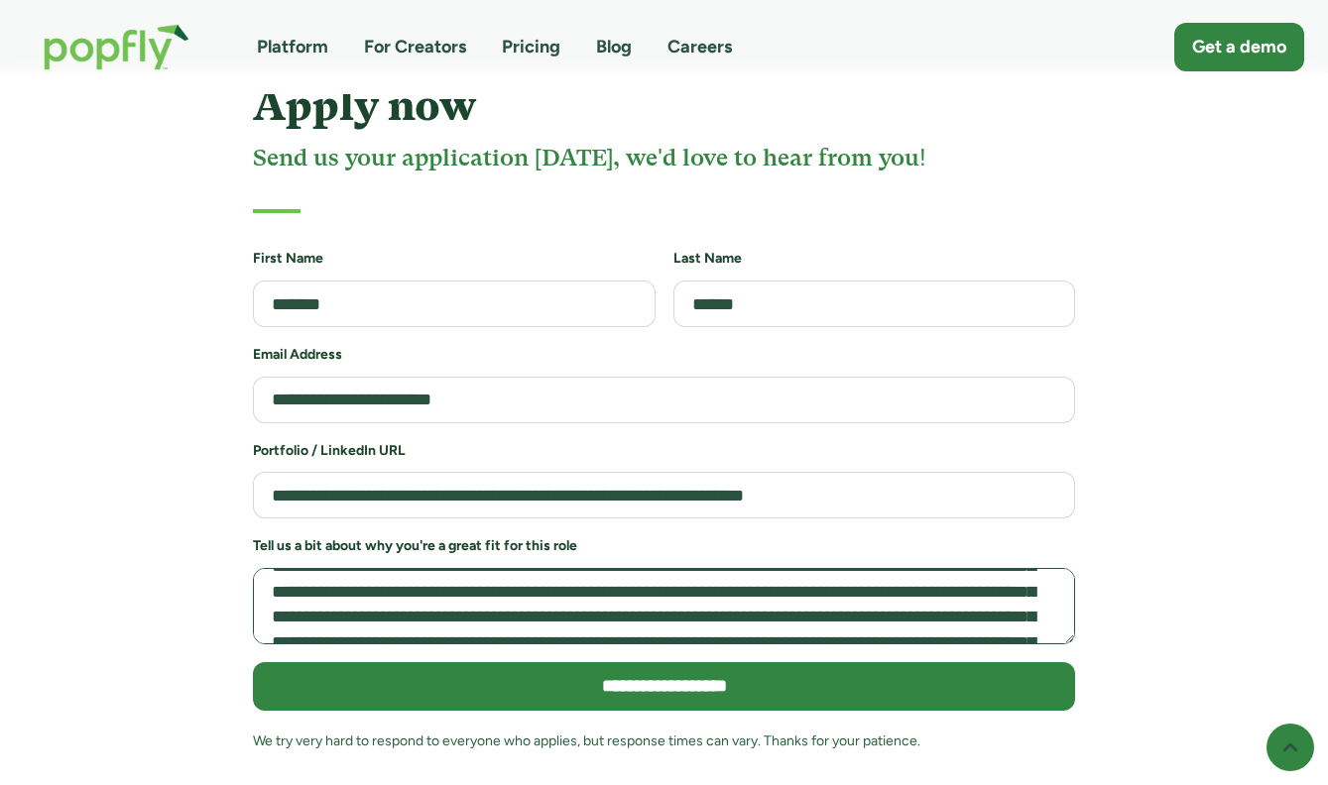
click at [639, 568] on textarea "Job Application Form" at bounding box center [664, 606] width 822 height 76
click at [653, 568] on textarea "Job Application Form" at bounding box center [664, 606] width 822 height 76
drag, startPoint x: 825, startPoint y: 546, endPoint x: 790, endPoint y: 539, distance: 35.4
click at [790, 568] on textarea "Job Application Form" at bounding box center [664, 606] width 822 height 76
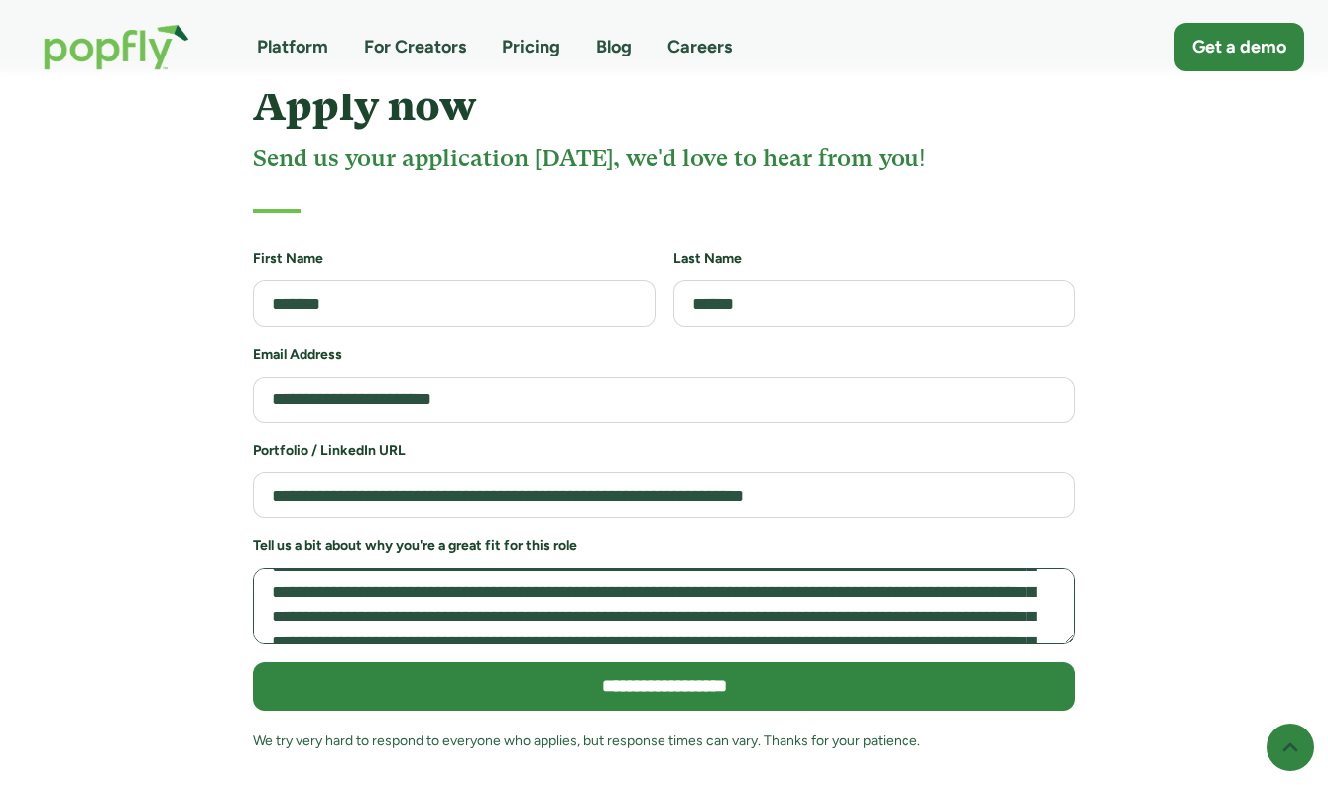
click at [639, 568] on textarea "Job Application Form" at bounding box center [664, 606] width 822 height 76
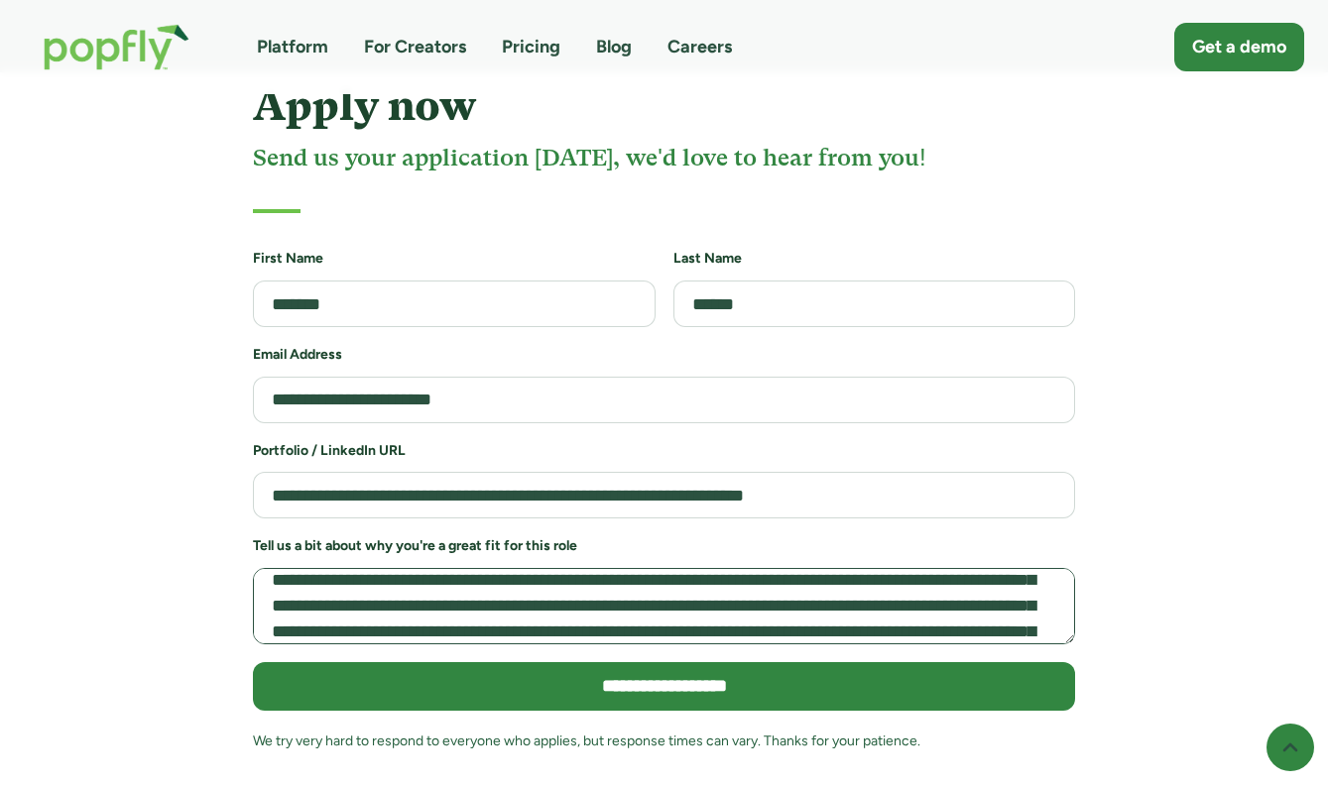
scroll to position [0, 0]
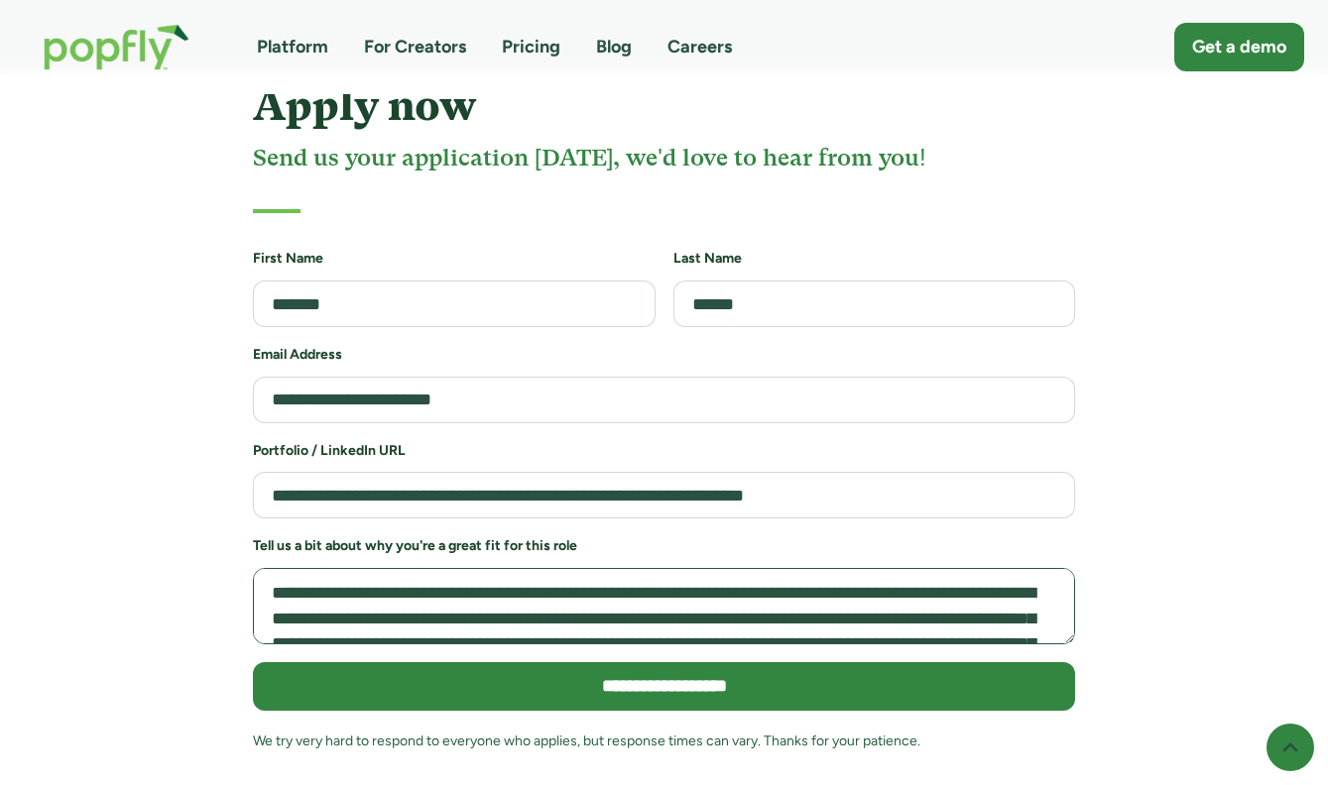
drag, startPoint x: 826, startPoint y: 544, endPoint x: 822, endPoint y: 581, distance: 36.9
click at [822, 581] on textarea "Job Application Form" at bounding box center [664, 606] width 822 height 76
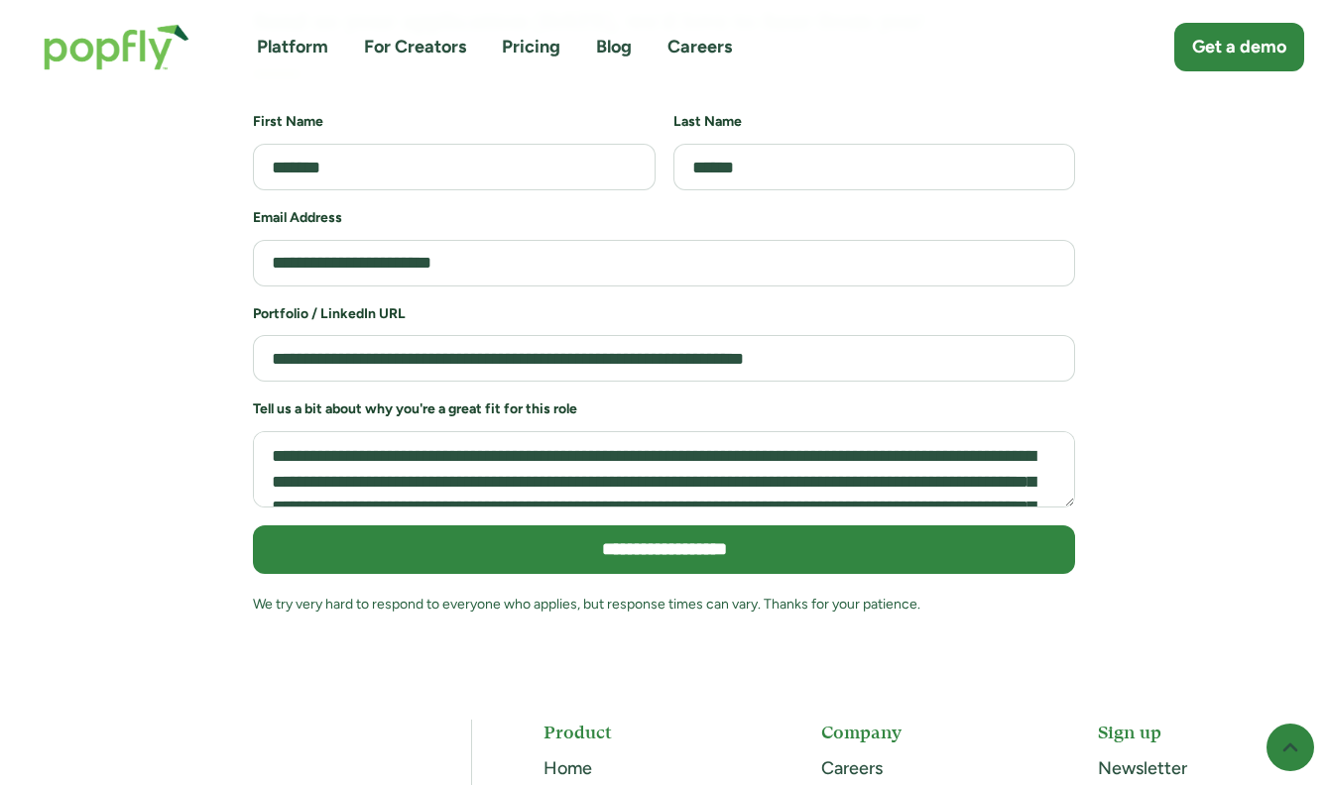
scroll to position [4412, 0]
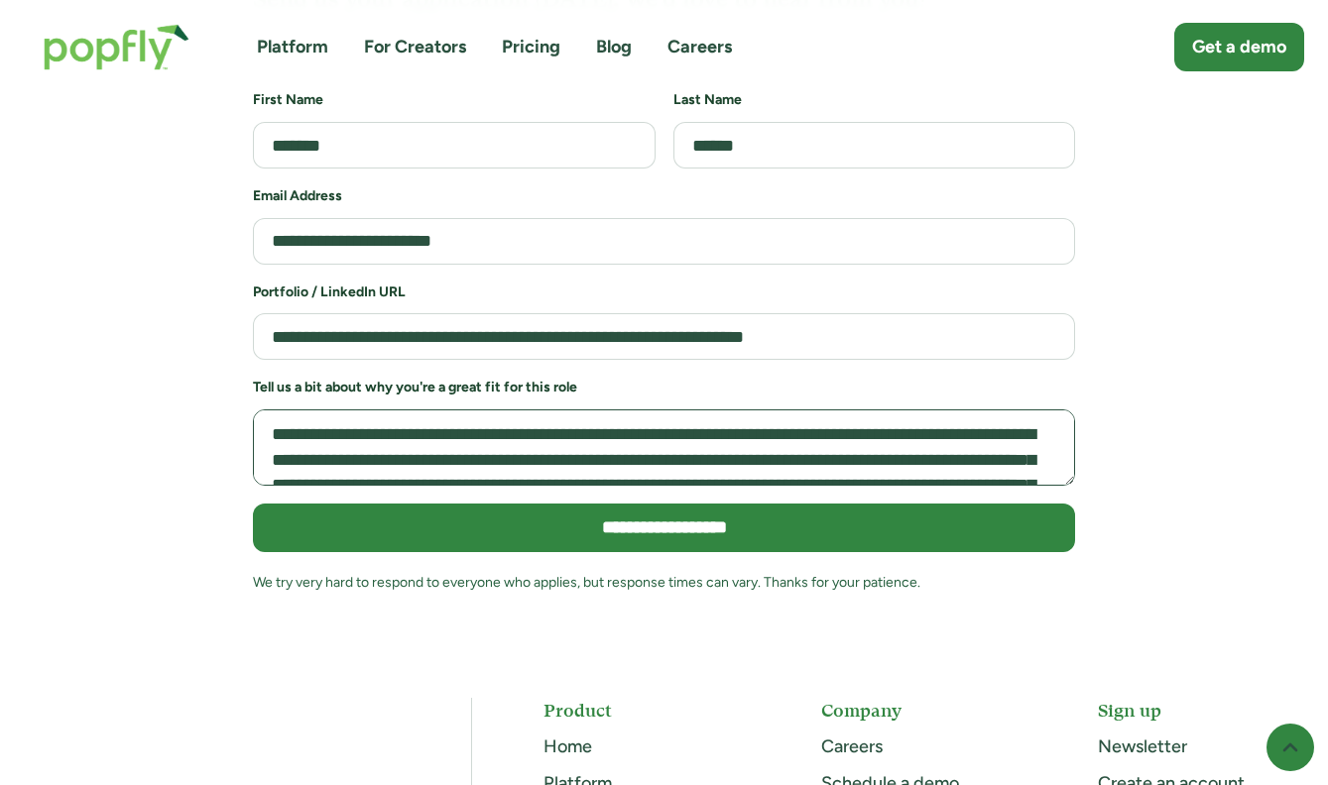
click at [827, 428] on textarea "Job Application Form" at bounding box center [664, 448] width 822 height 76
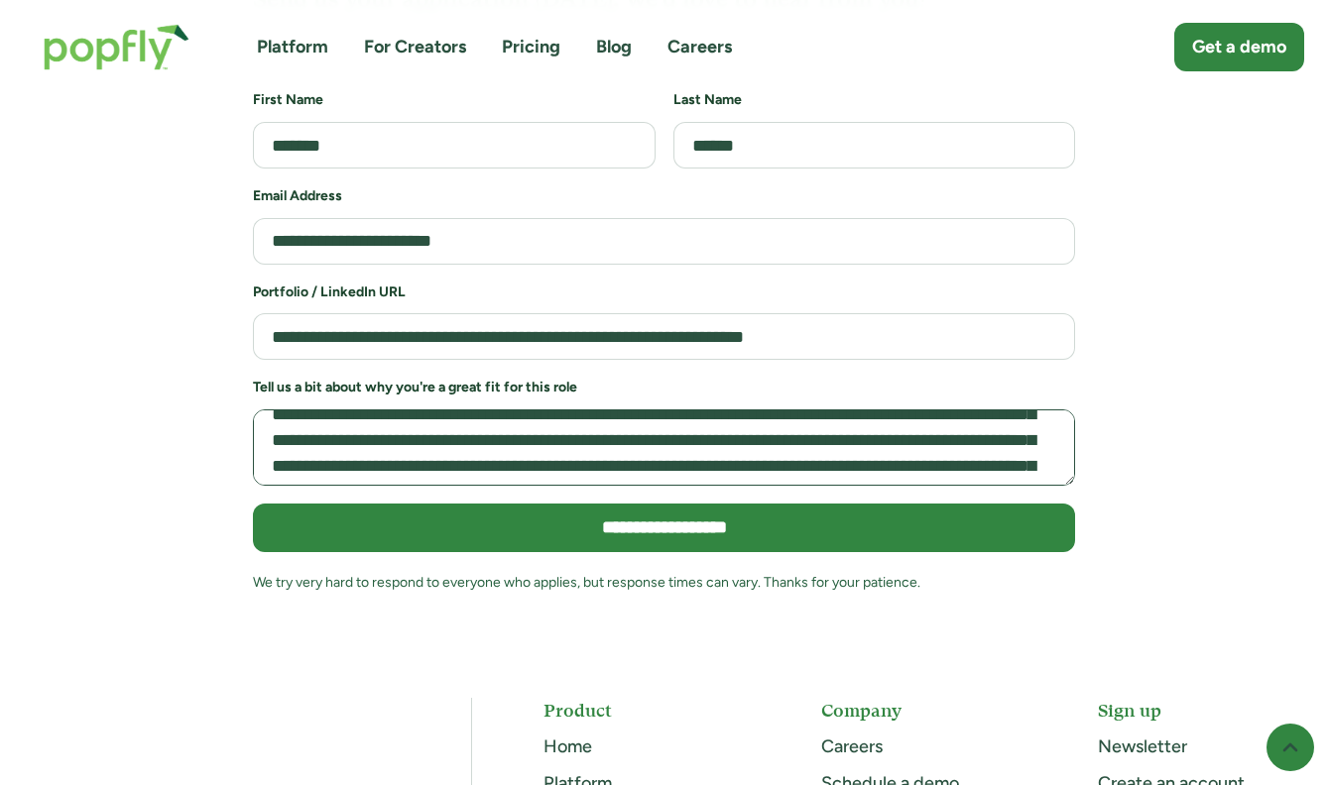
scroll to position [138, 0]
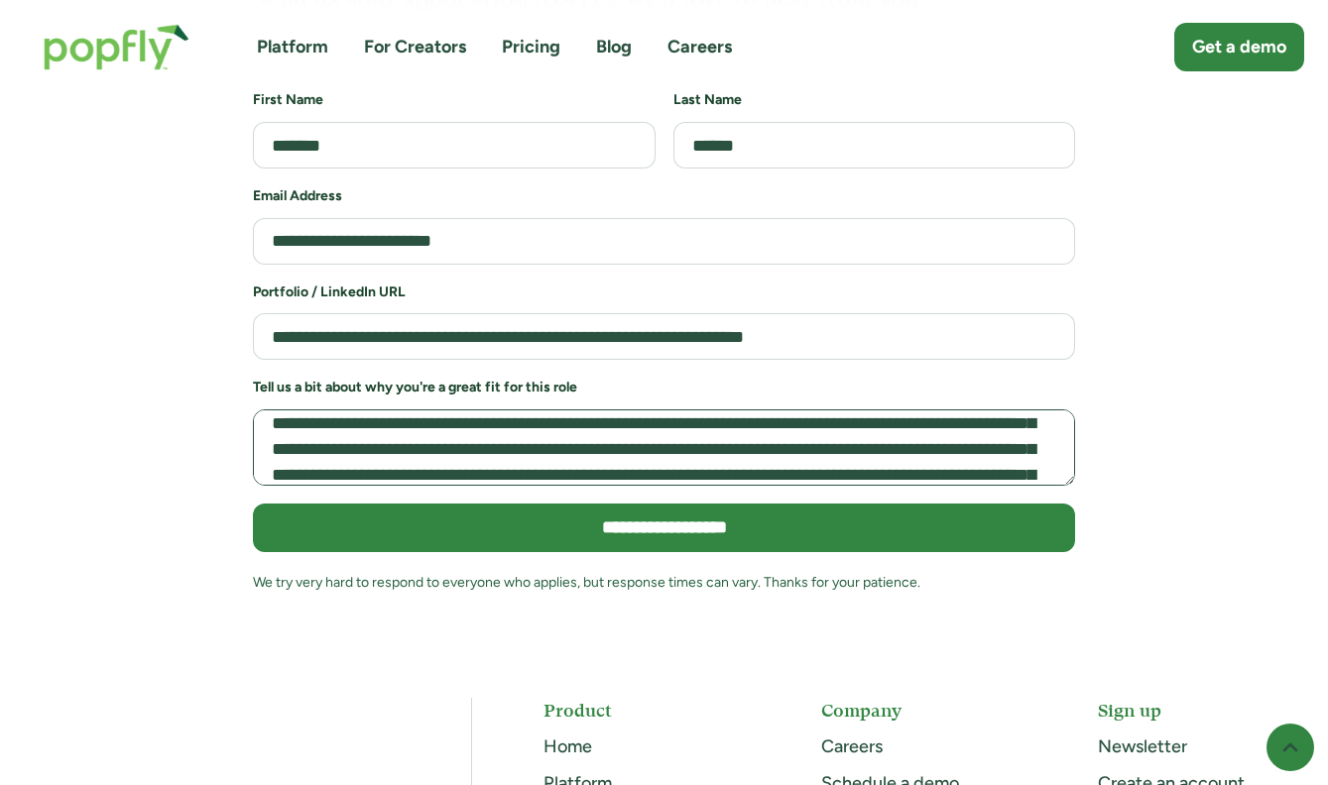
click at [832, 410] on textarea "Job Application Form" at bounding box center [664, 448] width 822 height 76
paste textarea "Job Application Form"
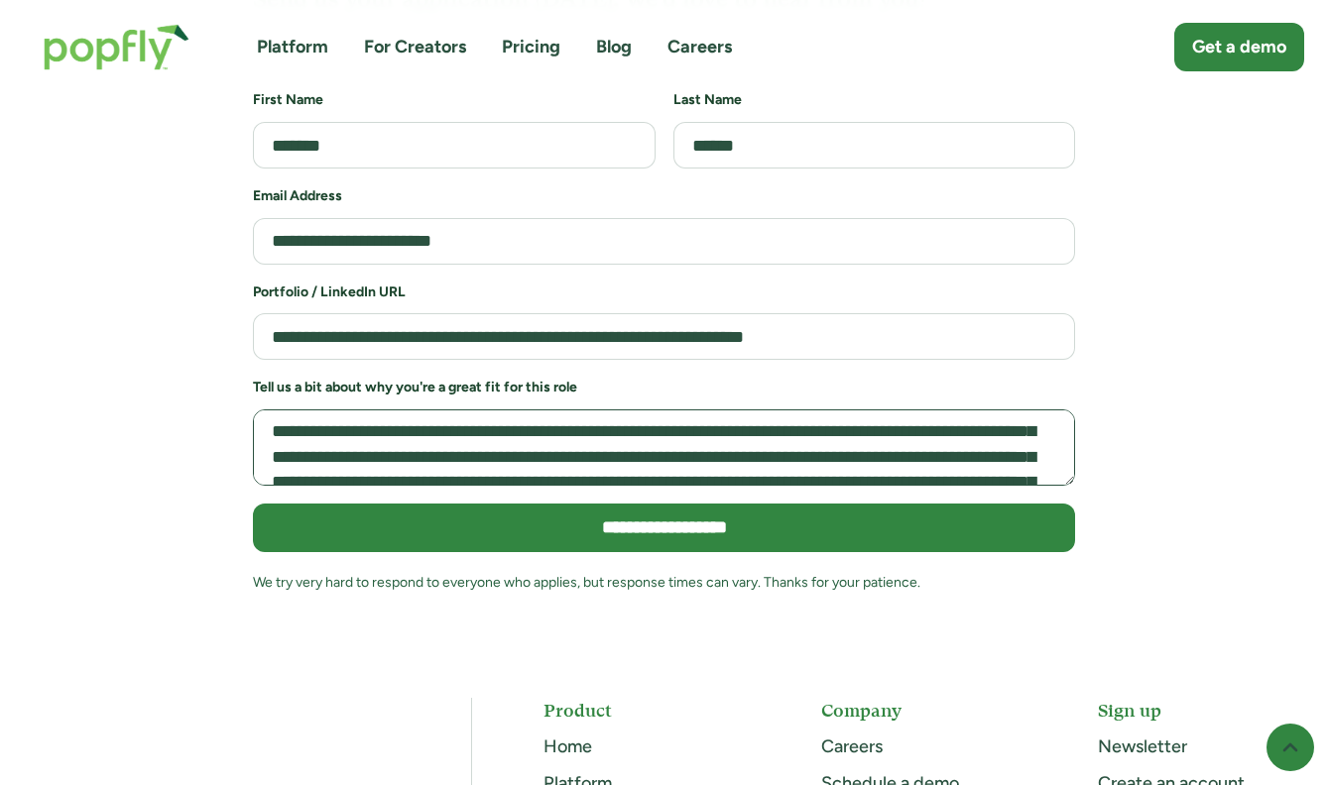
click at [769, 410] on textarea "**********" at bounding box center [664, 448] width 822 height 76
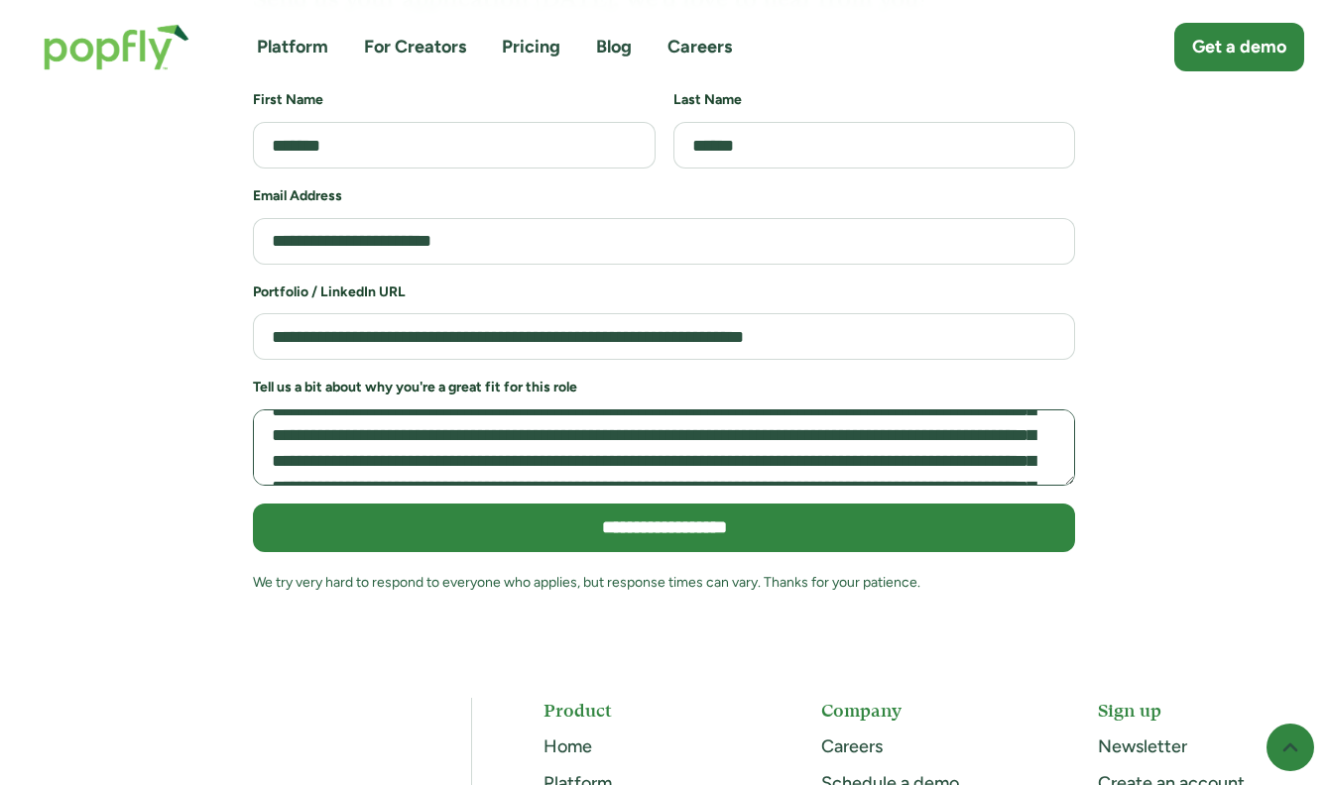
scroll to position [128, 0]
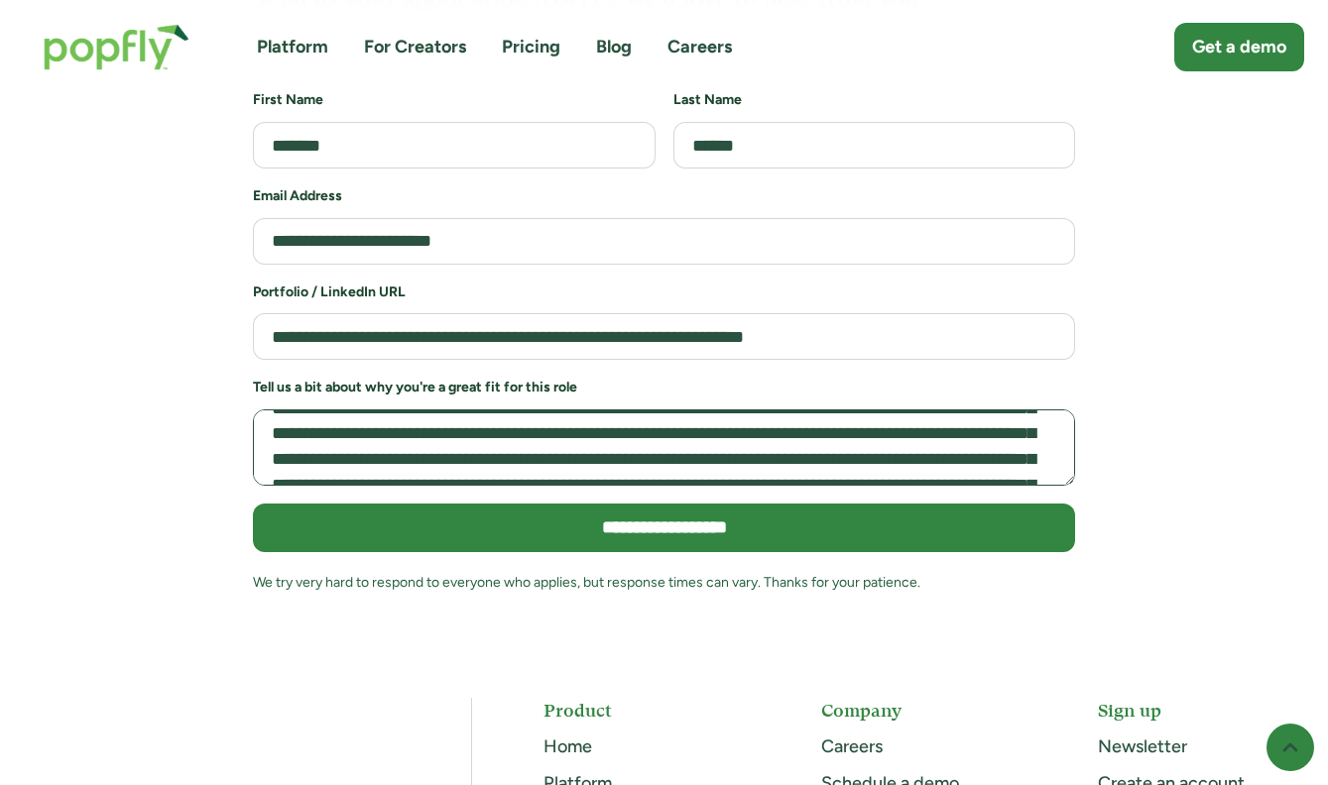
click at [579, 410] on textarea "**********" at bounding box center [664, 448] width 822 height 76
click at [649, 410] on textarea "**********" at bounding box center [664, 448] width 822 height 76
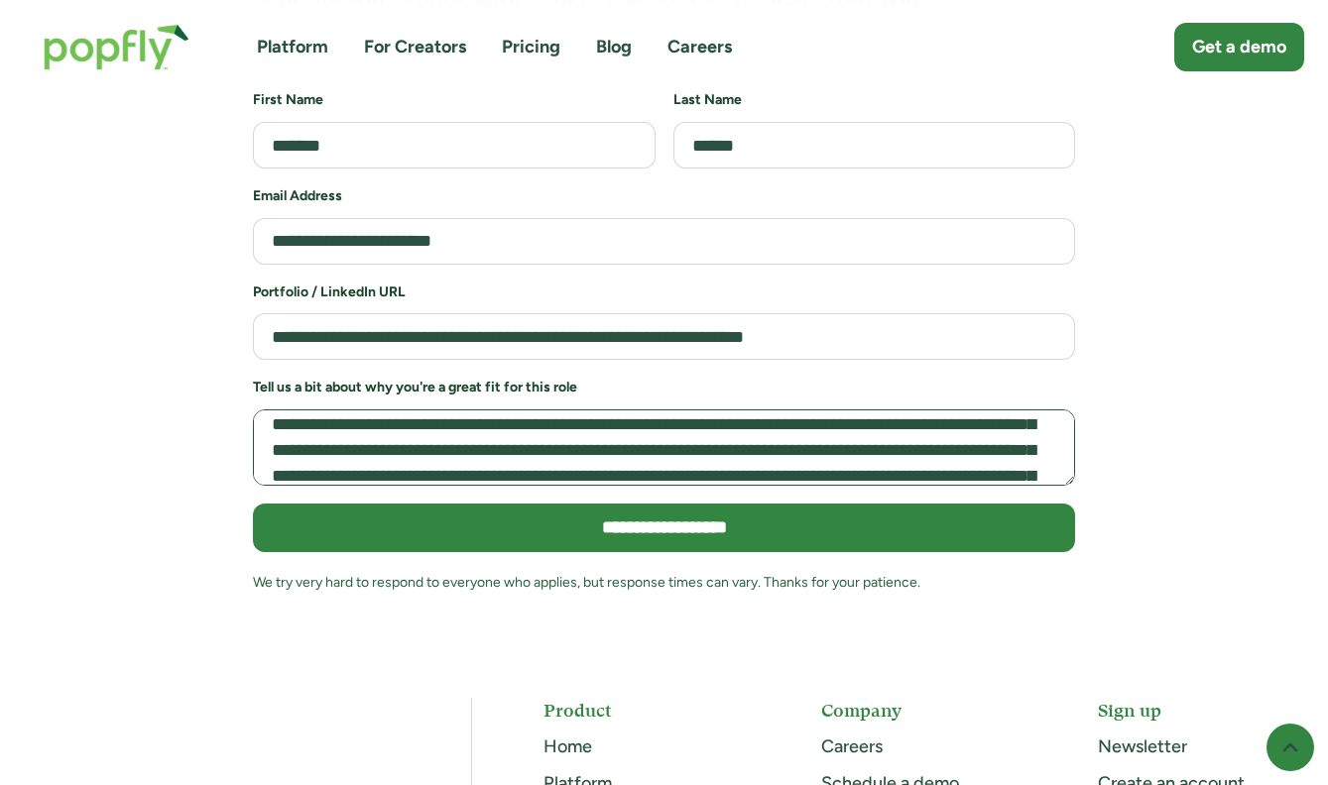
scroll to position [138, 0]
click at [630, 410] on textarea "**********" at bounding box center [664, 448] width 822 height 76
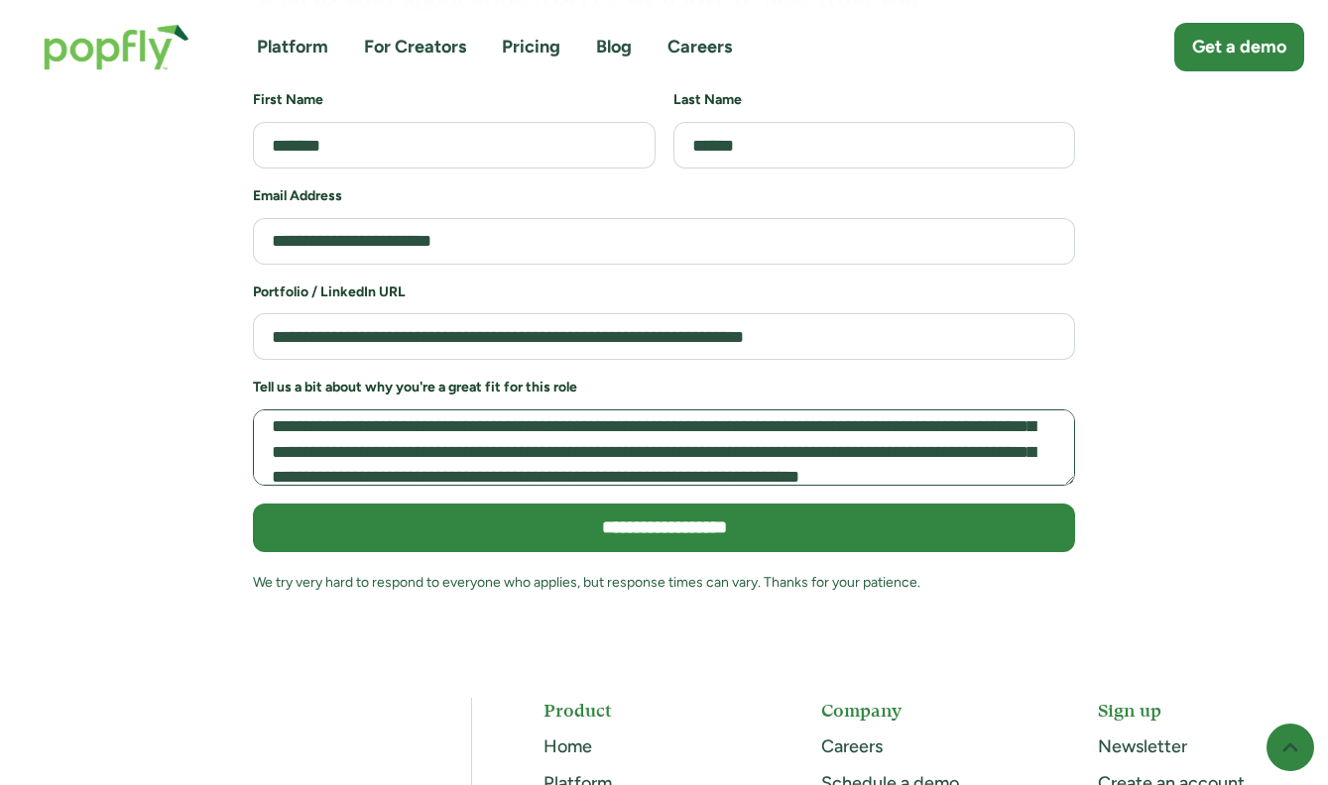
scroll to position [171, 0]
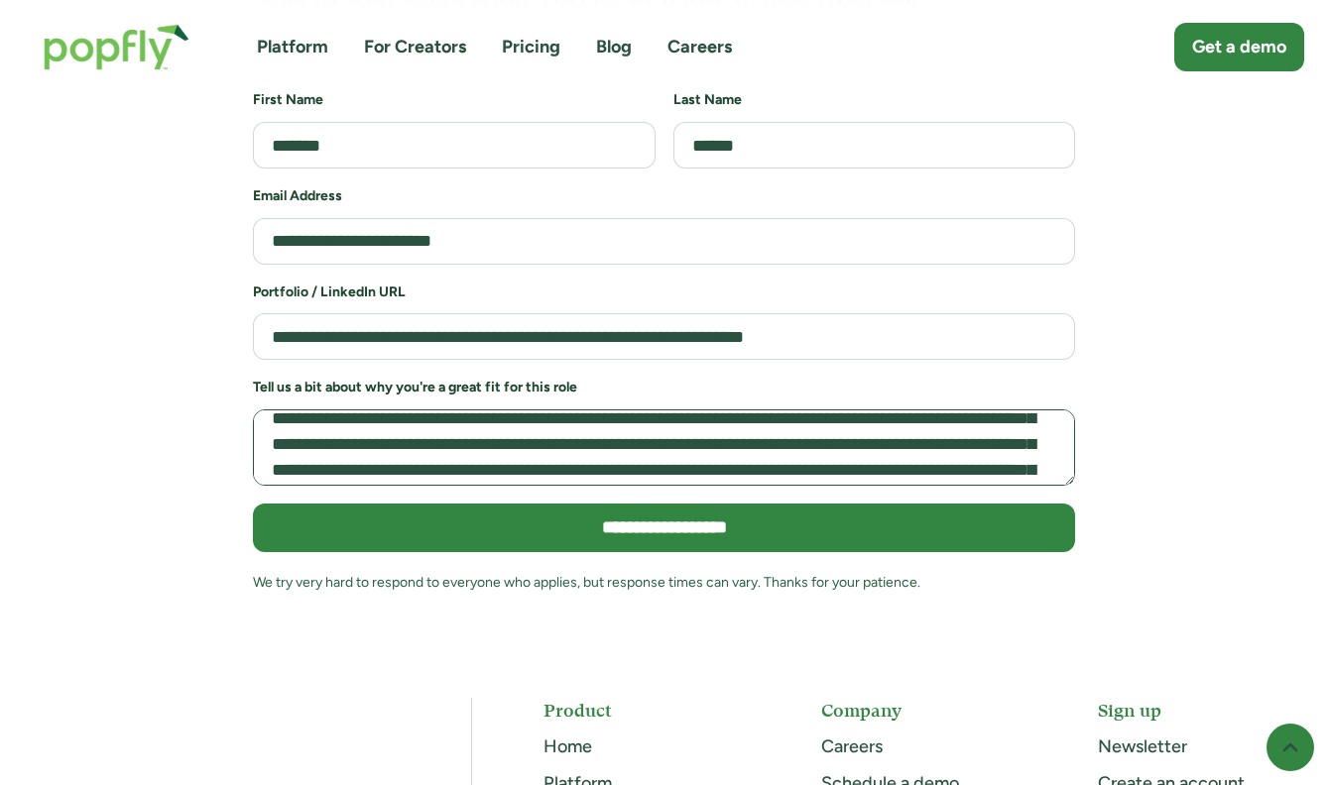
drag, startPoint x: 902, startPoint y: 366, endPoint x: 887, endPoint y: 367, distance: 14.9
click at [887, 410] on textarea "**********" at bounding box center [664, 448] width 822 height 76
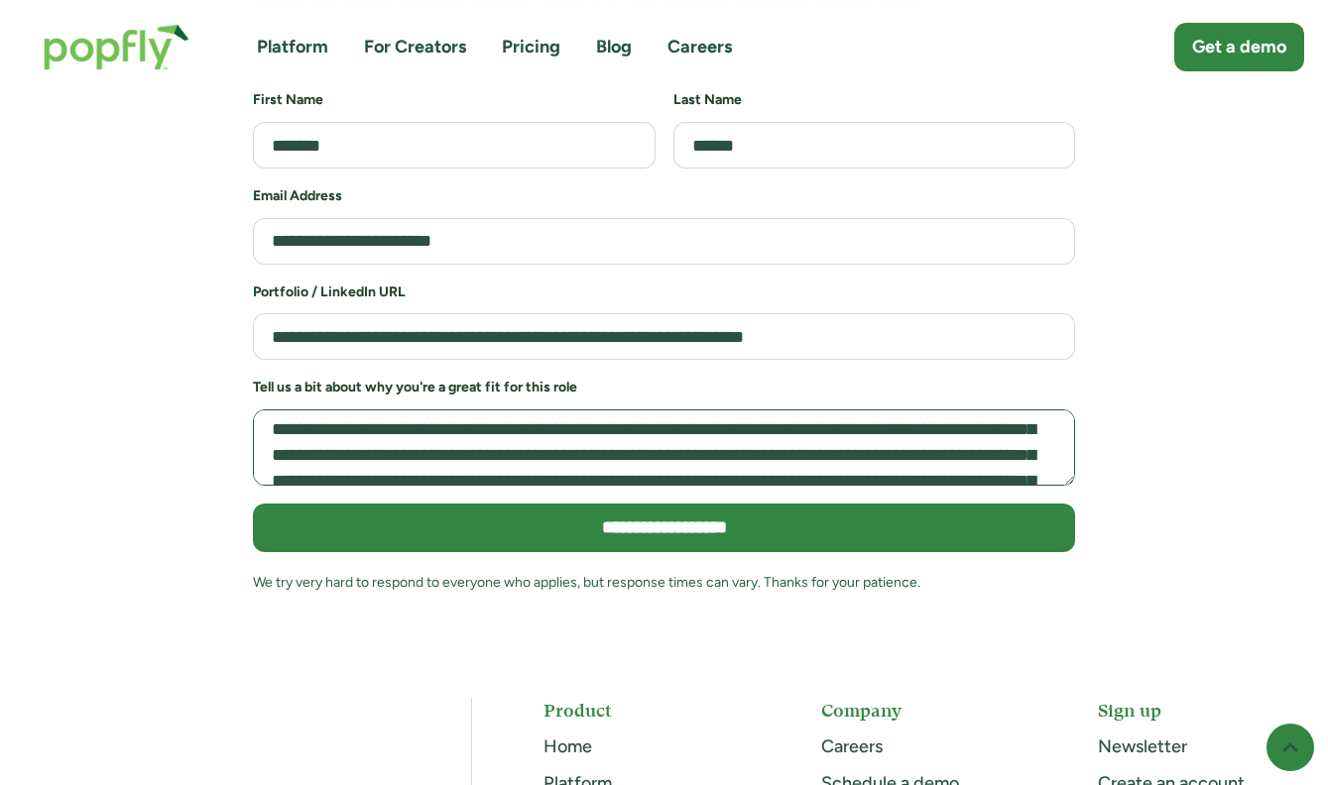
click at [788, 410] on textarea "**********" at bounding box center [664, 448] width 822 height 76
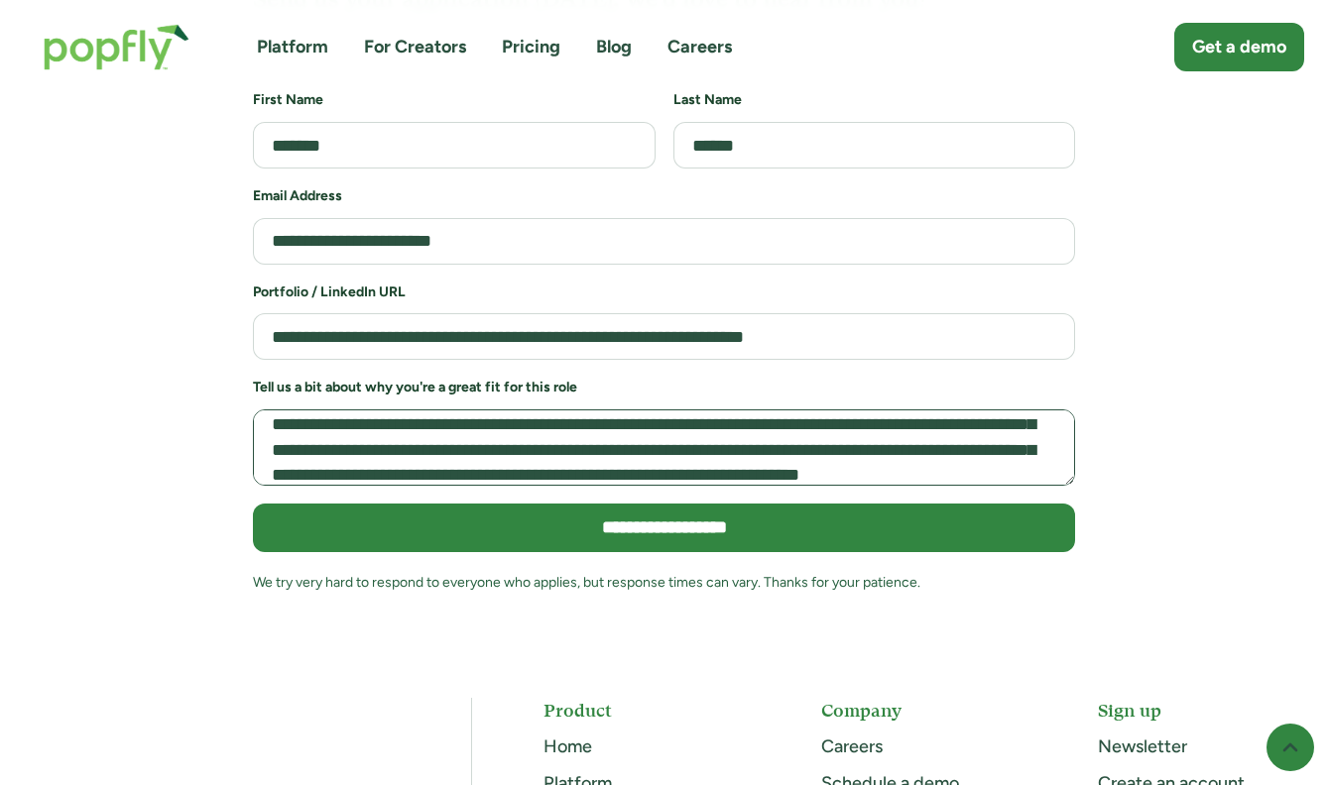
scroll to position [203, 0]
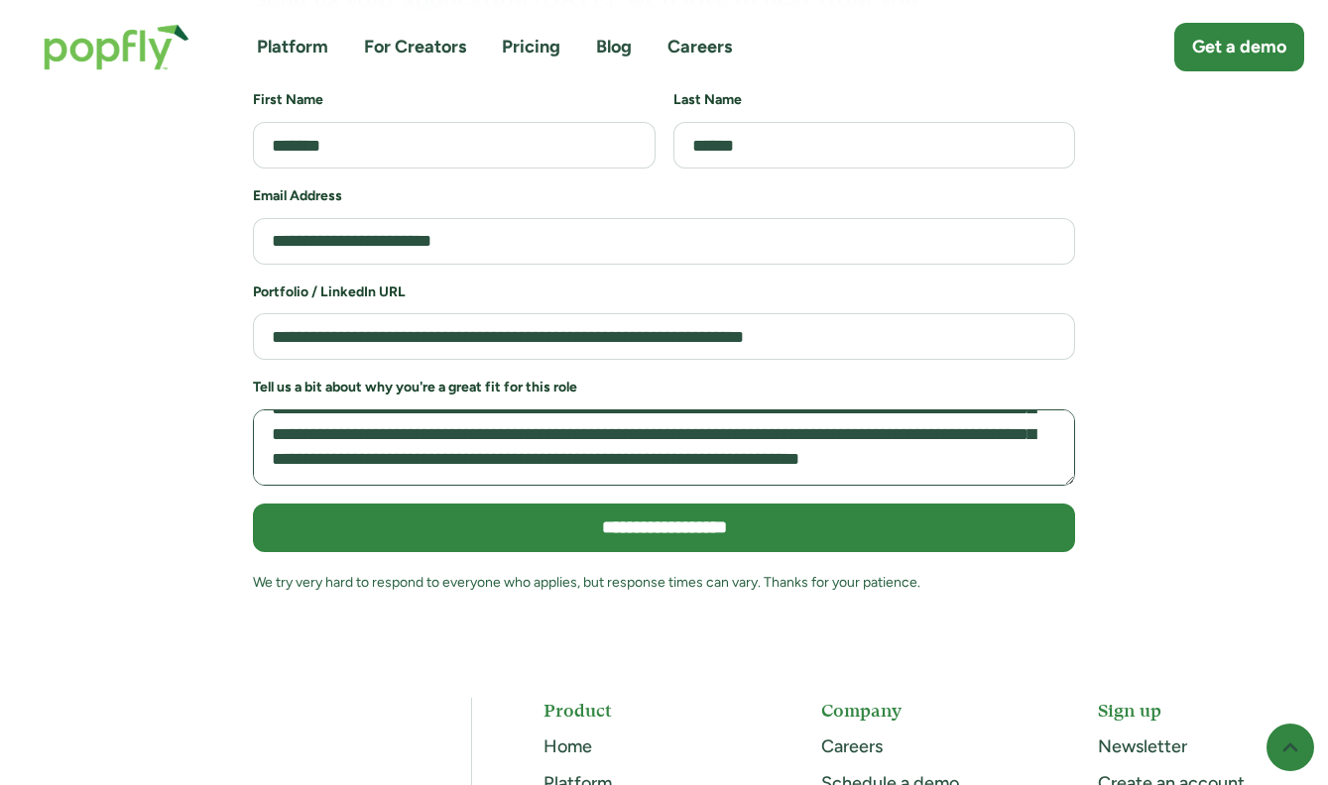
drag, startPoint x: 724, startPoint y: 414, endPoint x: 727, endPoint y: 369, distance: 45.7
click at [727, 410] on textarea "**********" at bounding box center [664, 448] width 822 height 76
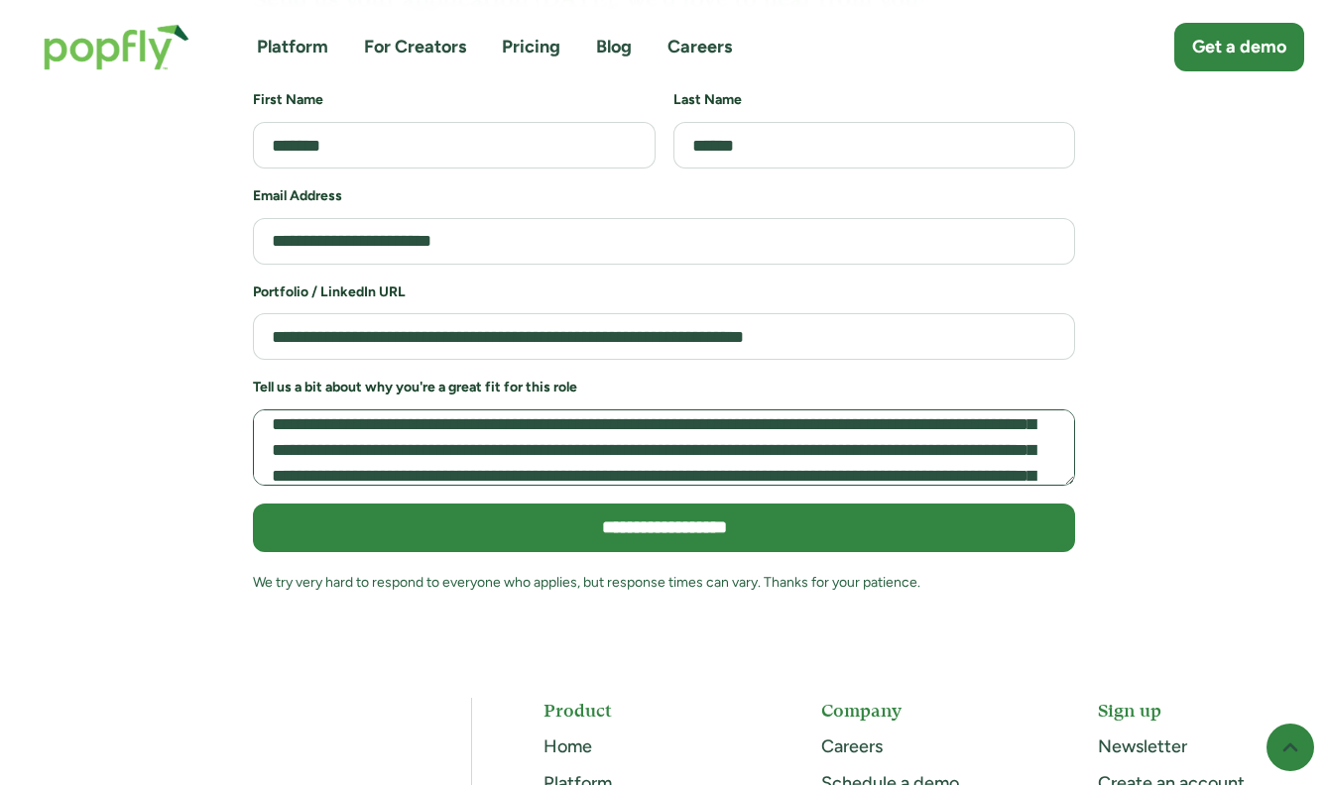
scroll to position [135, 0]
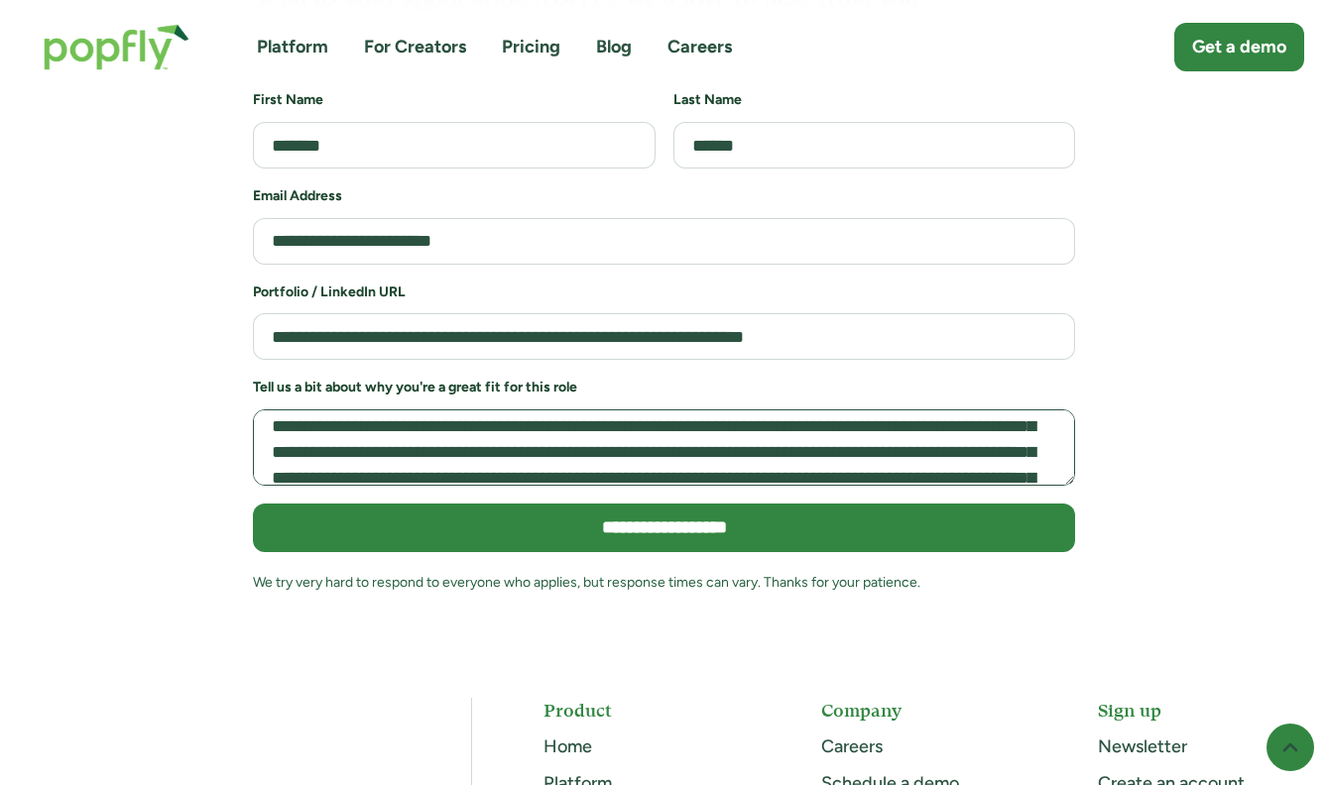
paste textarea "Job Application Form"
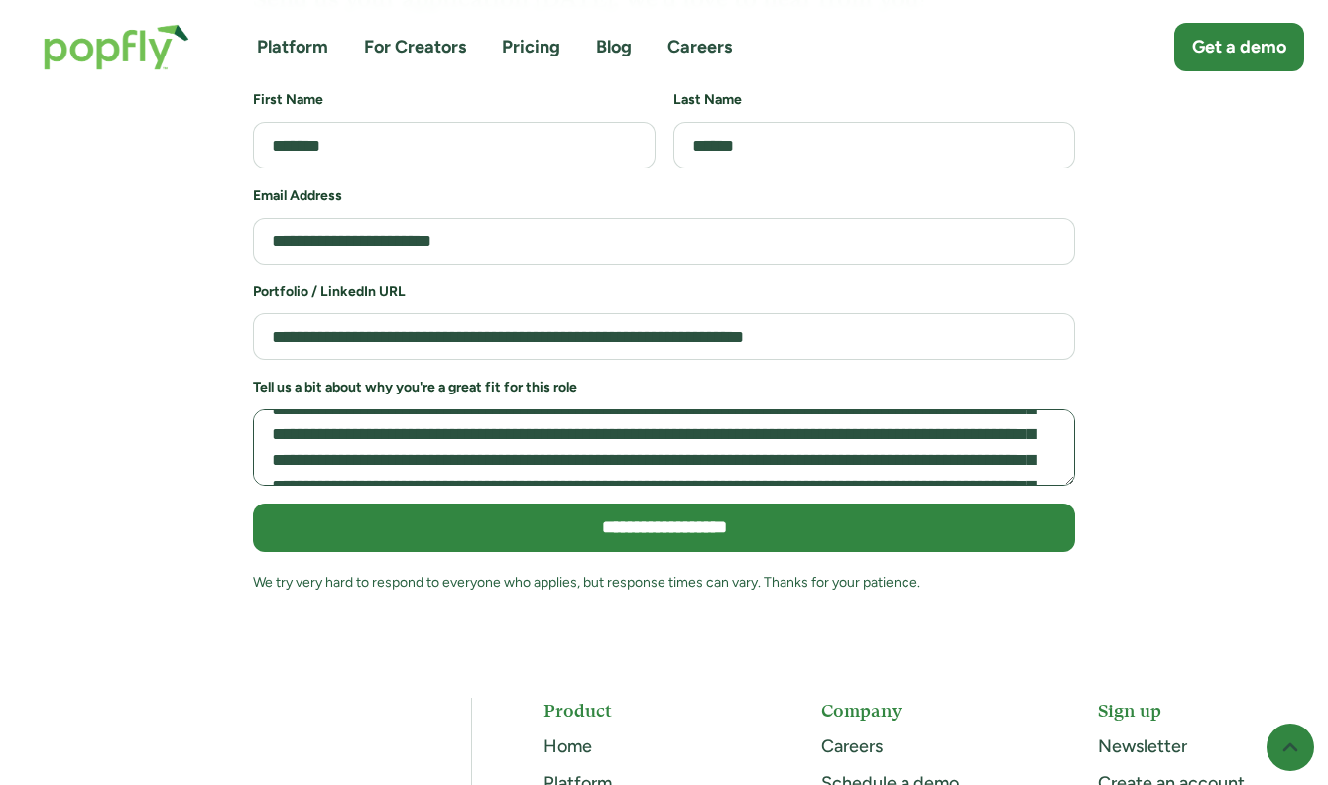
scroll to position [132, 0]
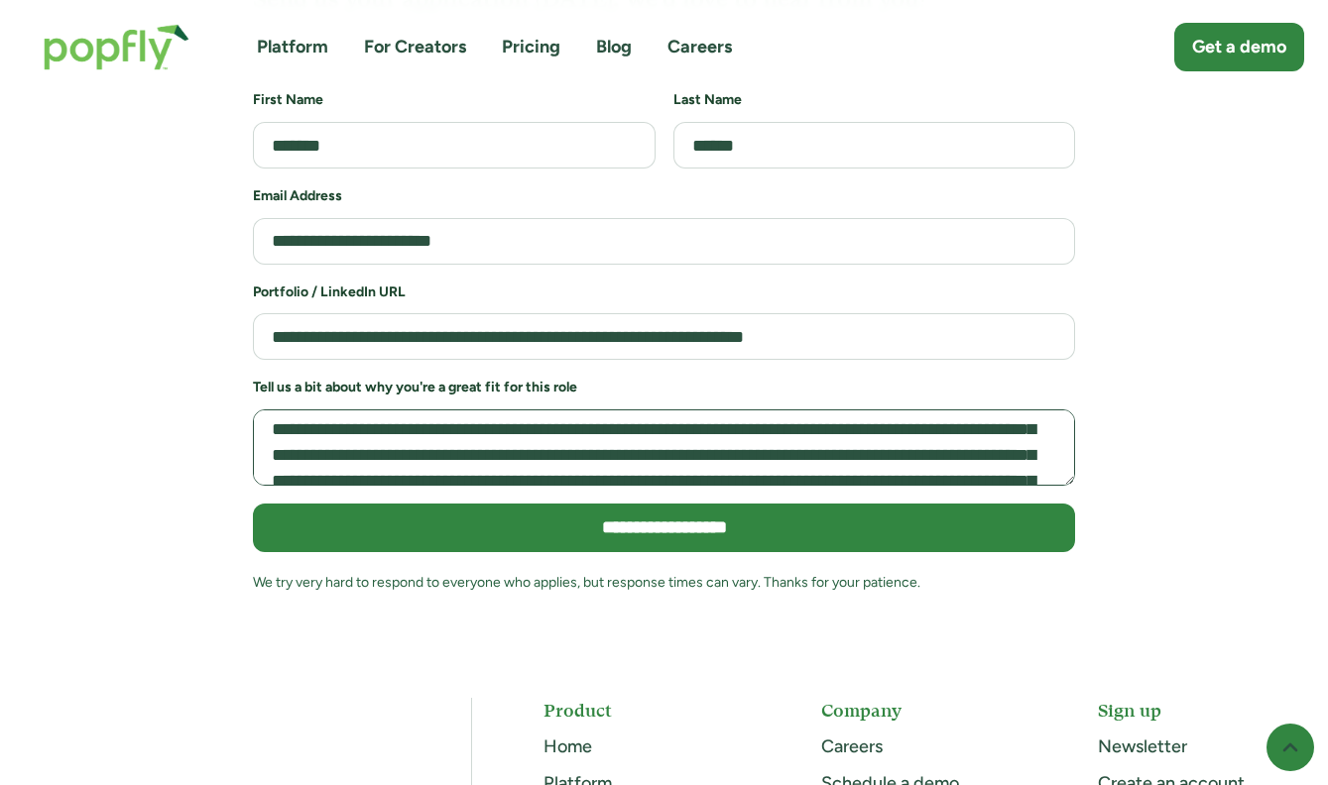
click at [557, 410] on textarea "**********" at bounding box center [664, 448] width 822 height 76
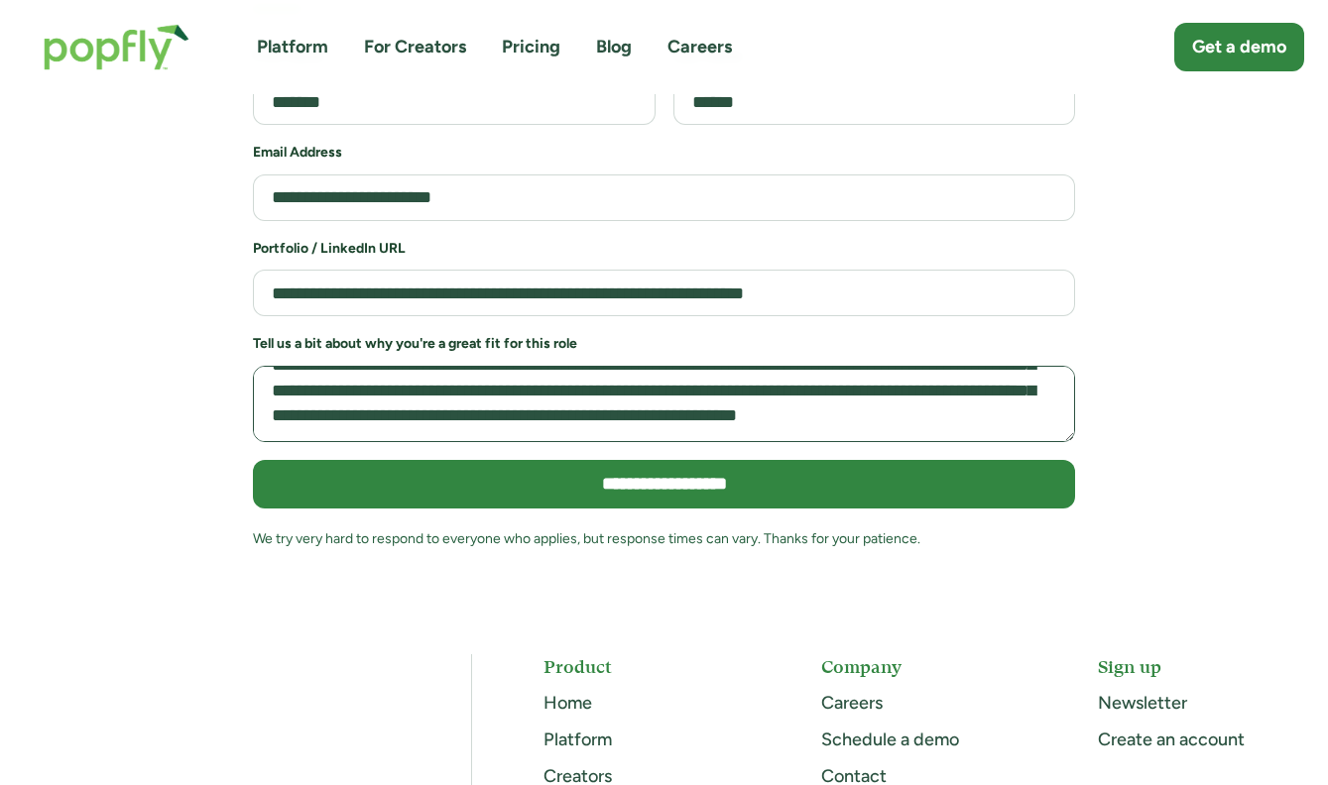
scroll to position [187, 0]
click at [633, 366] on textarea "**********" at bounding box center [664, 404] width 822 height 76
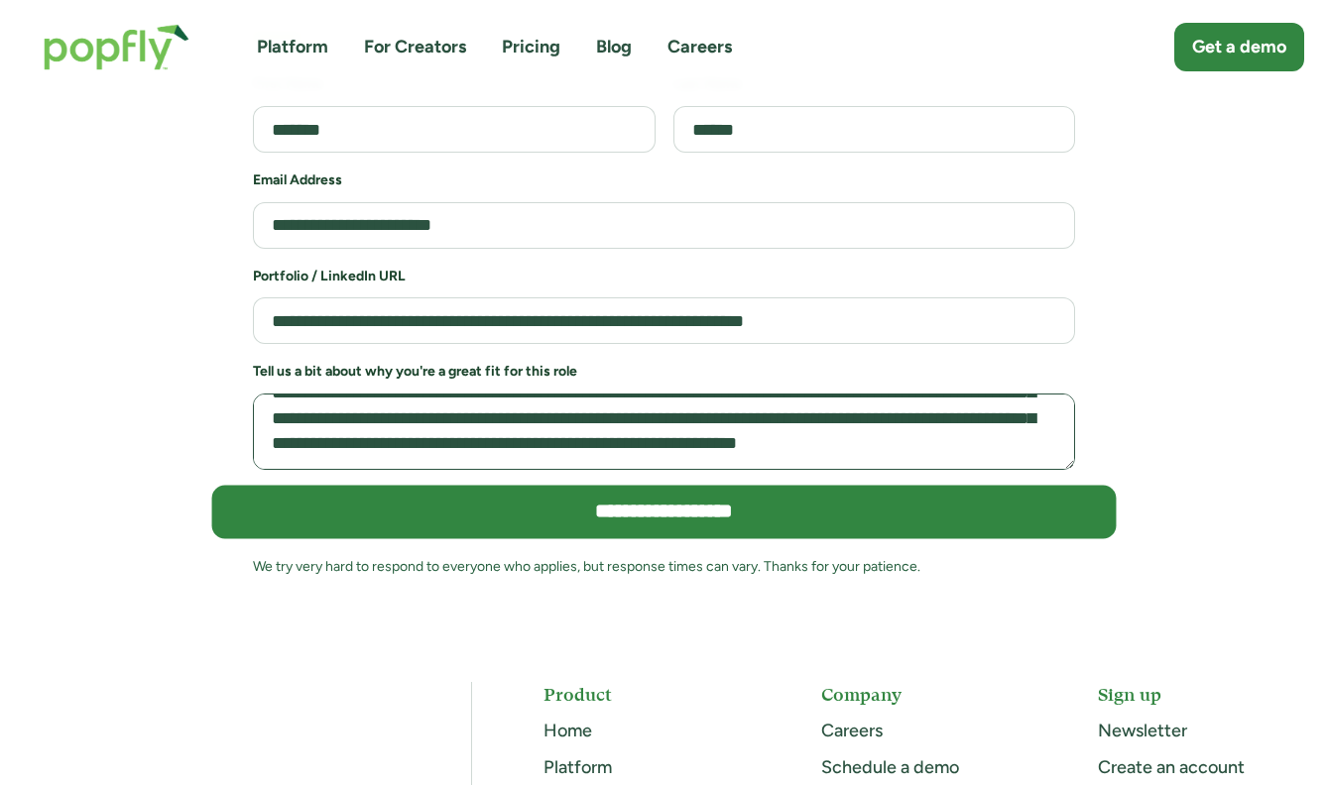
scroll to position [4423, 0]
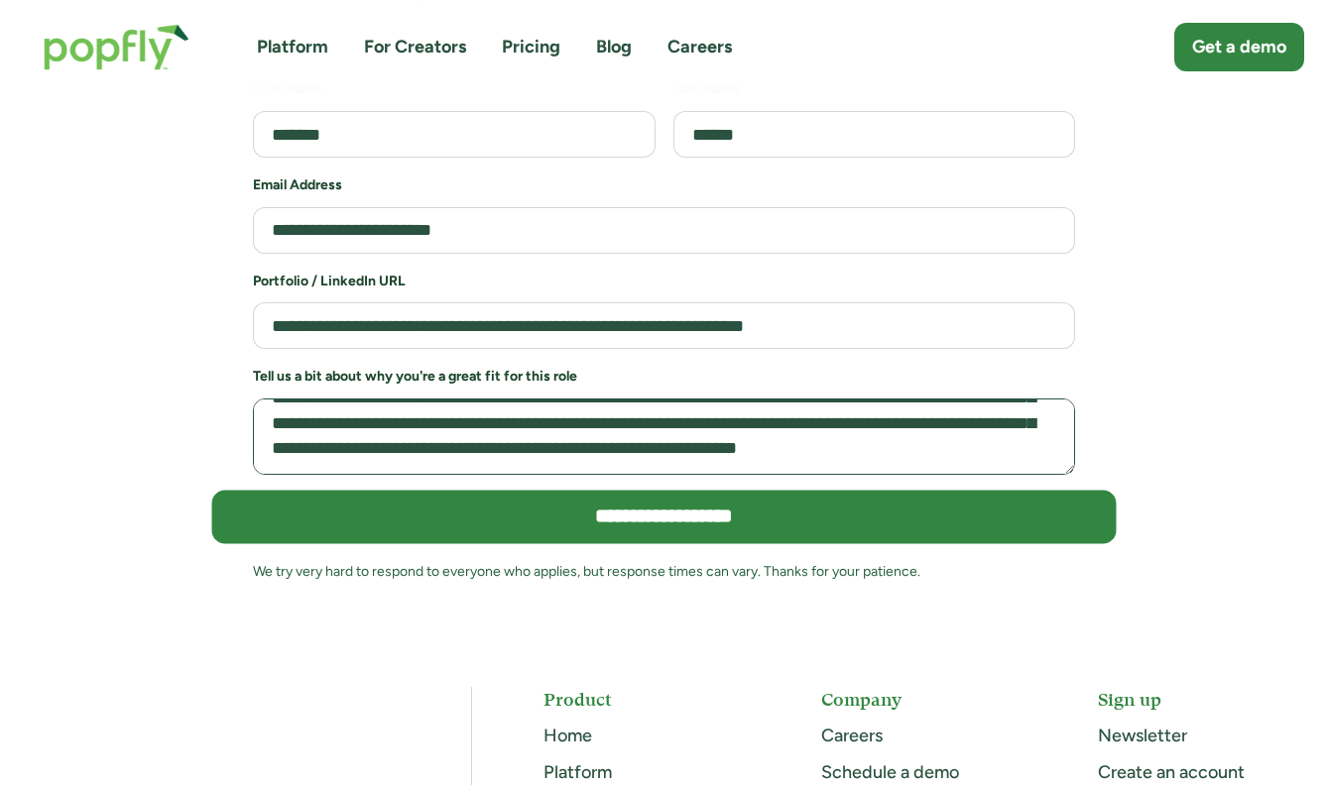
type textarea "**********"
click at [773, 491] on input "**********" at bounding box center [664, 518] width 904 height 54
type input "**********"
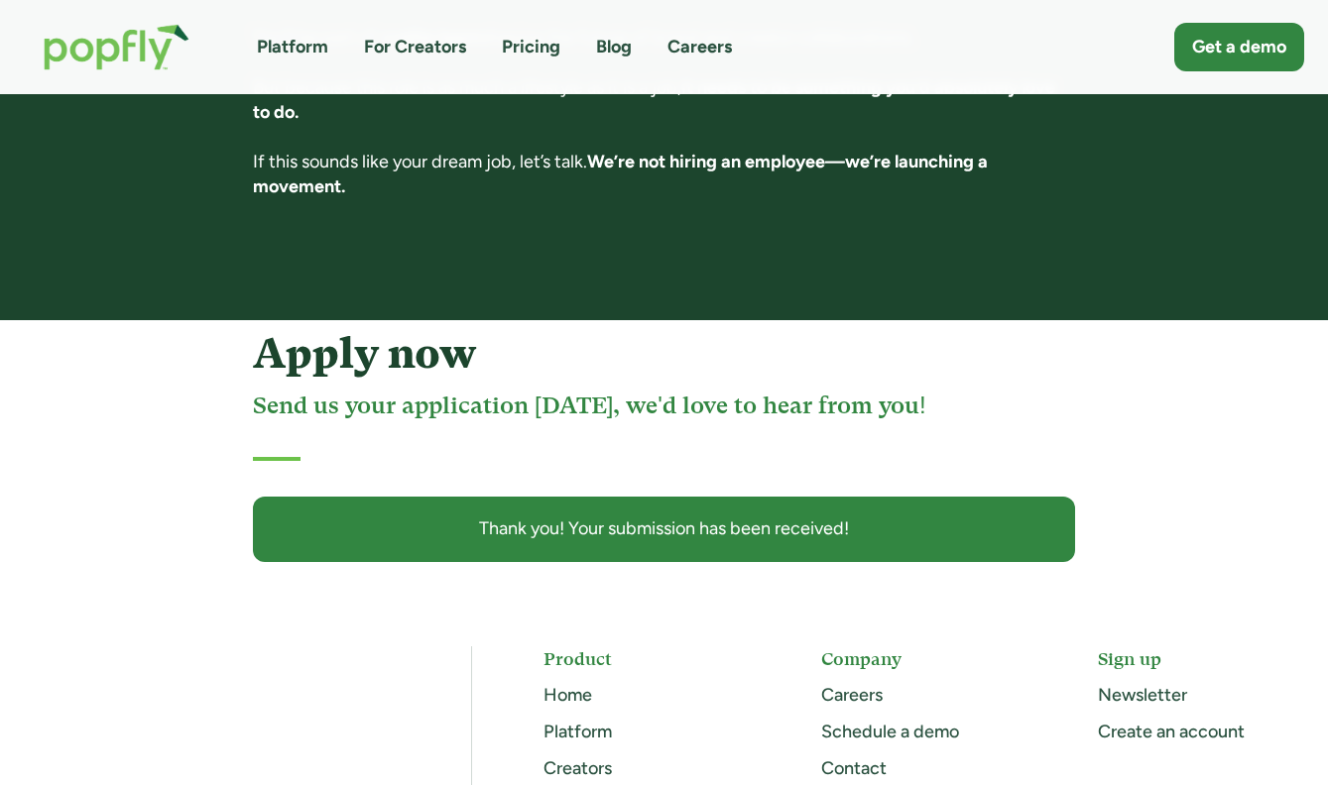
scroll to position [4003, 0]
